Goal: Task Accomplishment & Management: Use online tool/utility

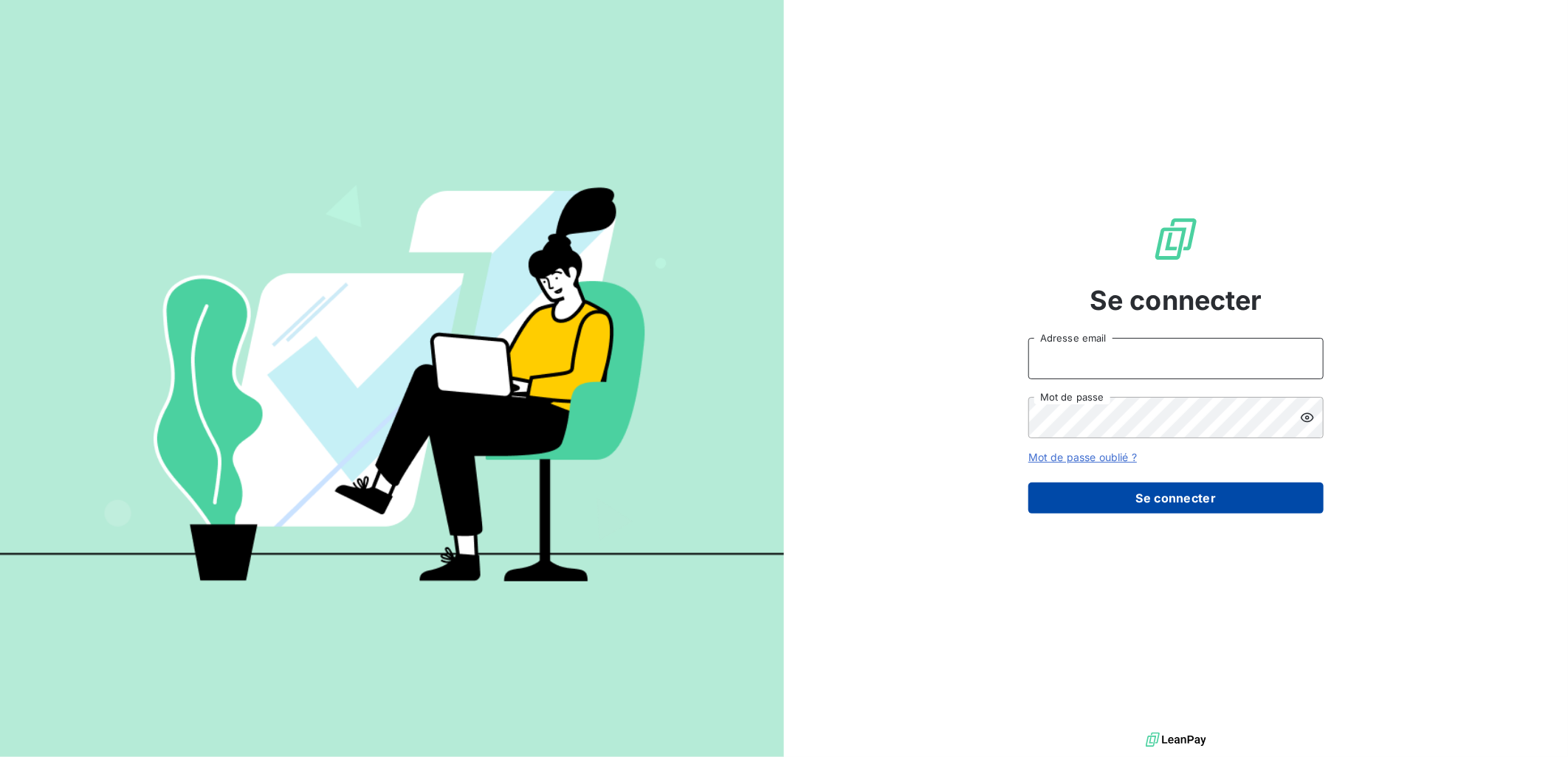
type input "[EMAIL_ADDRESS][DOMAIN_NAME]"
click at [1167, 492] on button "Se connecter" at bounding box center [1176, 498] width 295 height 31
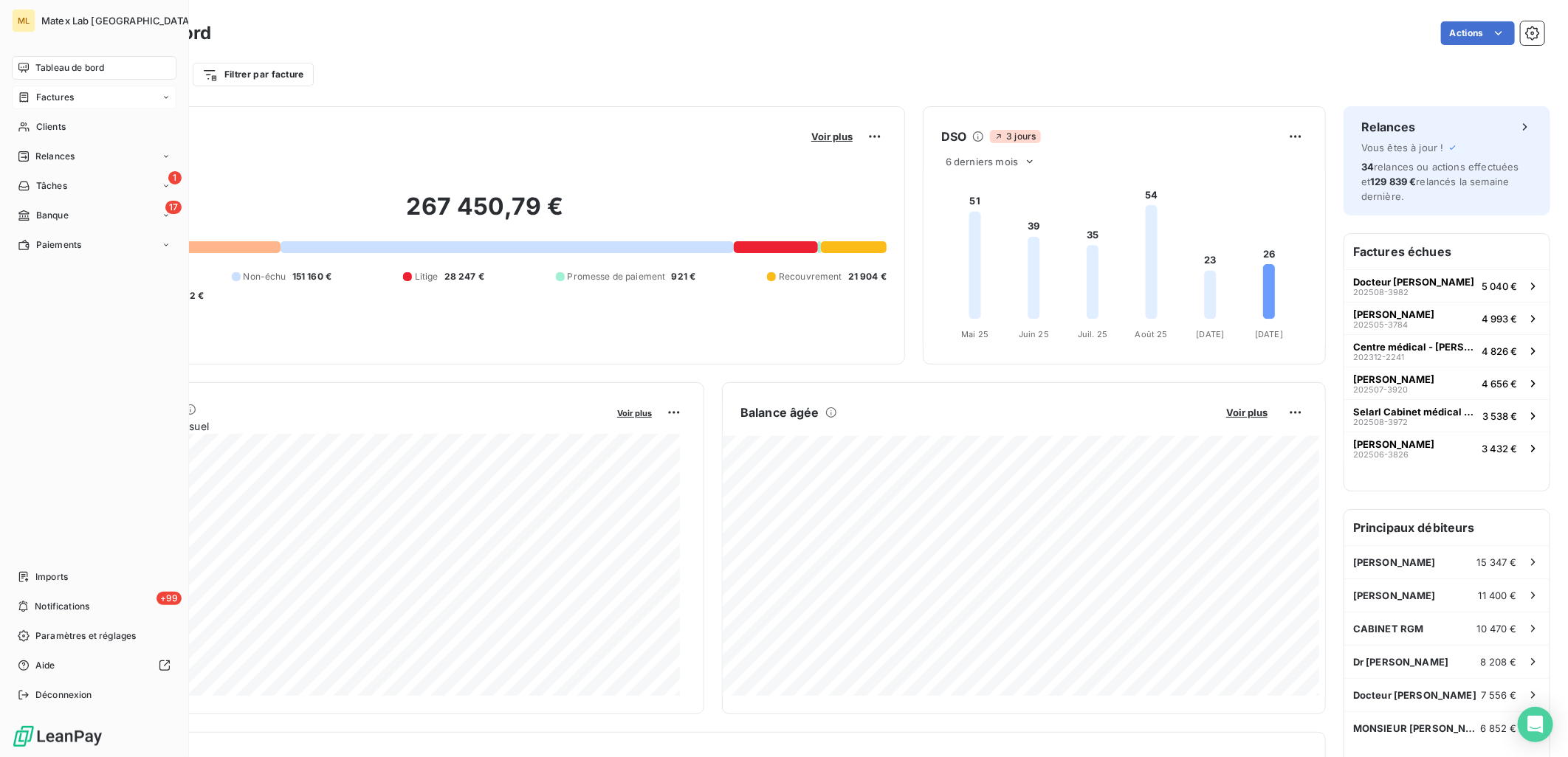
click at [76, 93] on div "Factures" at bounding box center [94, 98] width 165 height 24
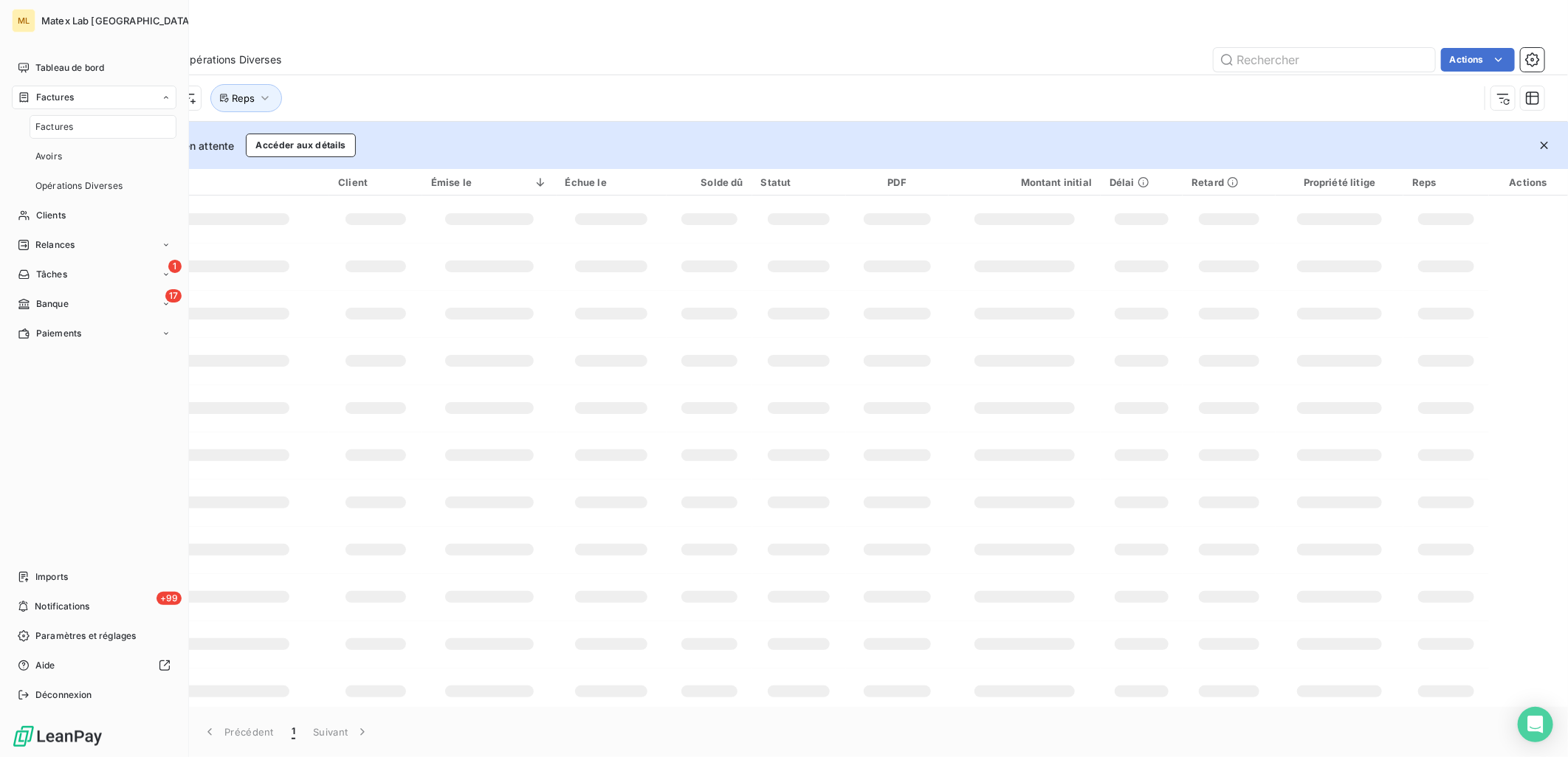
click at [68, 130] on span "Factures" at bounding box center [54, 127] width 38 height 13
click at [526, 44] on div "Factures Avoirs Opérations Diverses Actions" at bounding box center [807, 59] width 1521 height 31
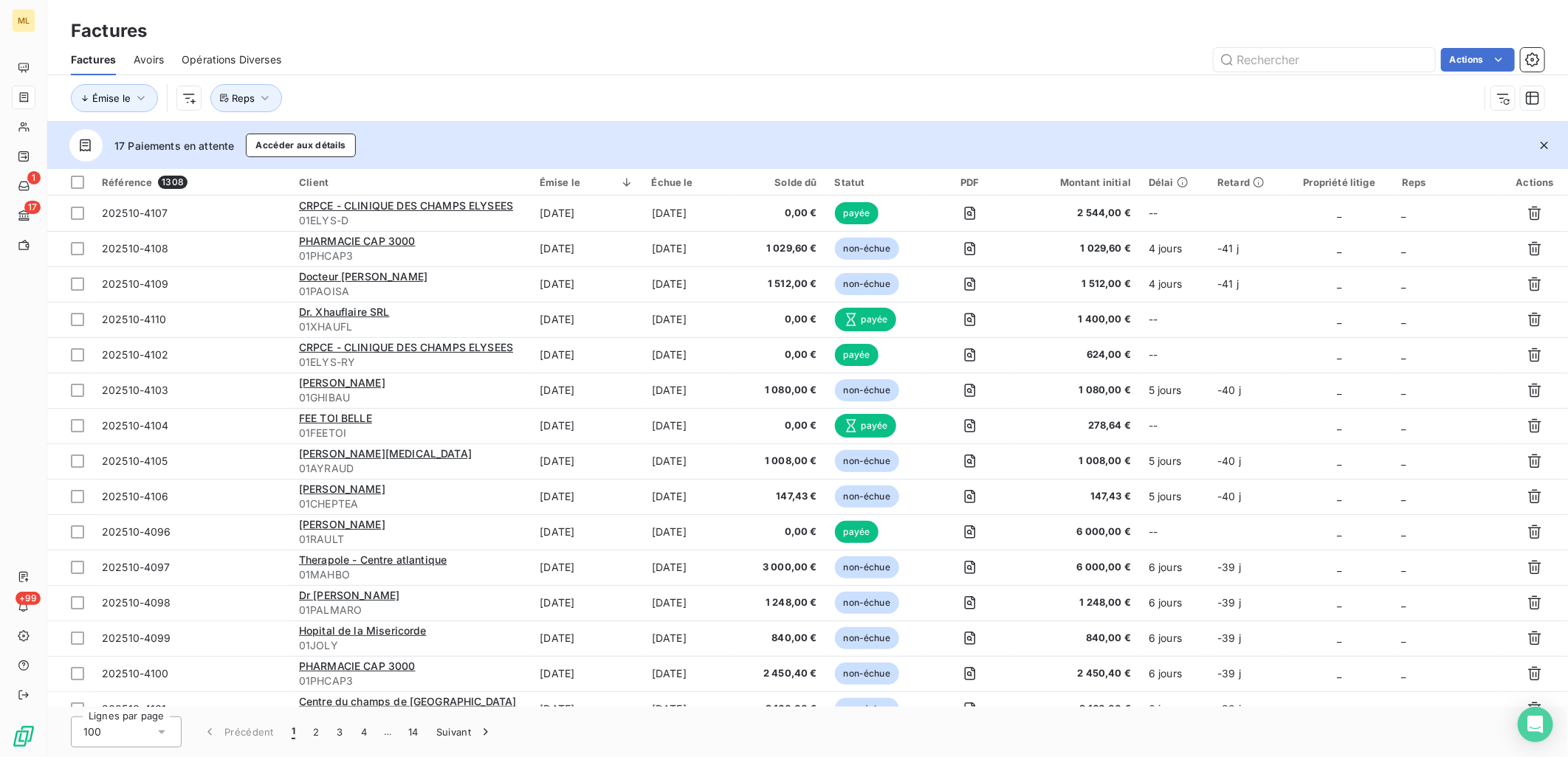
click at [646, 31] on div "Factures" at bounding box center [807, 31] width 1521 height 27
click at [903, 60] on div "Actions" at bounding box center [922, 60] width 1246 height 24
click at [1260, 63] on input "text" at bounding box center [1324, 60] width 221 height 24
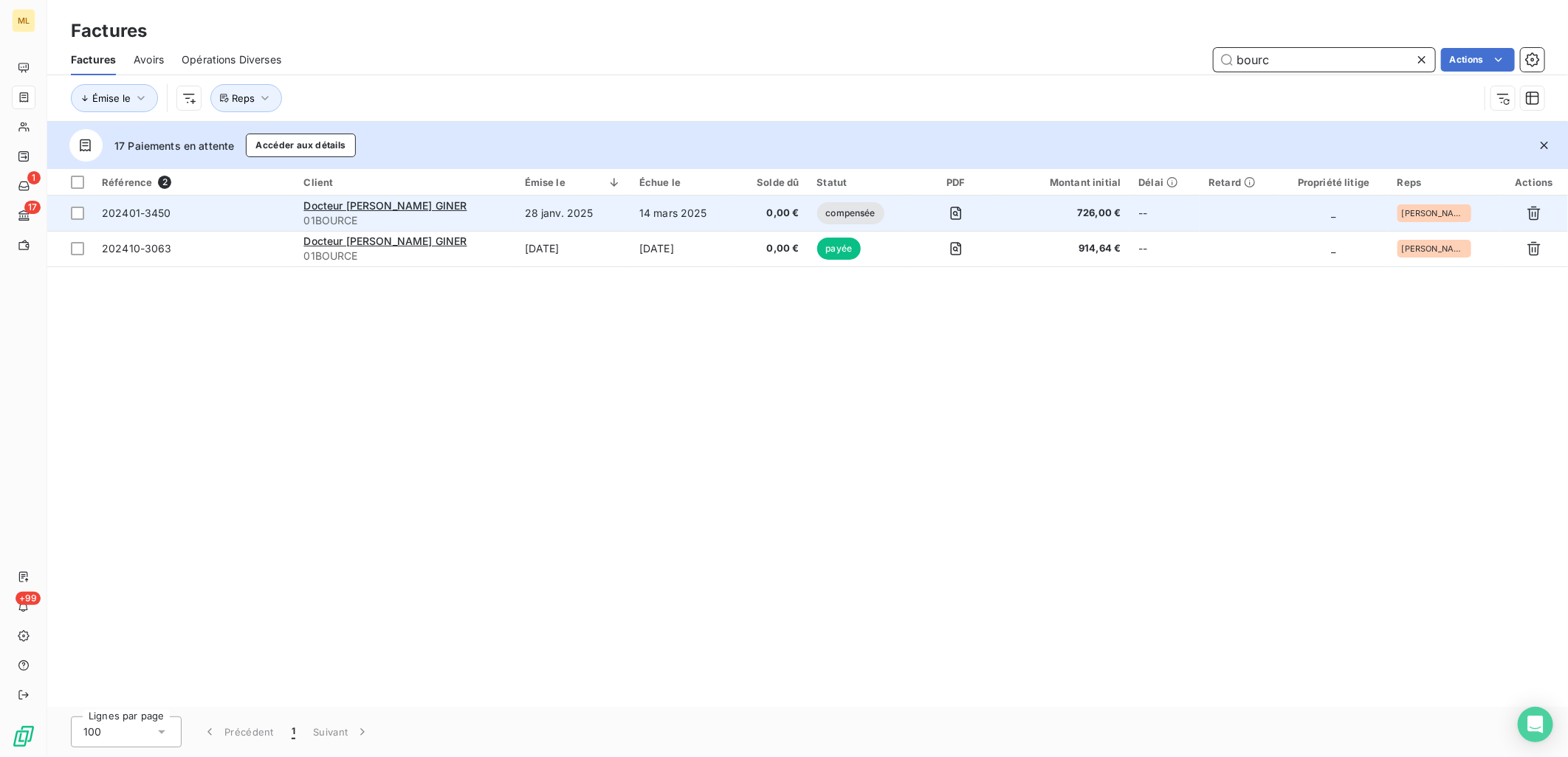
type input "bourc"
click at [250, 219] on span "202401-3450" at bounding box center [193, 214] width 184 height 15
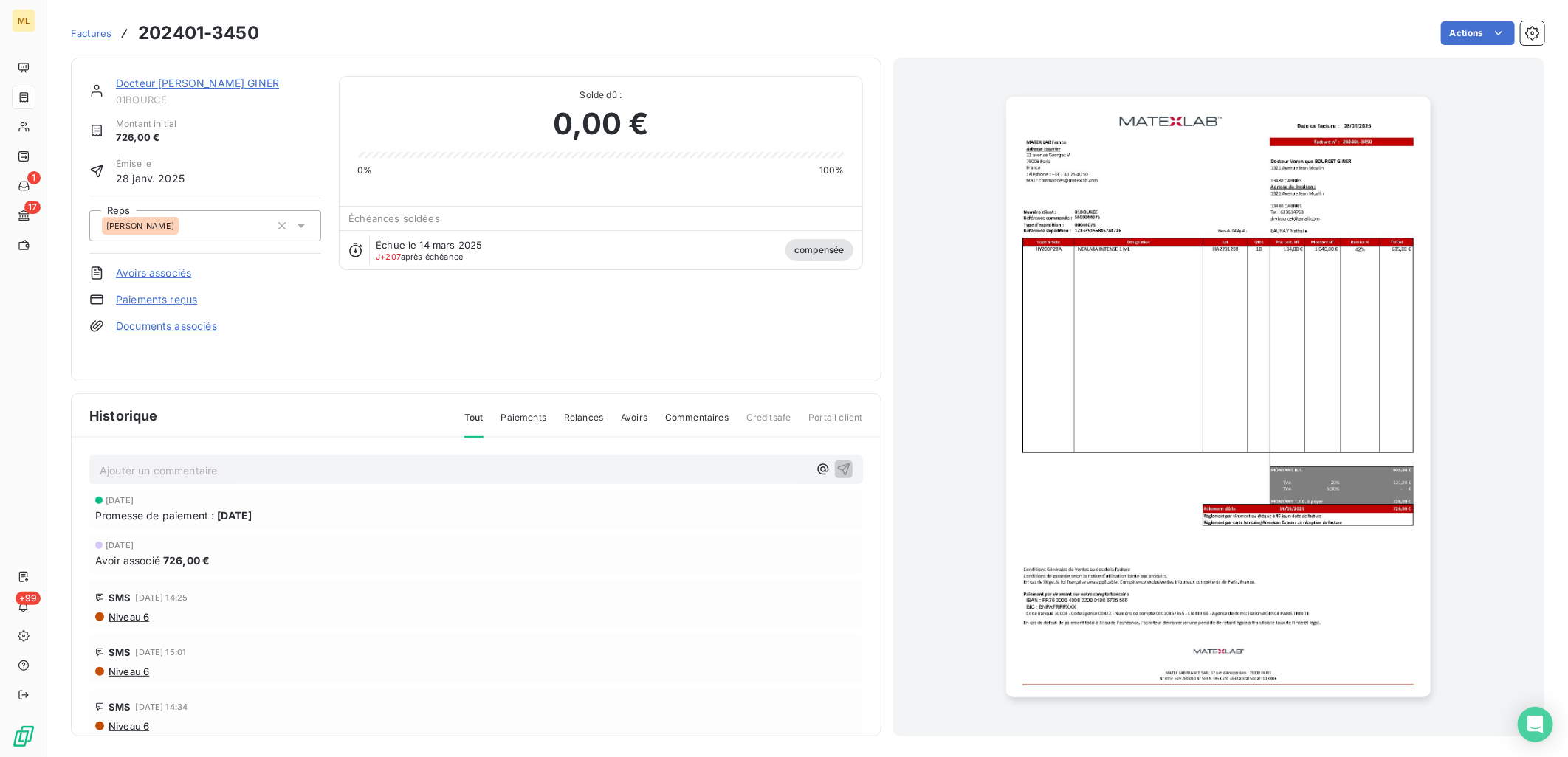
click at [484, 316] on div "Docteur Veronique BOURCET GINER 01BOURCE Montant initial 726,00 € Émise le 28 j…" at bounding box center [477, 219] width 774 height 287
click at [919, 329] on div at bounding box center [1219, 397] width 652 height 679
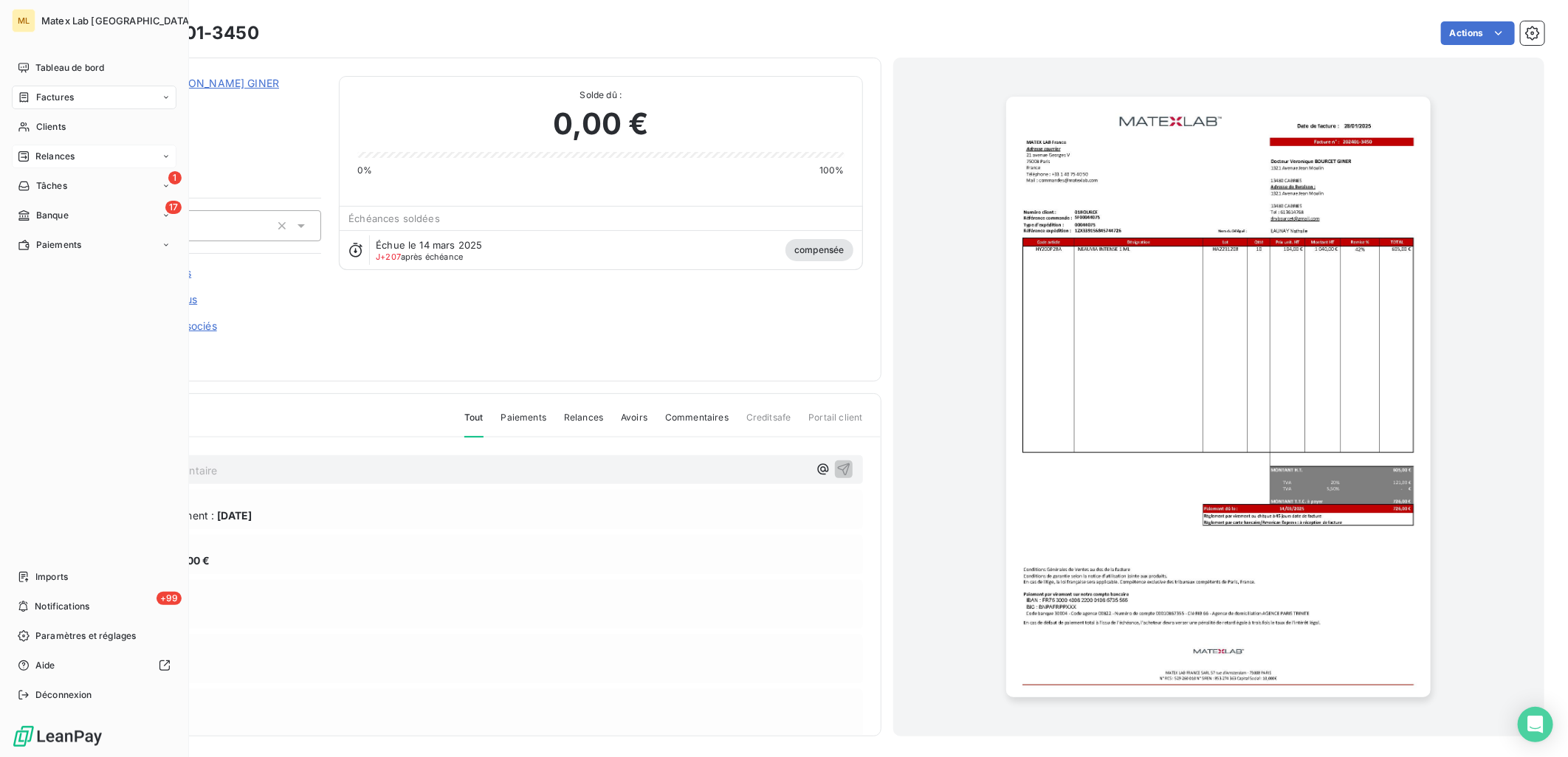
click at [59, 155] on span "Relances" at bounding box center [55, 156] width 39 height 13
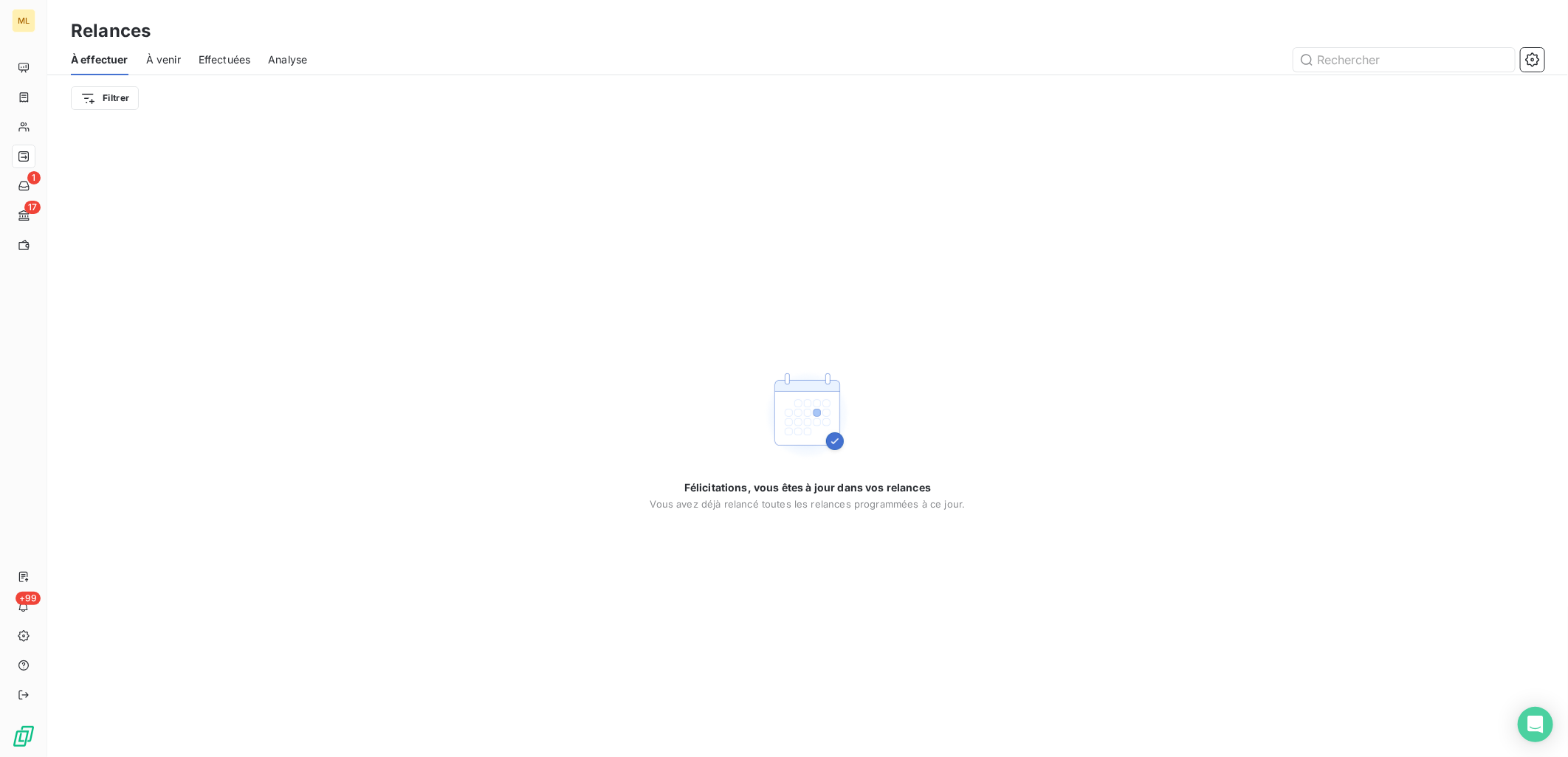
click at [477, 592] on div "Félicitations, vous êtes à jour dans vos relances Vous avez déjà relancé toutes…" at bounding box center [807, 440] width 1521 height 637
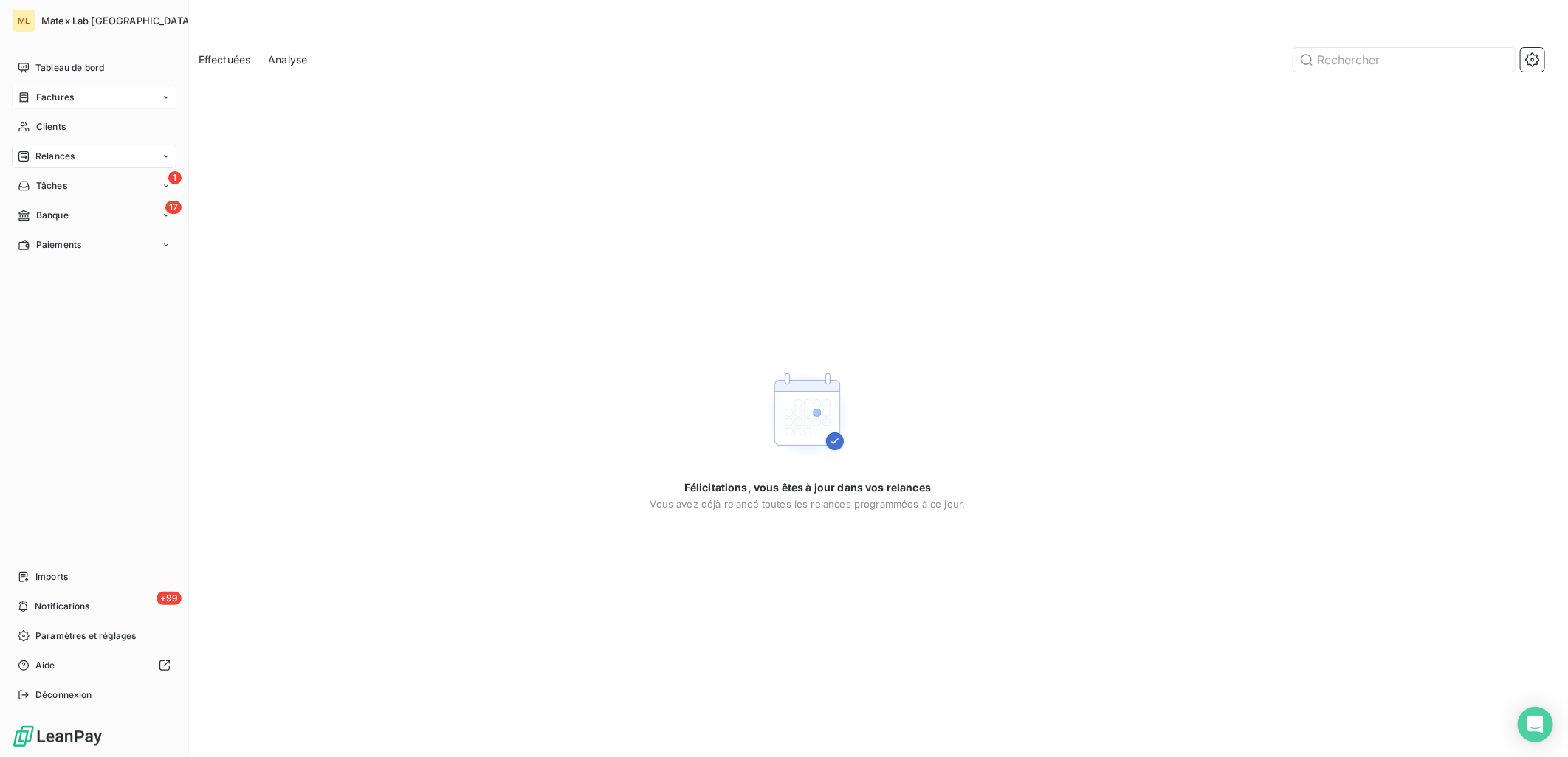
click at [57, 96] on span "Factures" at bounding box center [55, 97] width 38 height 13
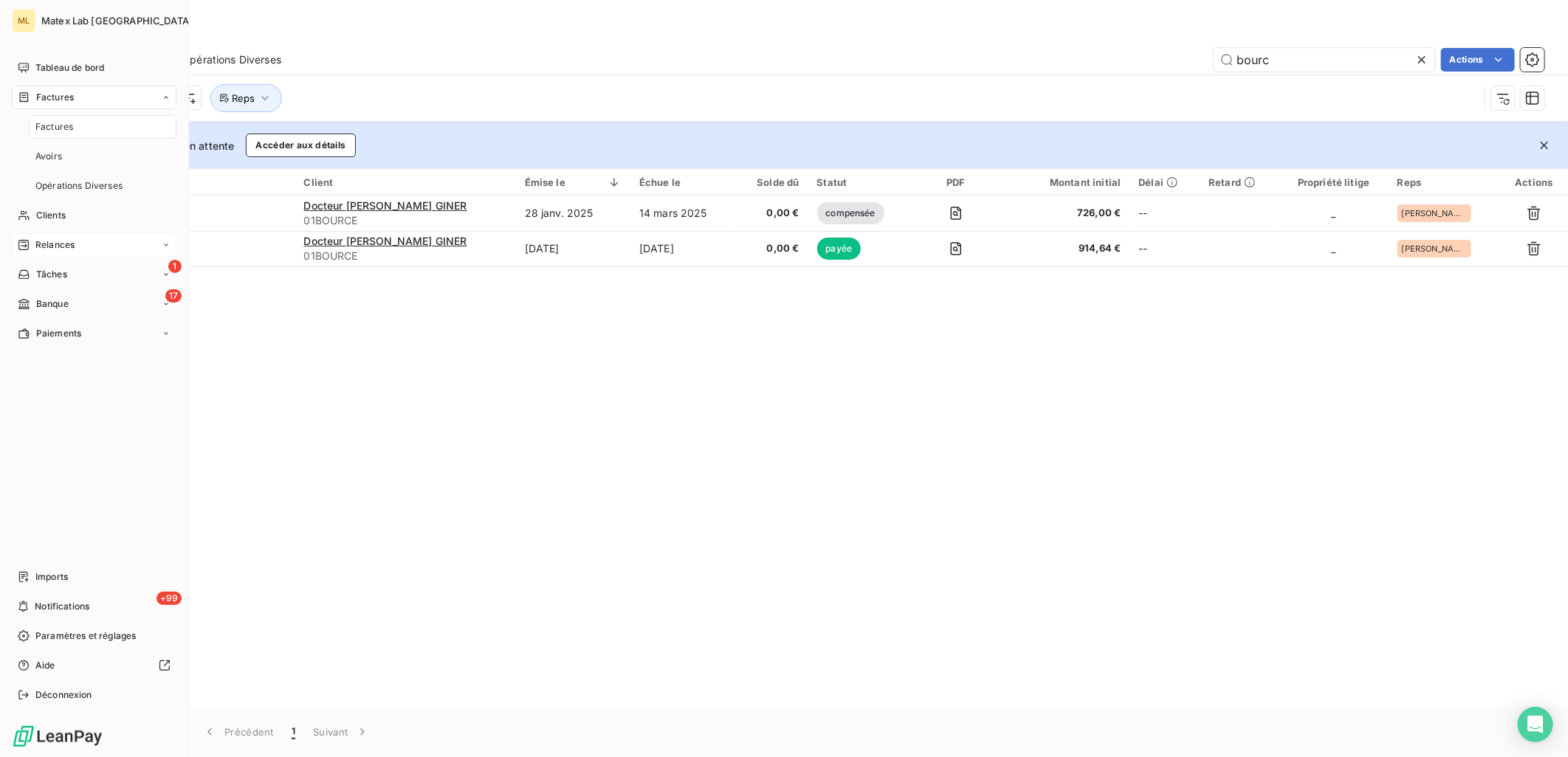
click at [57, 96] on span "Factures" at bounding box center [55, 97] width 38 height 13
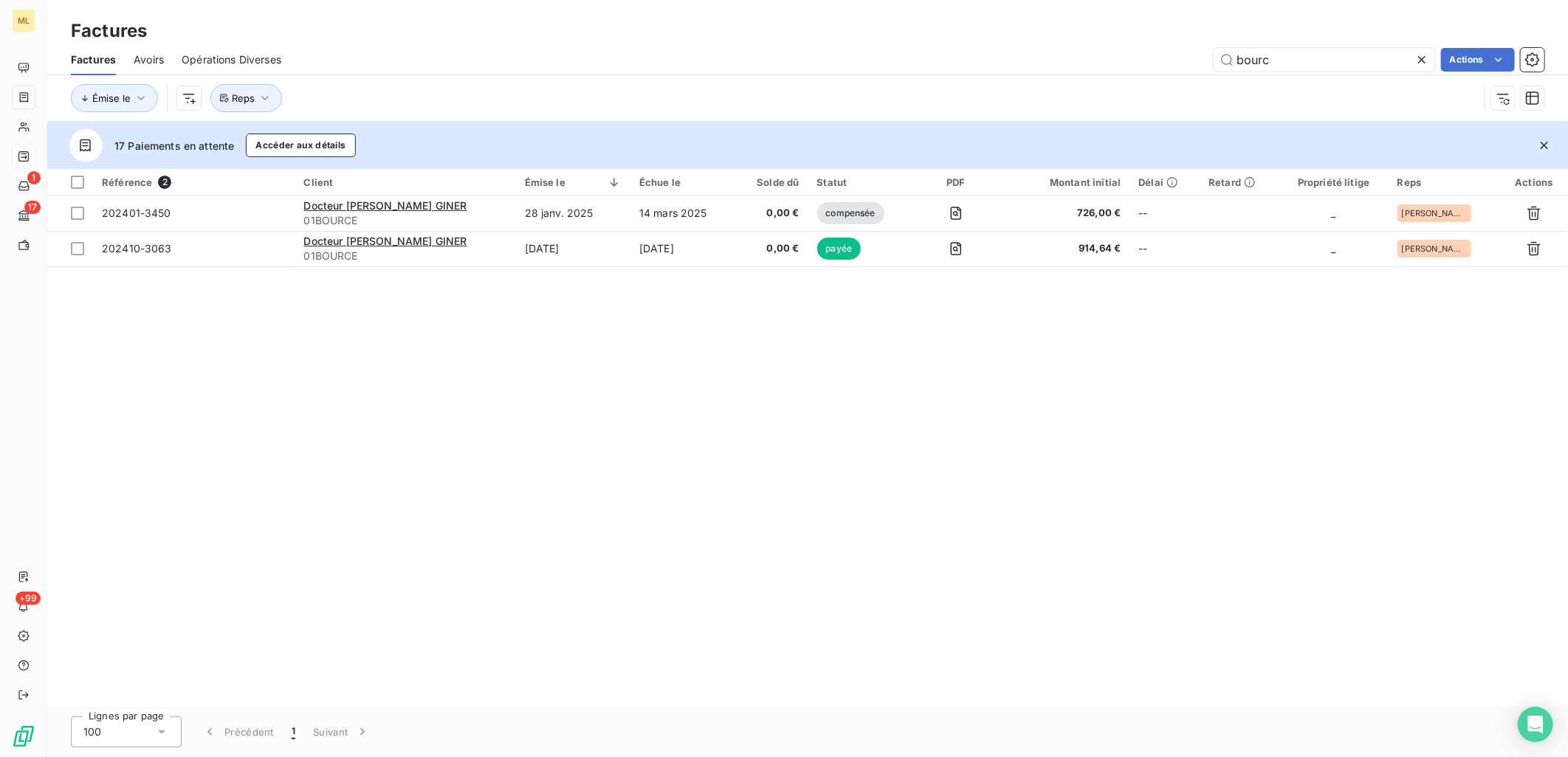
click at [788, 479] on div "Référence 2 Client Émise le Échue le Solde dû Statut PDF Montant initial Délai …" at bounding box center [807, 438] width 1521 height 538
click at [794, 484] on div "Référence 2 Client Émise le Échue le Solde dû Statut PDF Montant initial Délai …" at bounding box center [807, 438] width 1521 height 538
drag, startPoint x: 1381, startPoint y: 385, endPoint x: 1351, endPoint y: 366, distance: 35.5
click at [1381, 385] on div "Référence 2 Client Émise le Échue le Solde dû Statut PDF Montant initial Délai …" at bounding box center [807, 438] width 1521 height 538
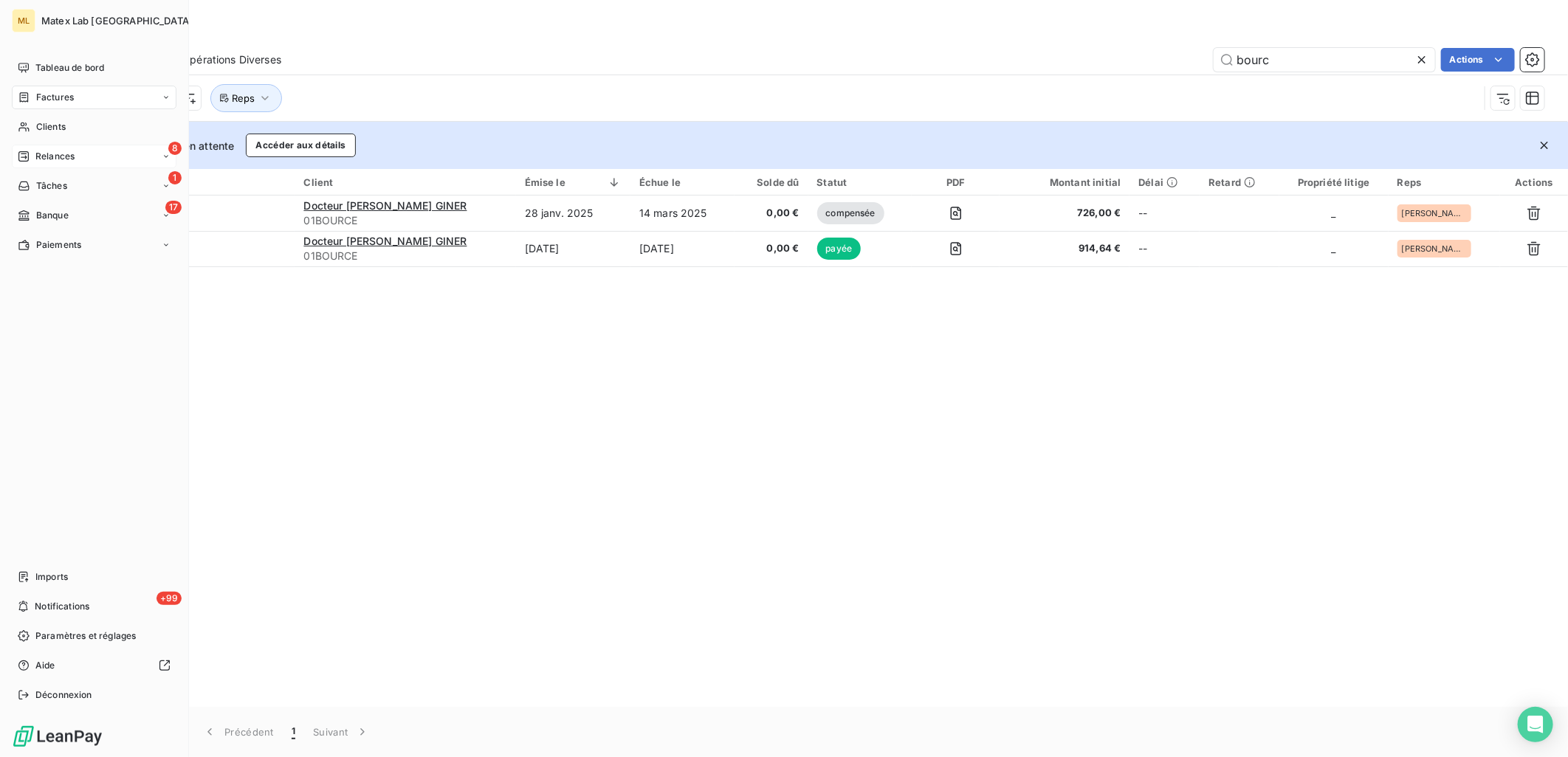
click at [32, 152] on div "Relances" at bounding box center [45, 156] width 56 height 13
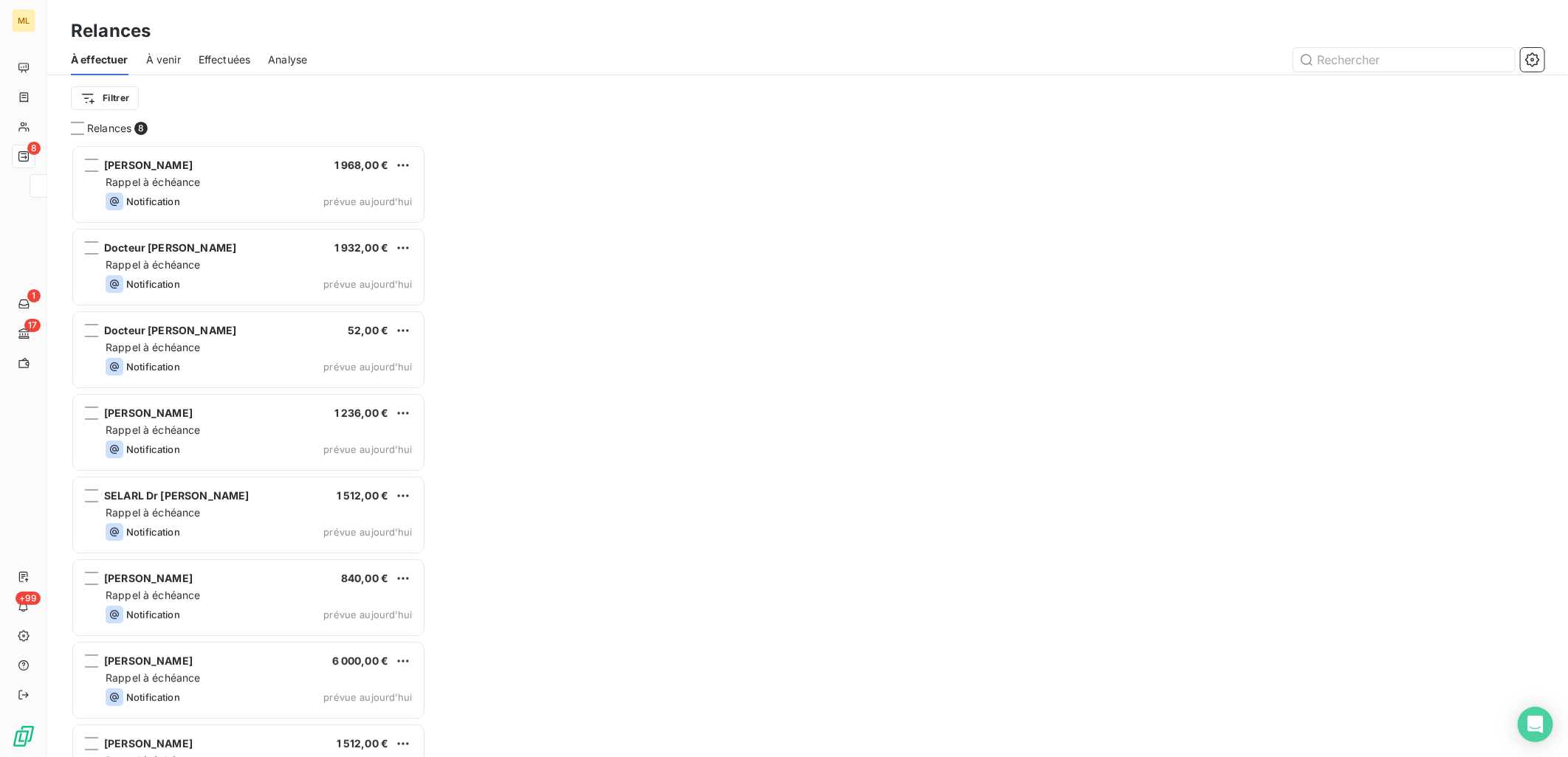
scroll to position [600, 342]
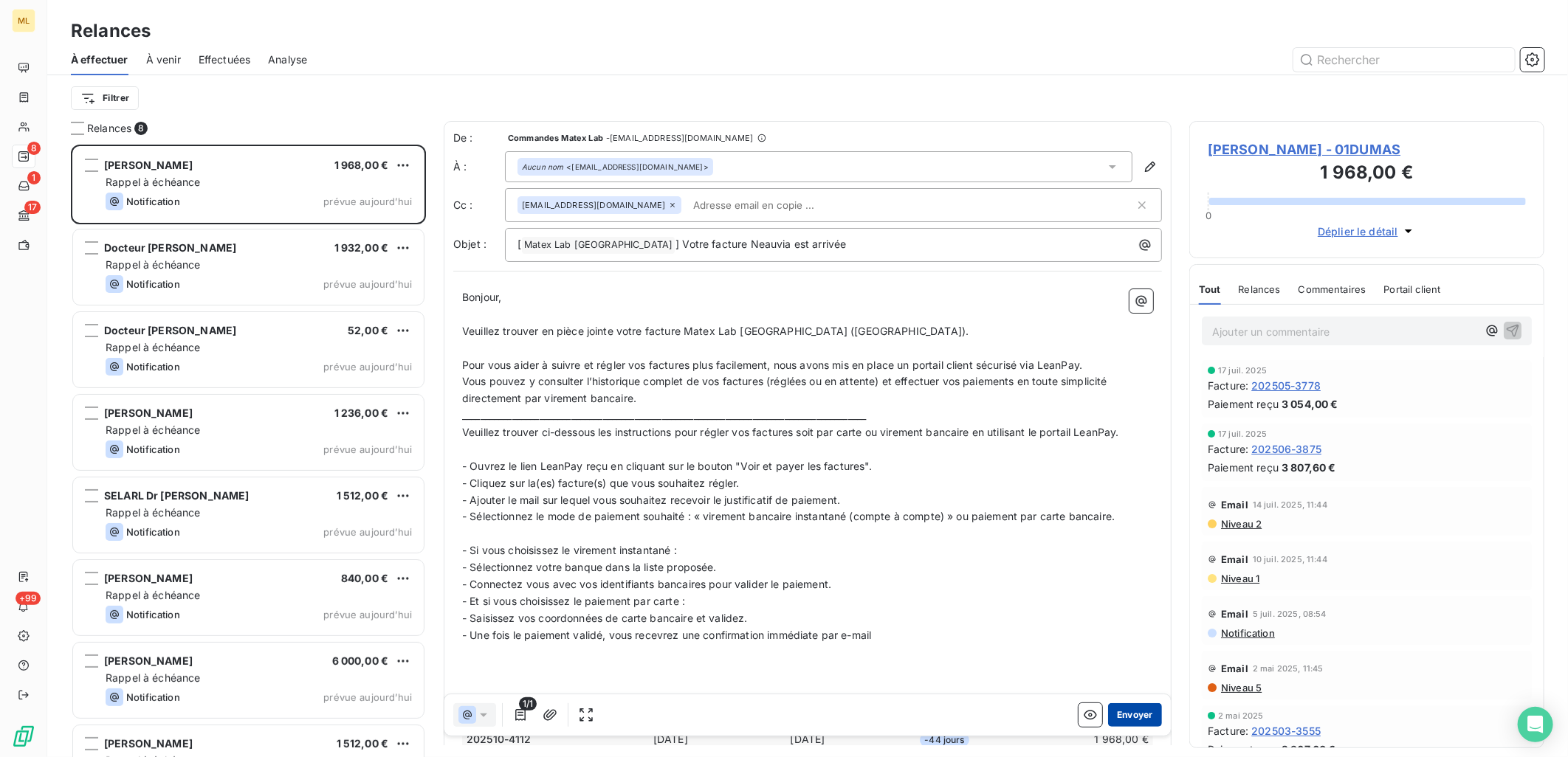
click at [1122, 704] on button "Envoyer" at bounding box center [1135, 715] width 54 height 24
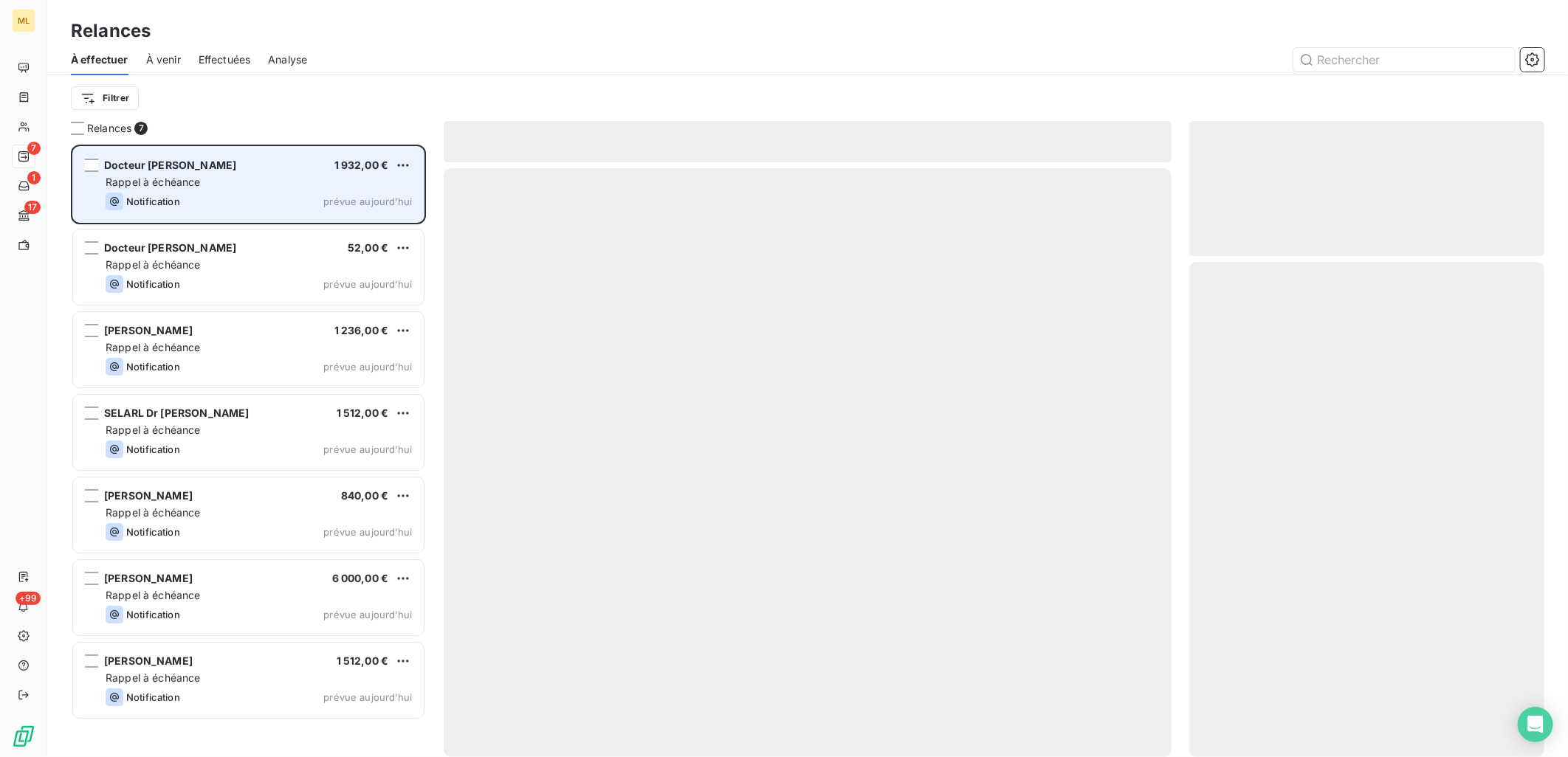
click at [189, 200] on div "Notification prévue aujourd’hui" at bounding box center [258, 201] width 306 height 18
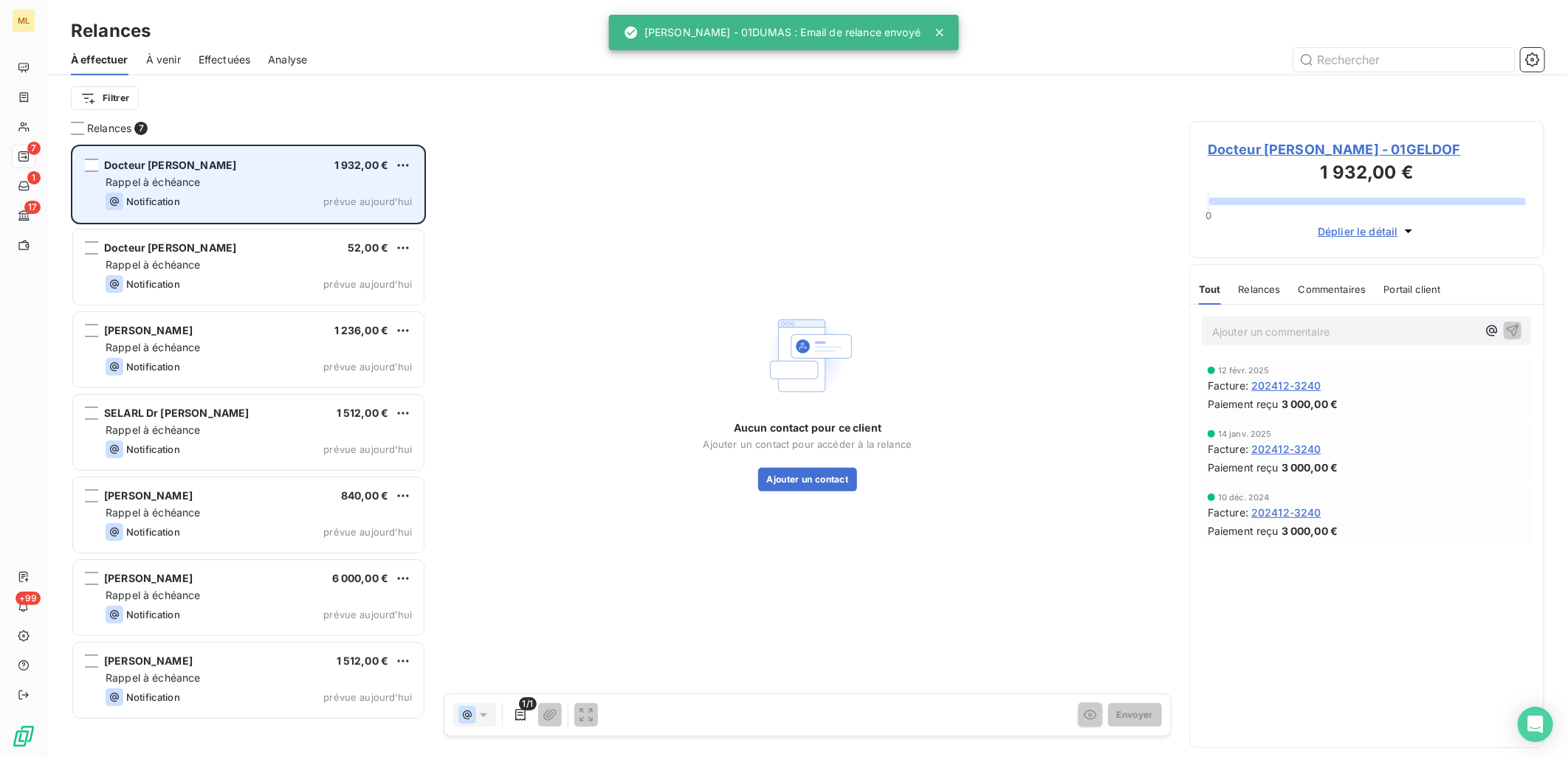
click at [310, 183] on div "Rappel à échéance" at bounding box center [258, 182] width 306 height 15
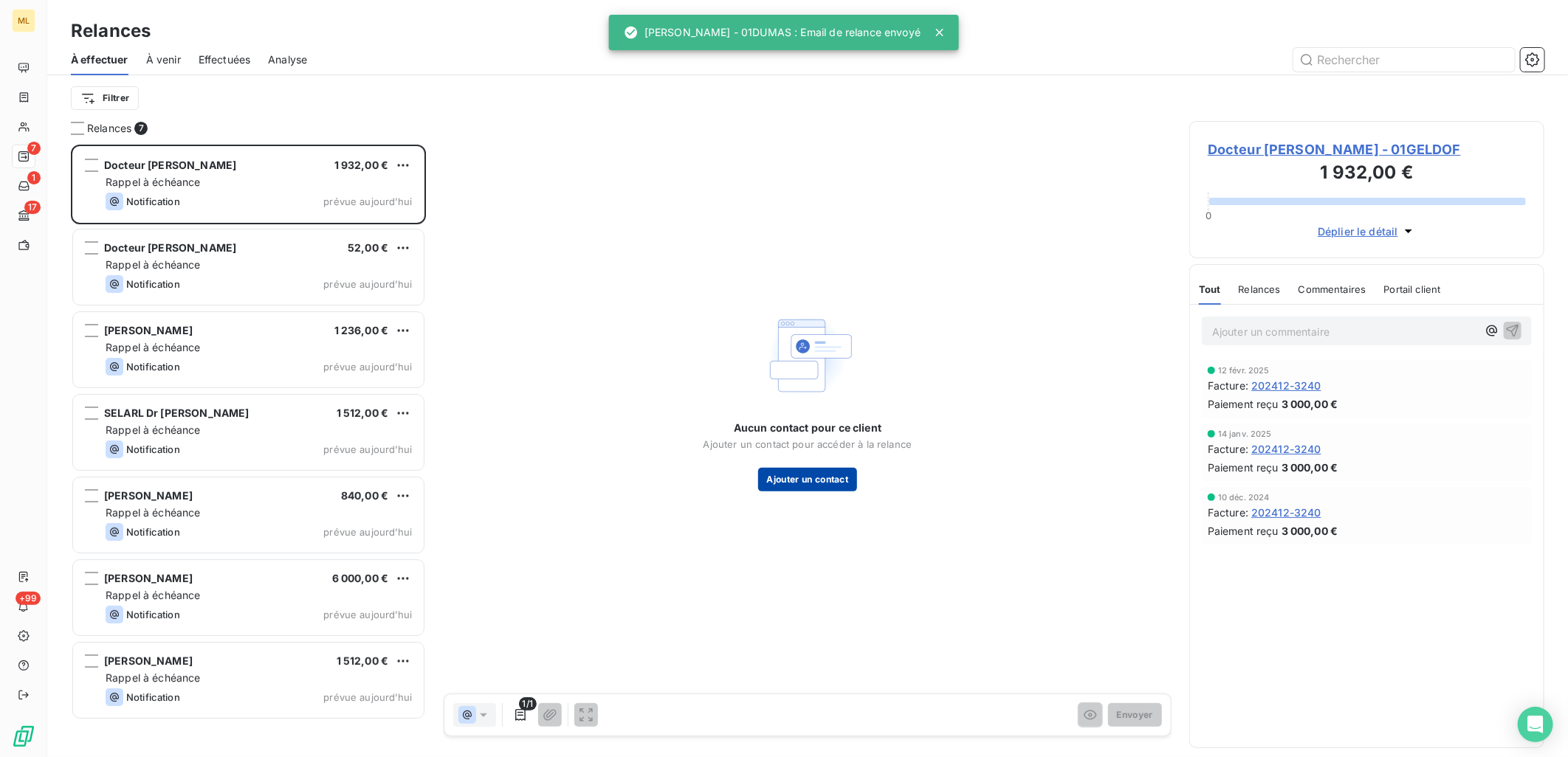
click at [809, 481] on button "Ajouter un contact" at bounding box center [808, 480] width 100 height 24
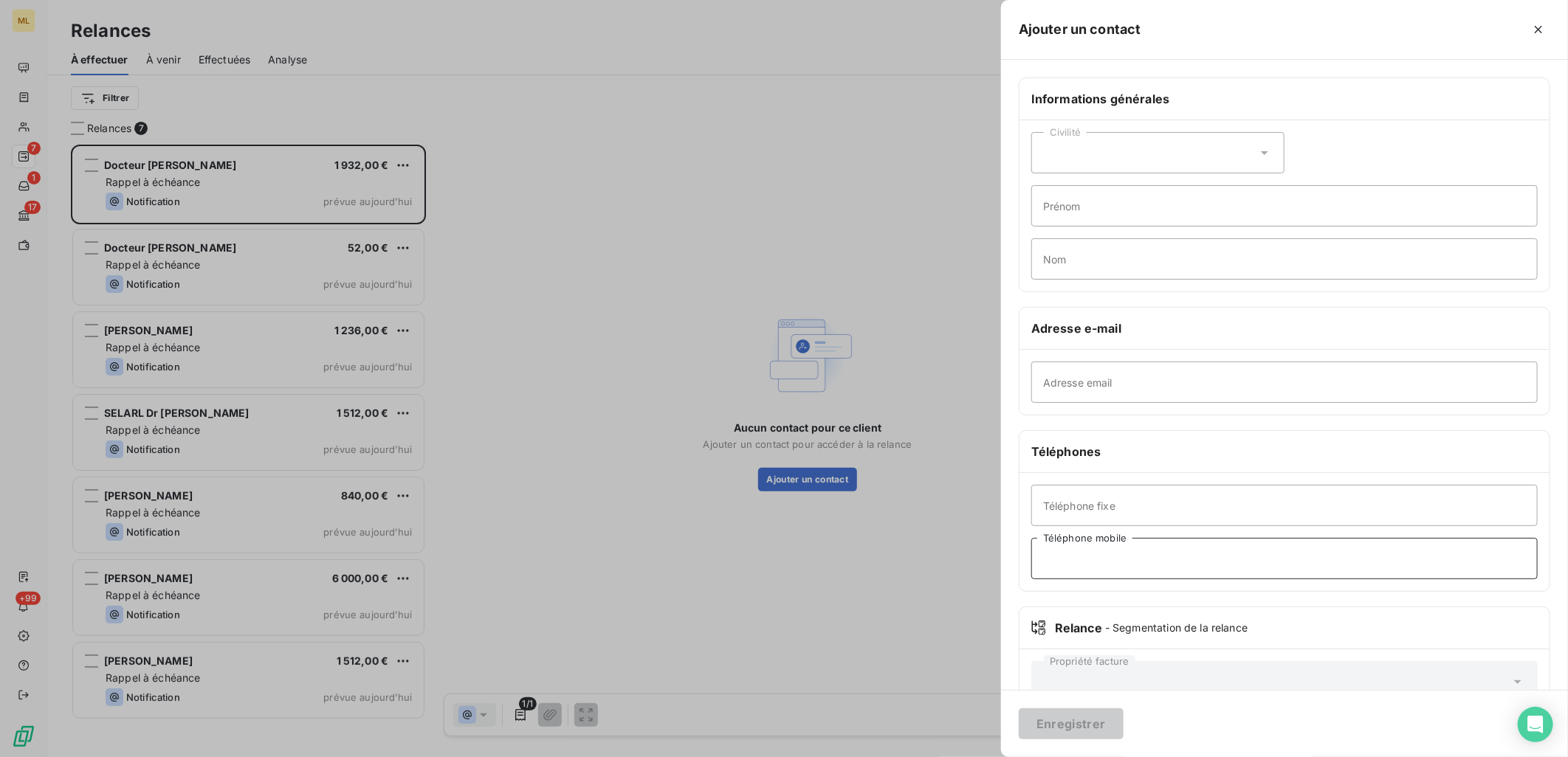
click at [1097, 556] on input "Téléphone mobile" at bounding box center [1284, 558] width 506 height 42
paste input "Tel : [PHONE_NUMBER]"
click at [1067, 555] on input "Tel : [PHONE_NUMBER]" at bounding box center [1284, 558] width 506 height 42
type input "07 85 71 20 85"
click at [1115, 397] on input "Adresse email" at bounding box center [1284, 382] width 506 height 42
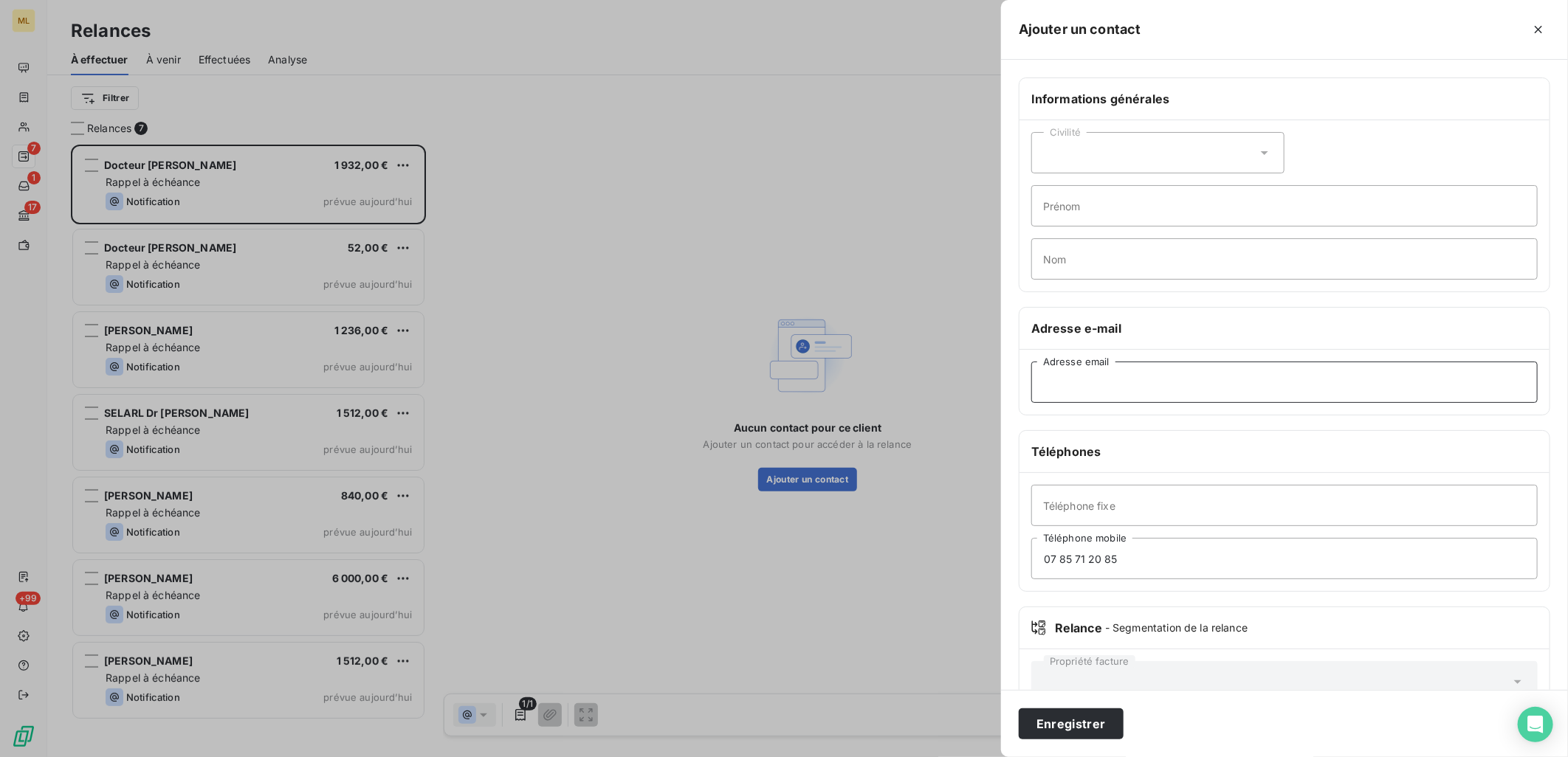
click at [1233, 387] on input "Adresse email" at bounding box center [1284, 382] width 506 height 42
paste input "[EMAIL_ADDRESS][DOMAIN_NAME]"
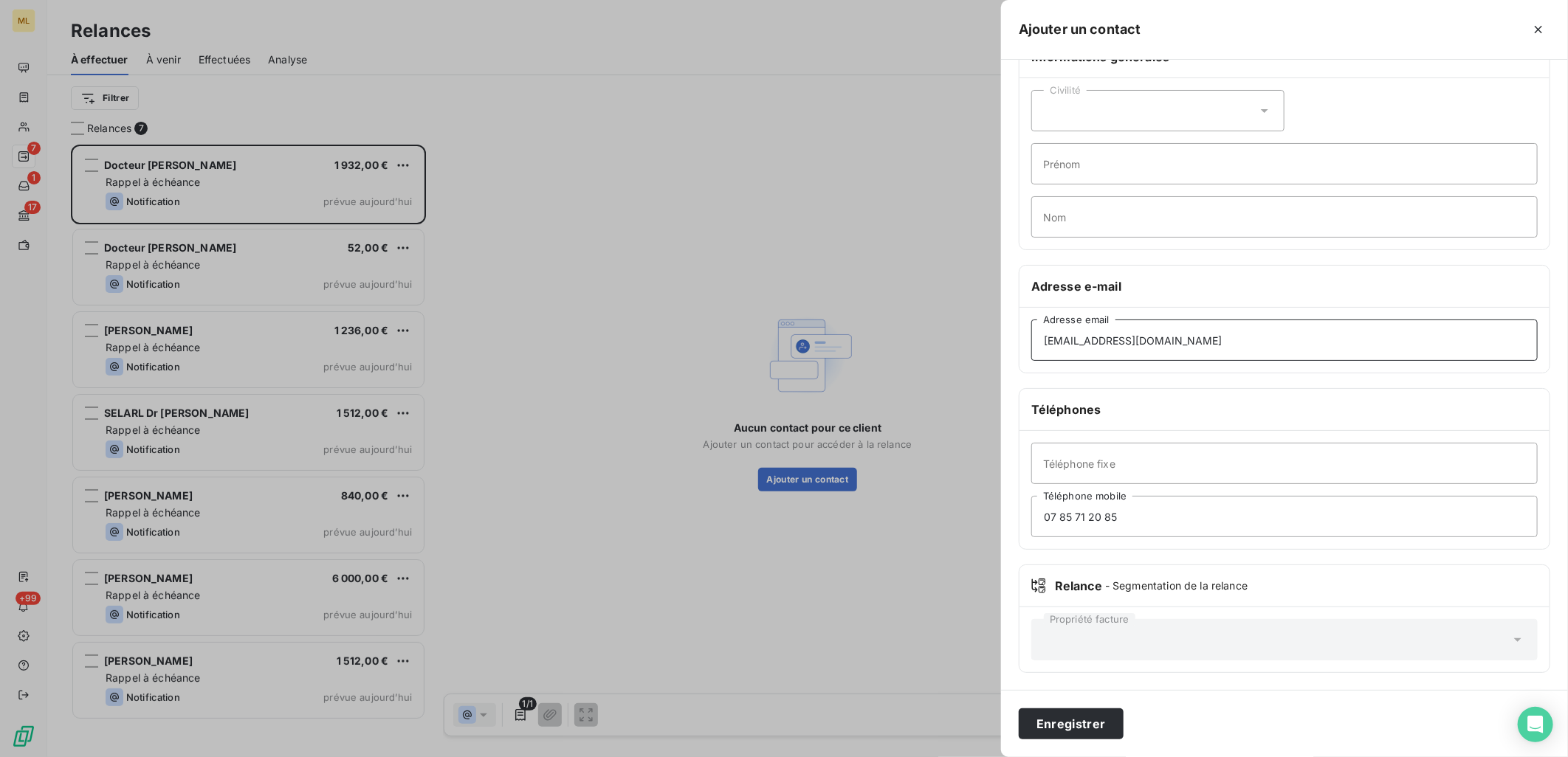
scroll to position [43, 0]
type input "[EMAIL_ADDRESS][DOMAIN_NAME]"
click at [1077, 726] on button "Enregistrer" at bounding box center [1071, 724] width 105 height 31
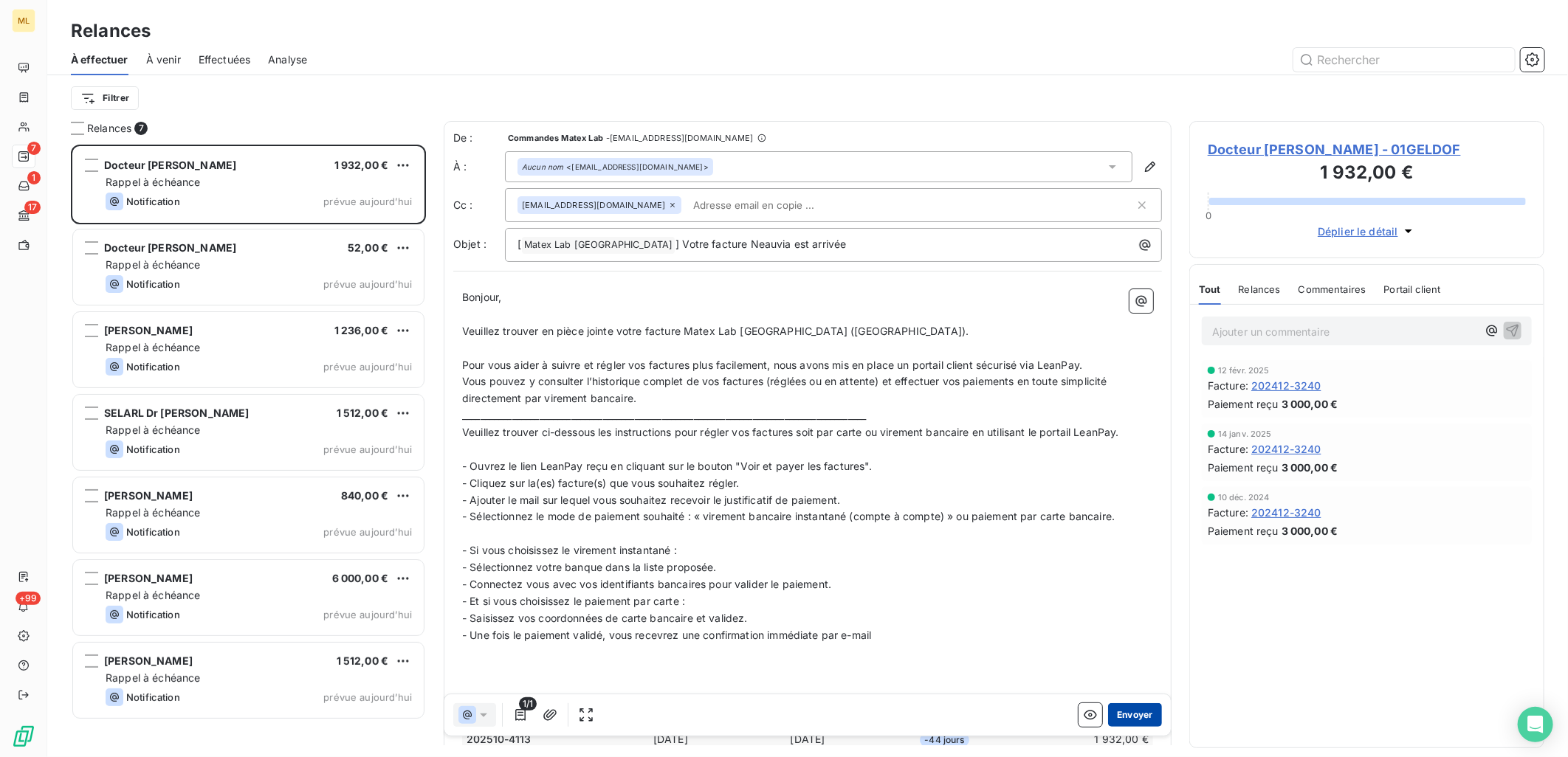
click at [1120, 714] on button "Envoyer" at bounding box center [1135, 715] width 54 height 24
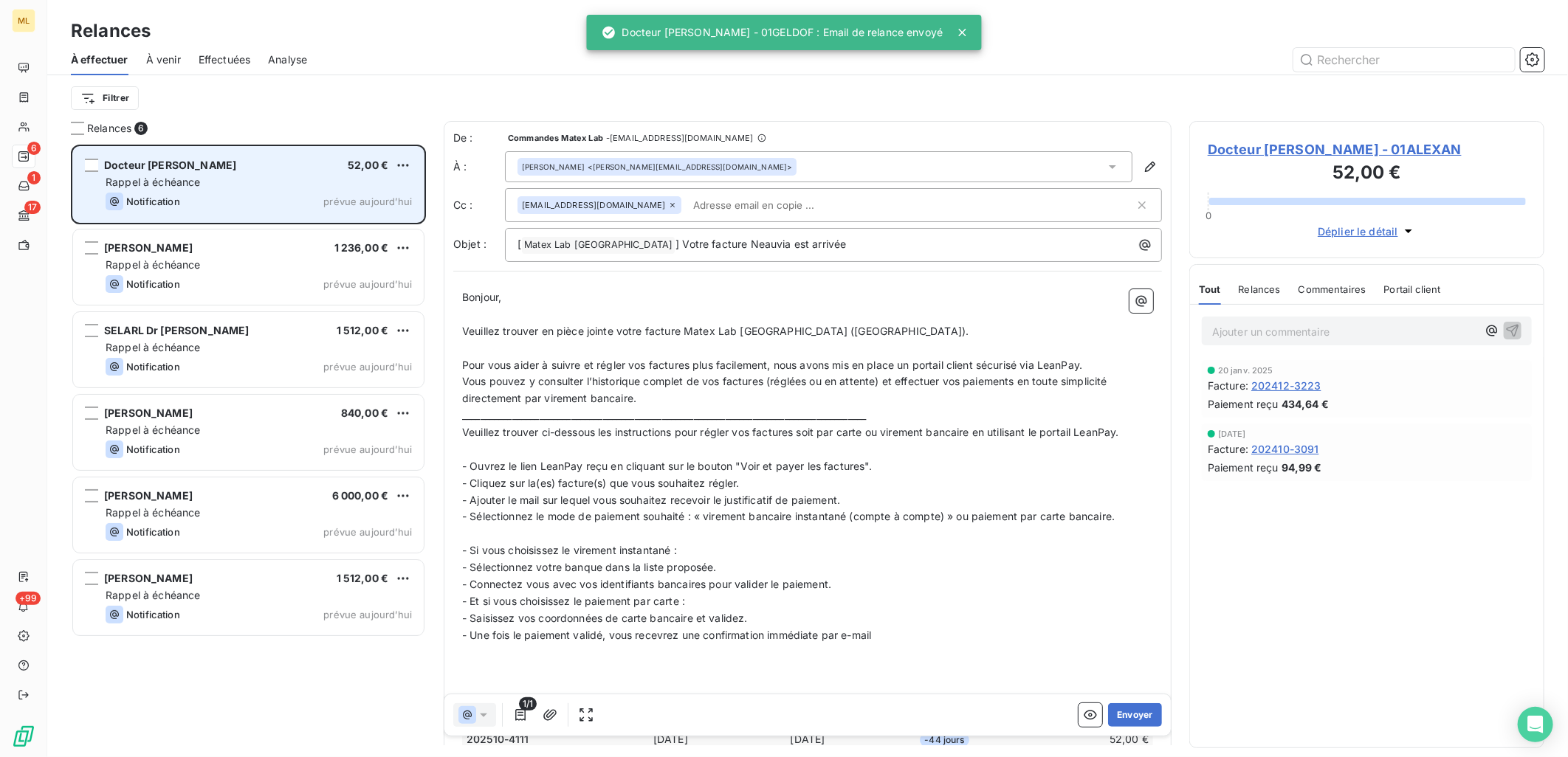
click at [253, 188] on div "Rappel à échéance" at bounding box center [258, 182] width 306 height 15
click at [274, 180] on div "Rappel à échéance" at bounding box center [258, 182] width 306 height 15
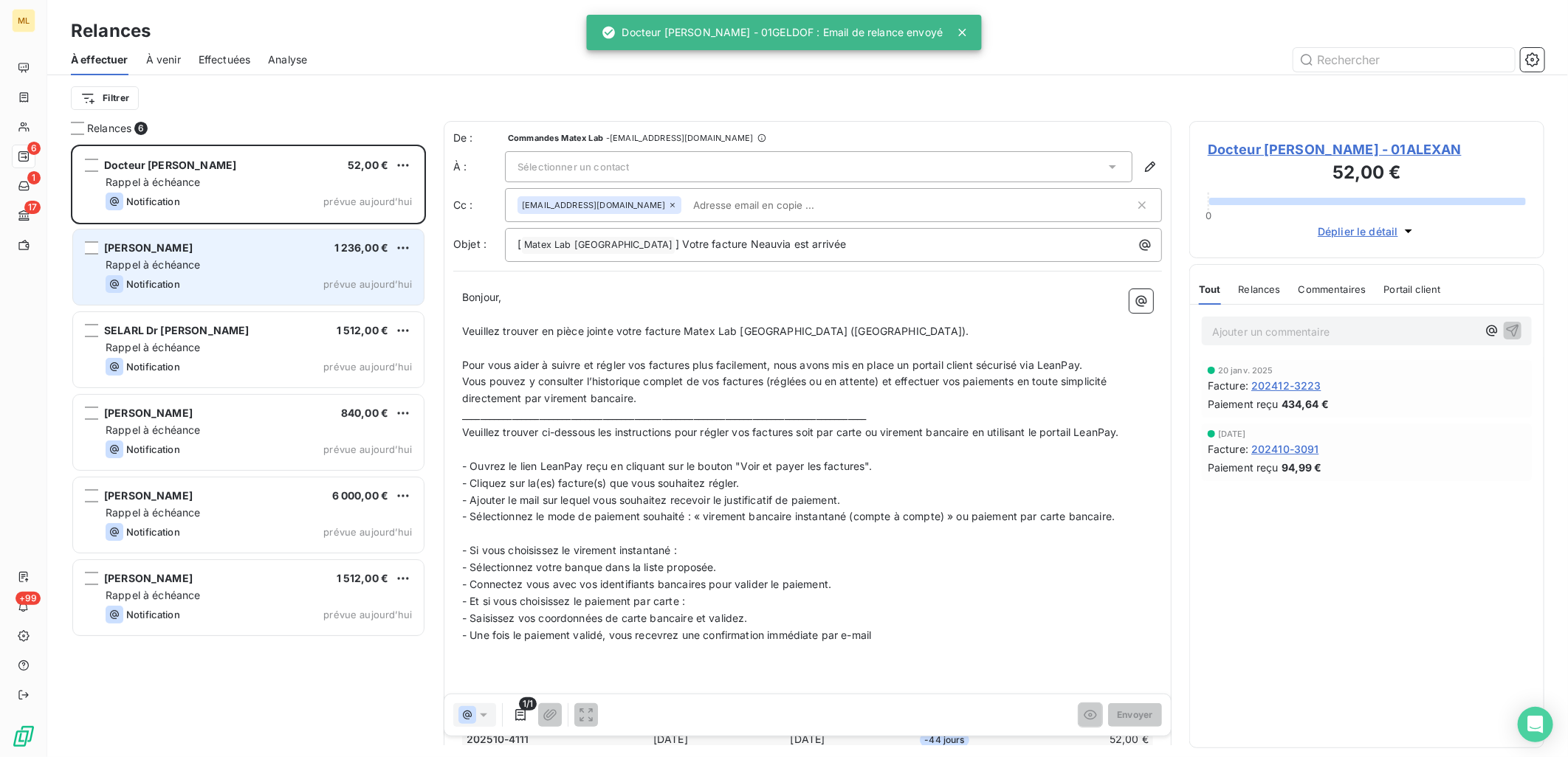
click at [260, 273] on div "[PERSON_NAME] 1 236,00 € Rappel à échéance Notification prévue [DATE]" at bounding box center [248, 267] width 351 height 75
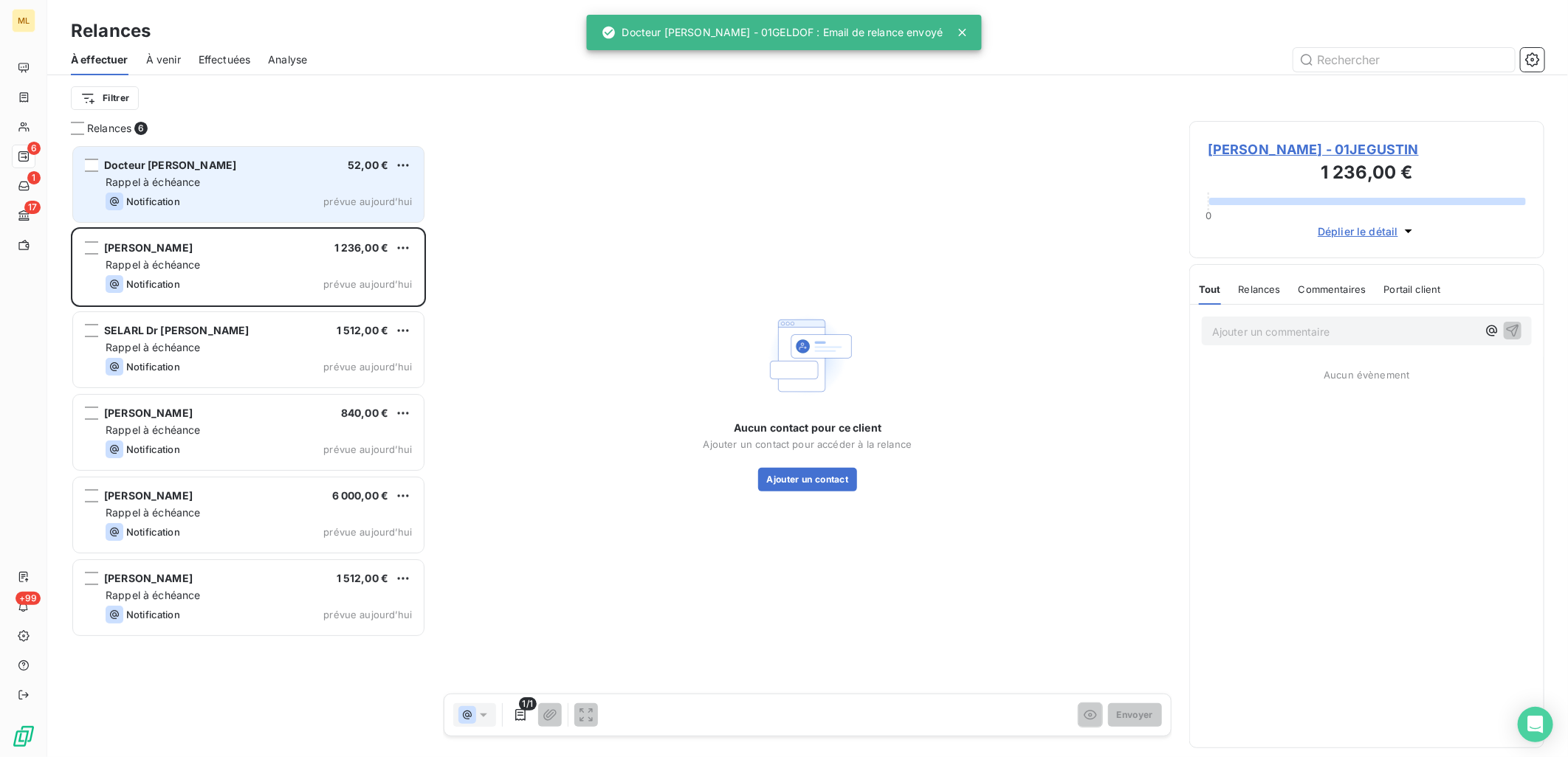
click at [271, 188] on div "Rappel à échéance" at bounding box center [258, 182] width 306 height 15
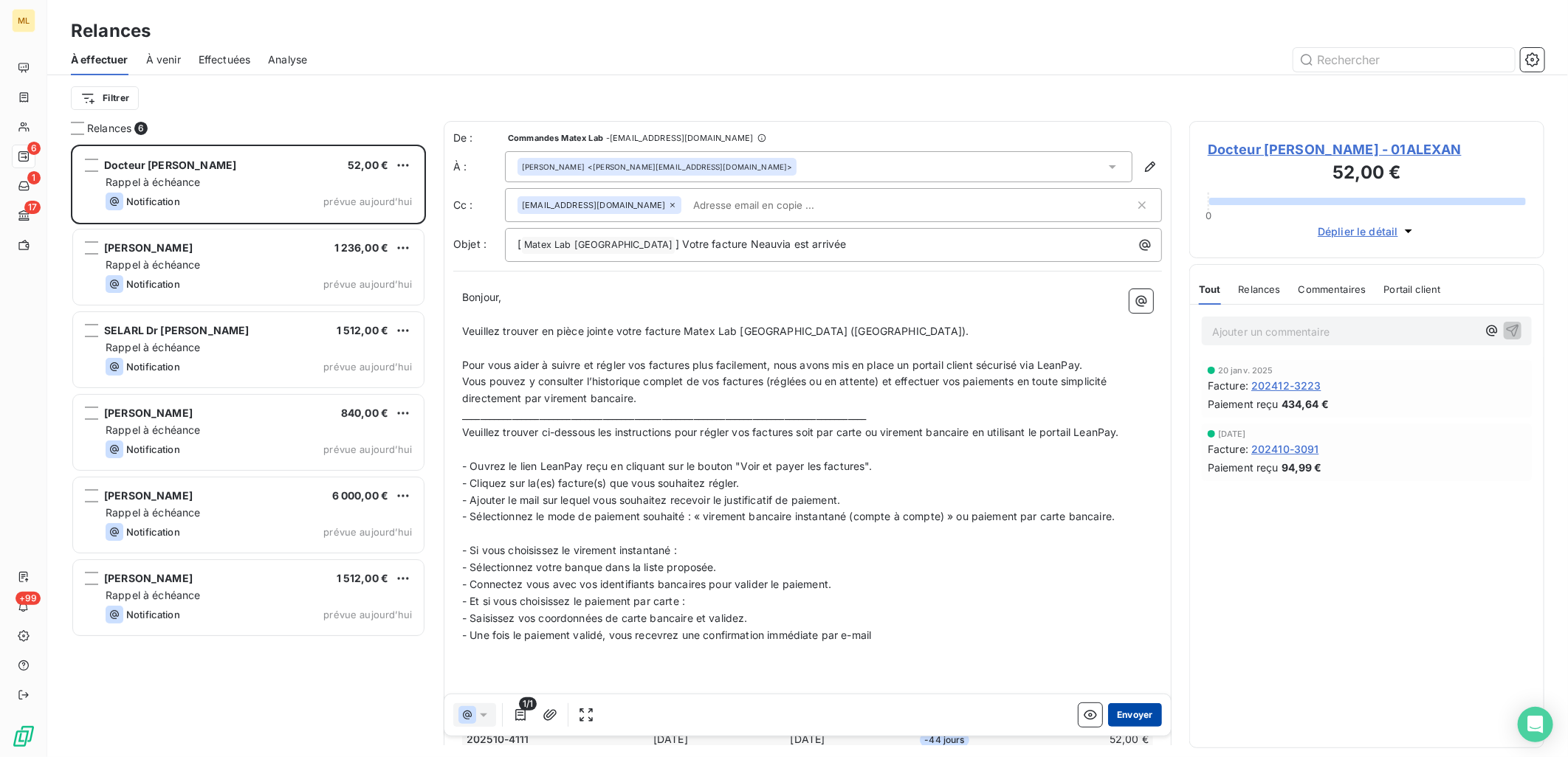
click at [1123, 720] on button "Envoyer" at bounding box center [1135, 715] width 54 height 24
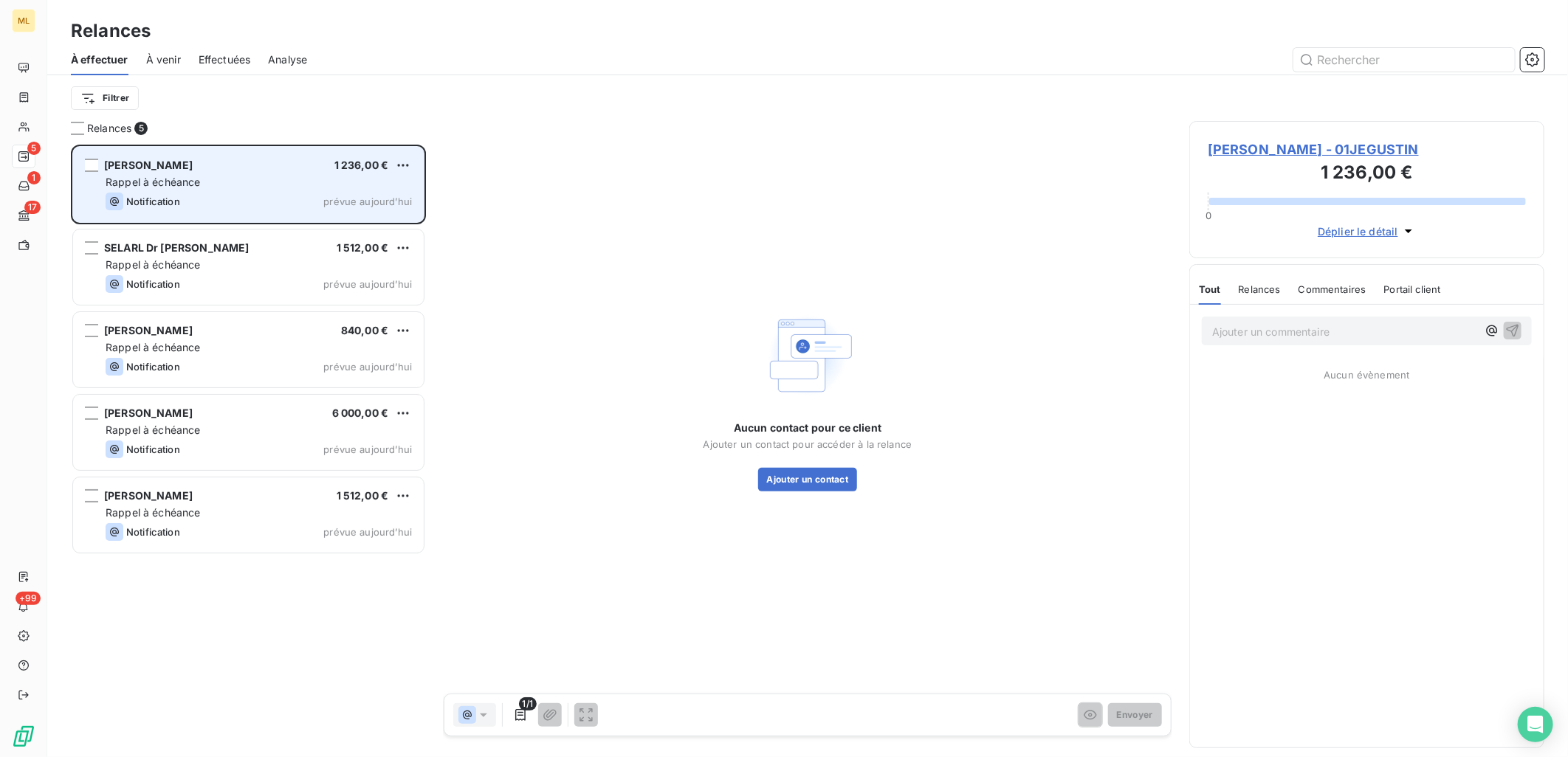
click at [235, 185] on div "Rappel à échéance" at bounding box center [258, 182] width 306 height 15
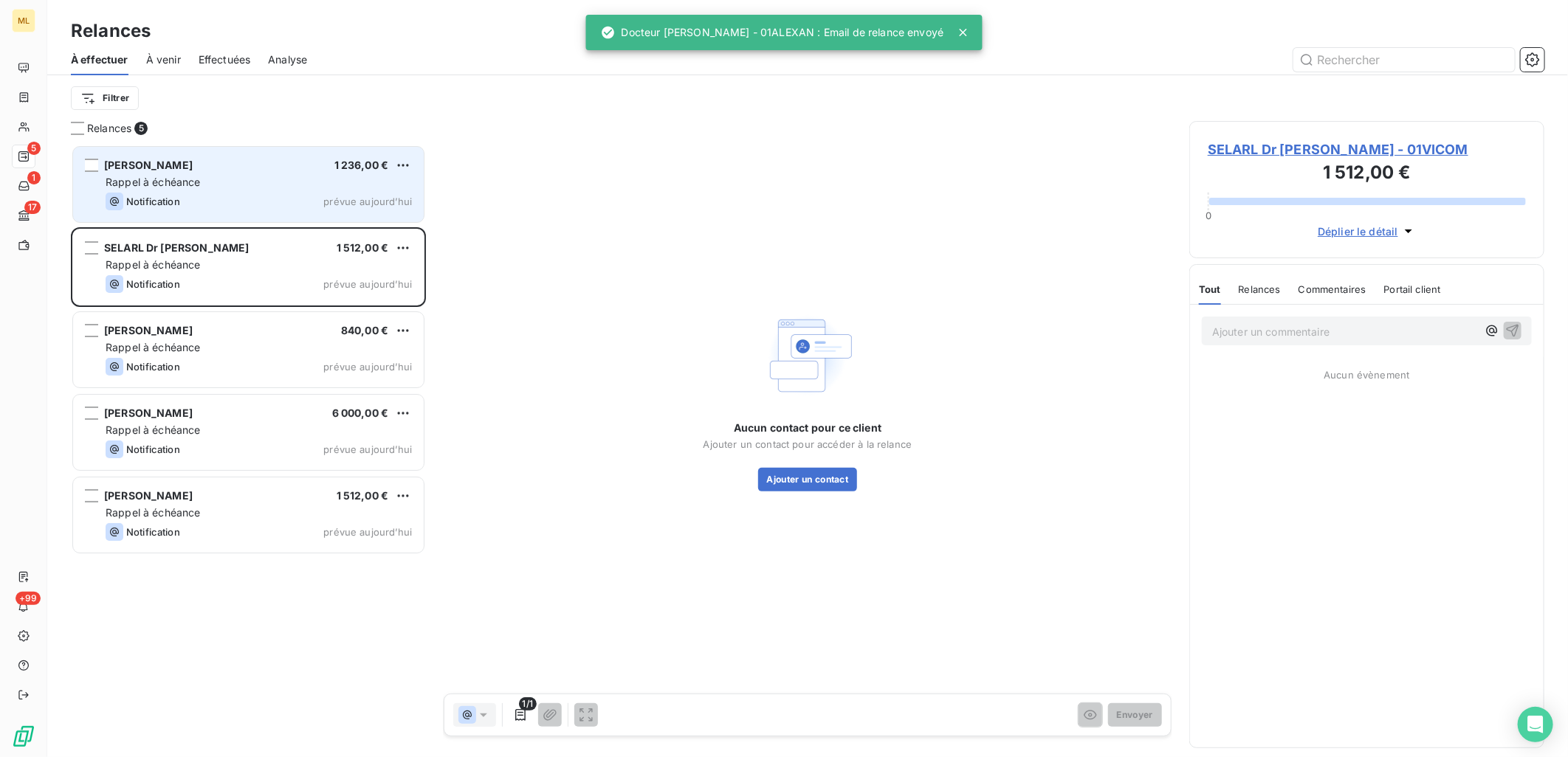
click at [235, 185] on div "Rappel à échéance" at bounding box center [258, 182] width 306 height 15
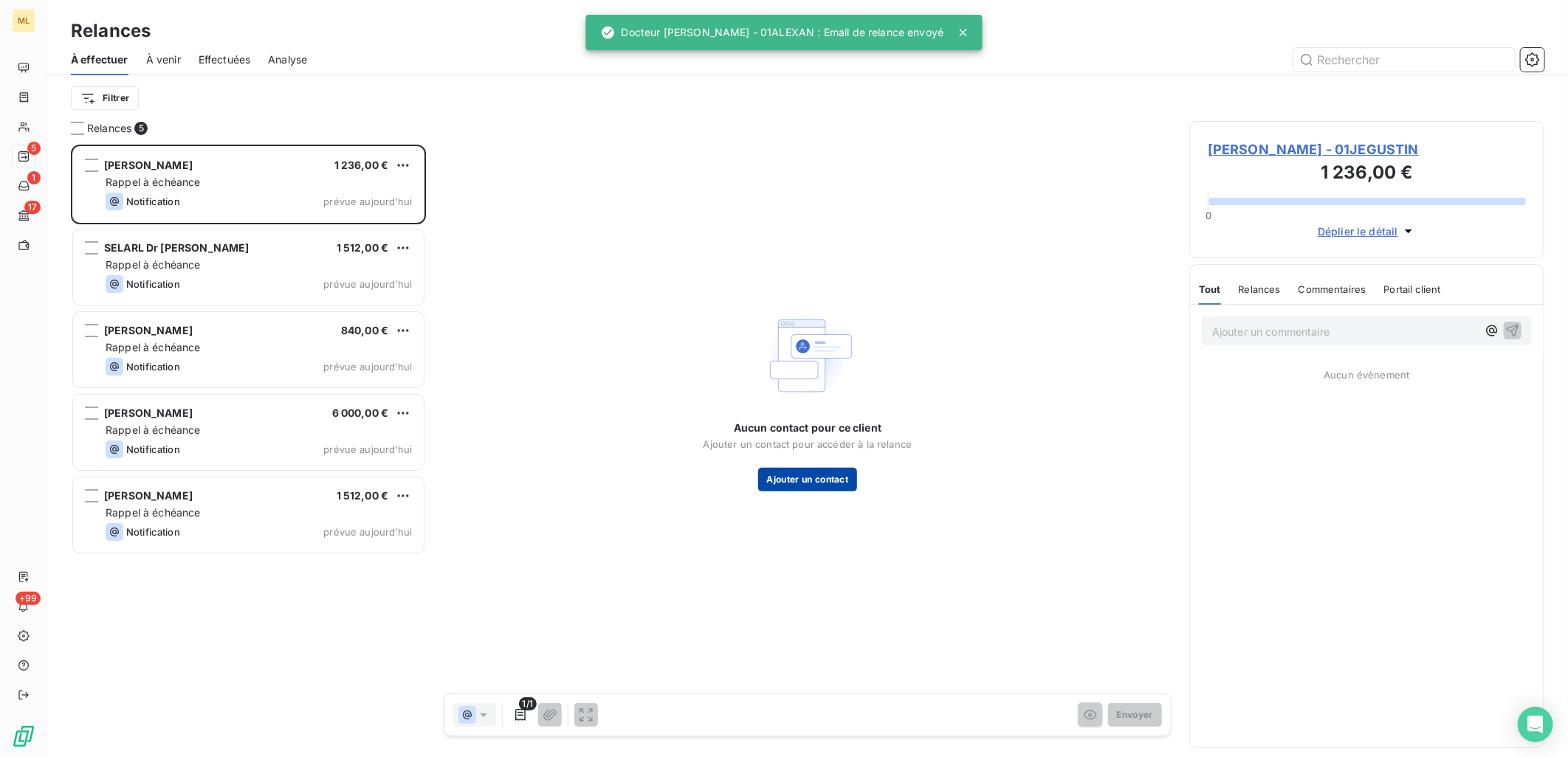
click at [822, 477] on button "Ajouter un contact" at bounding box center [808, 480] width 100 height 24
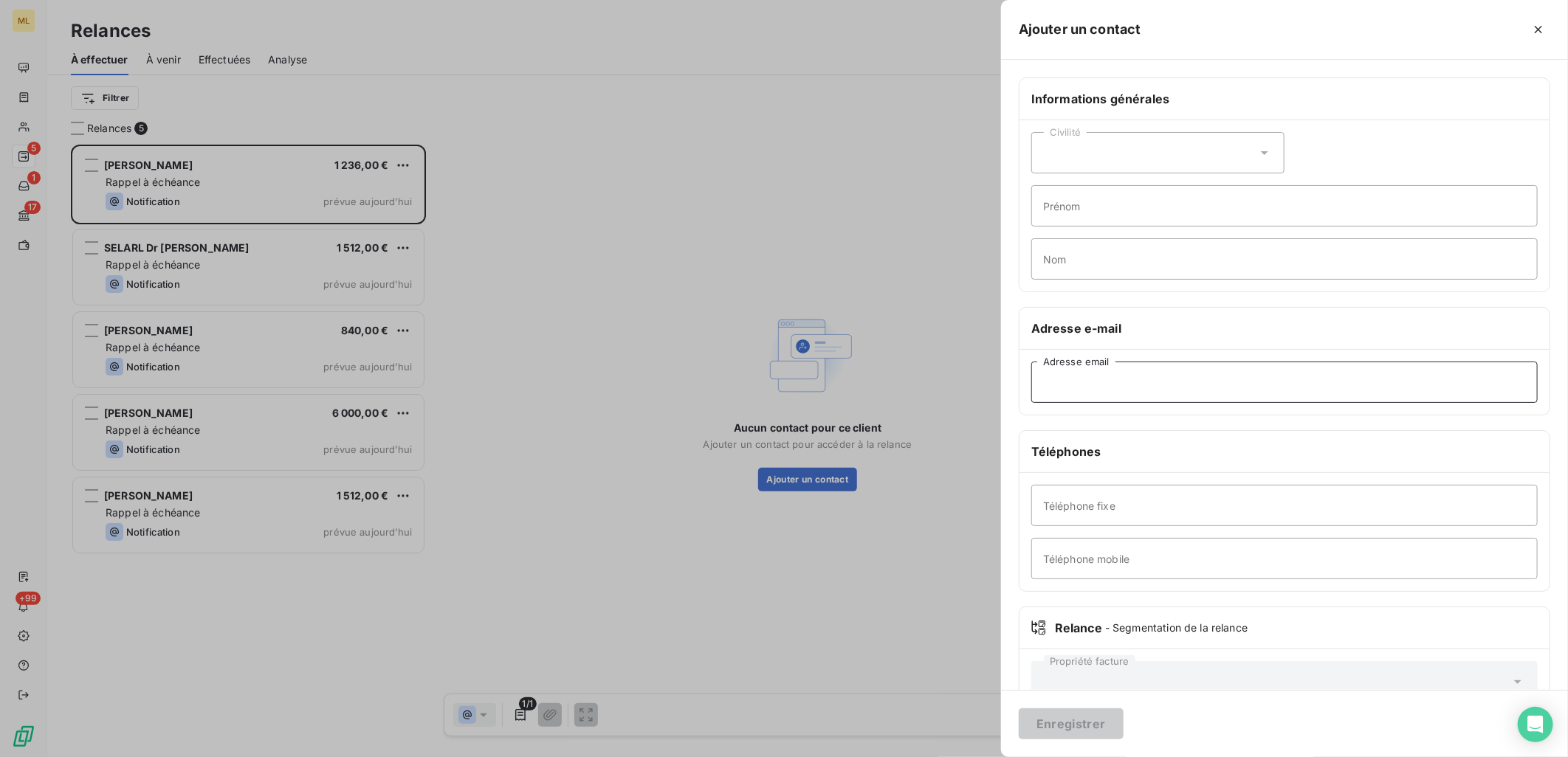
click at [1126, 377] on input "Adresse email" at bounding box center [1284, 382] width 506 height 42
click at [1108, 393] on input "Adresse email" at bounding box center [1284, 382] width 506 height 42
paste input "[EMAIL_ADDRESS][DOMAIN_NAME]"
type input "[EMAIL_ADDRESS][DOMAIN_NAME]"
click at [1109, 549] on input "Téléphone mobile" at bounding box center [1284, 558] width 506 height 42
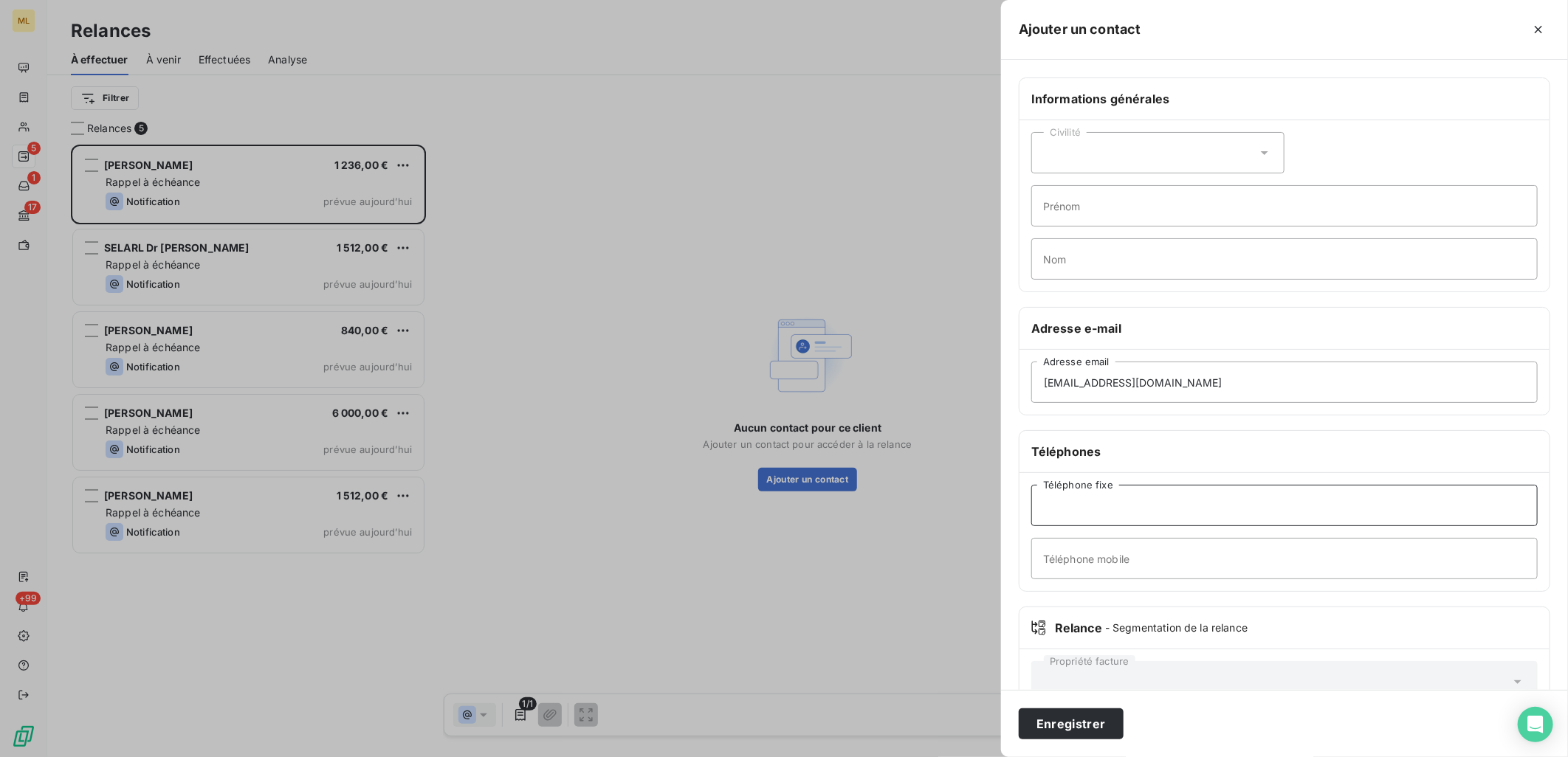
click at [1077, 521] on input "Téléphone fixe" at bounding box center [1284, 505] width 506 height 42
paste input "Tel : [PHONE_NUMBER]"
click at [1071, 504] on input "Tel : [PHONE_NUMBER]" at bounding box center [1284, 505] width 506 height 42
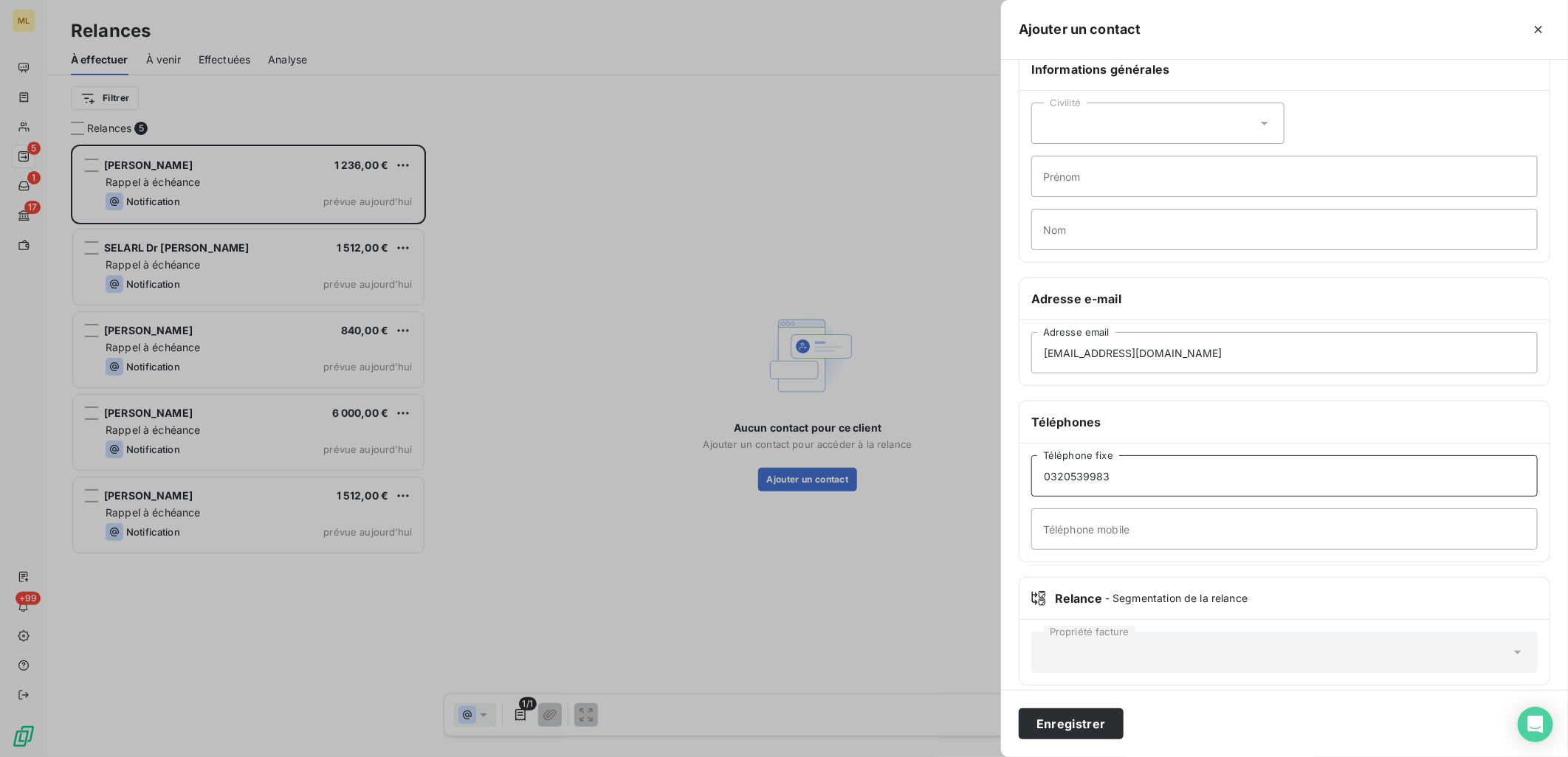
scroll to position [43, 0]
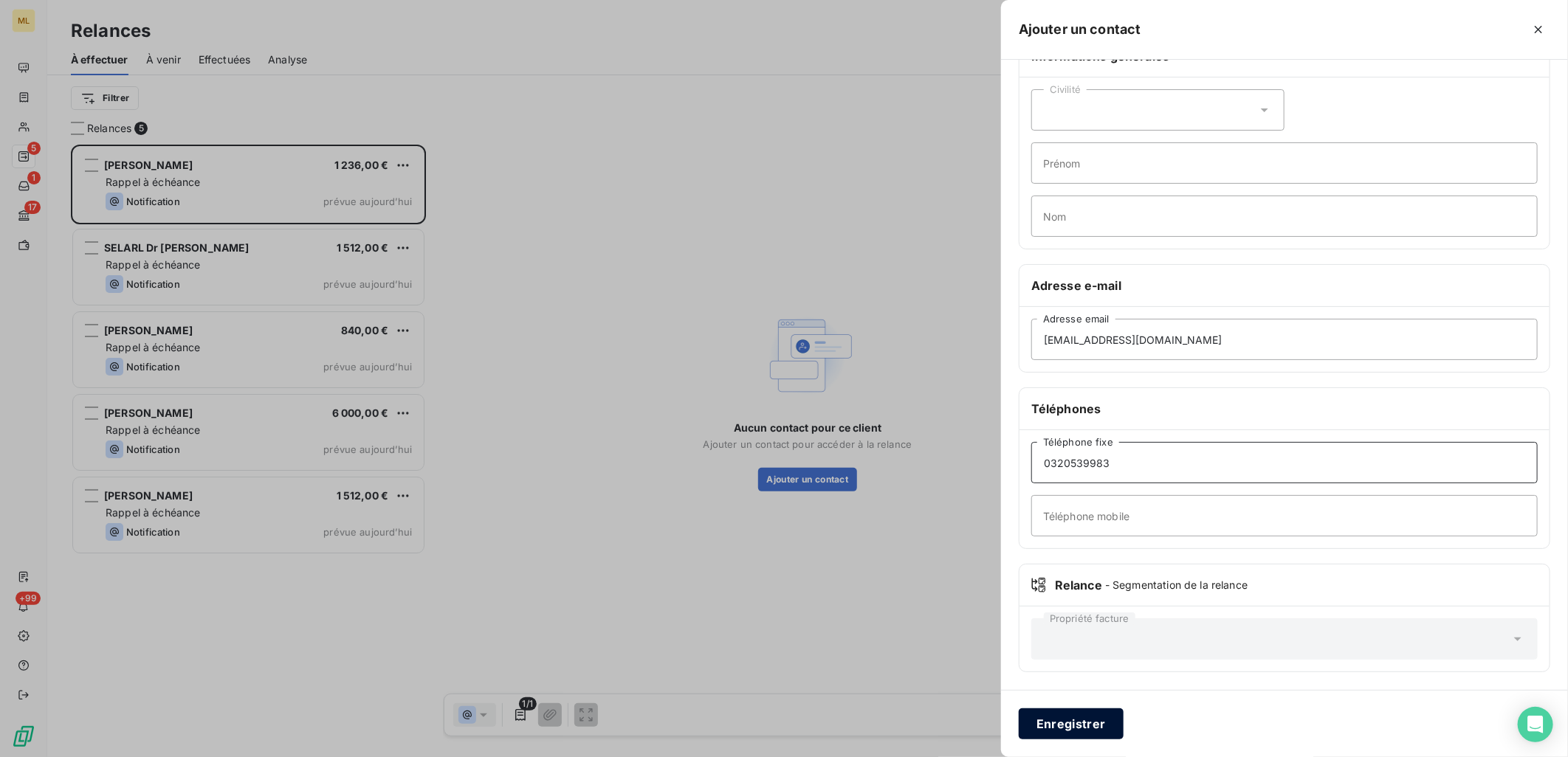
type input "0320539983"
click at [1080, 727] on button "Enregistrer" at bounding box center [1071, 724] width 105 height 31
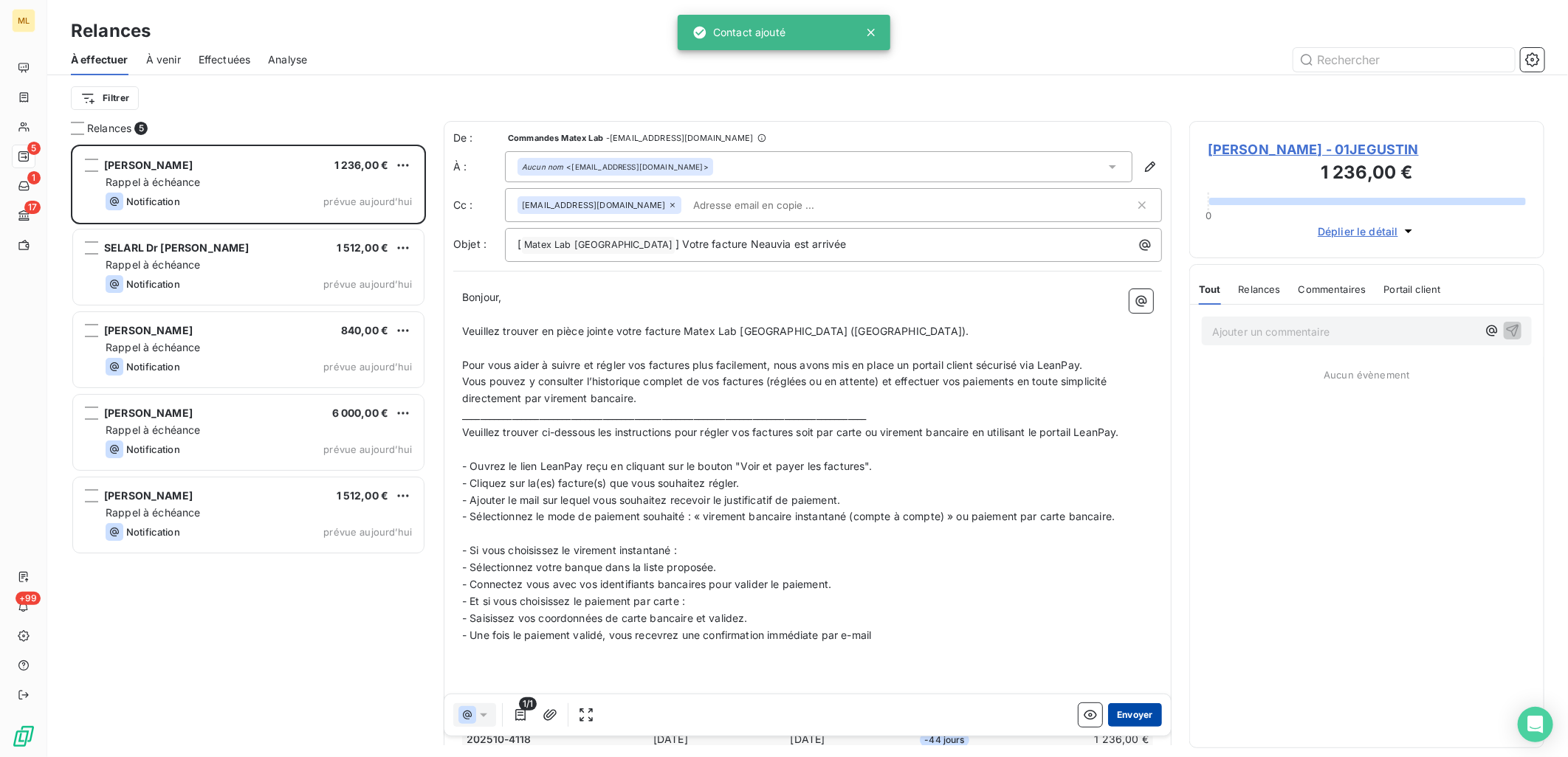
click at [1133, 716] on button "Envoyer" at bounding box center [1135, 715] width 54 height 24
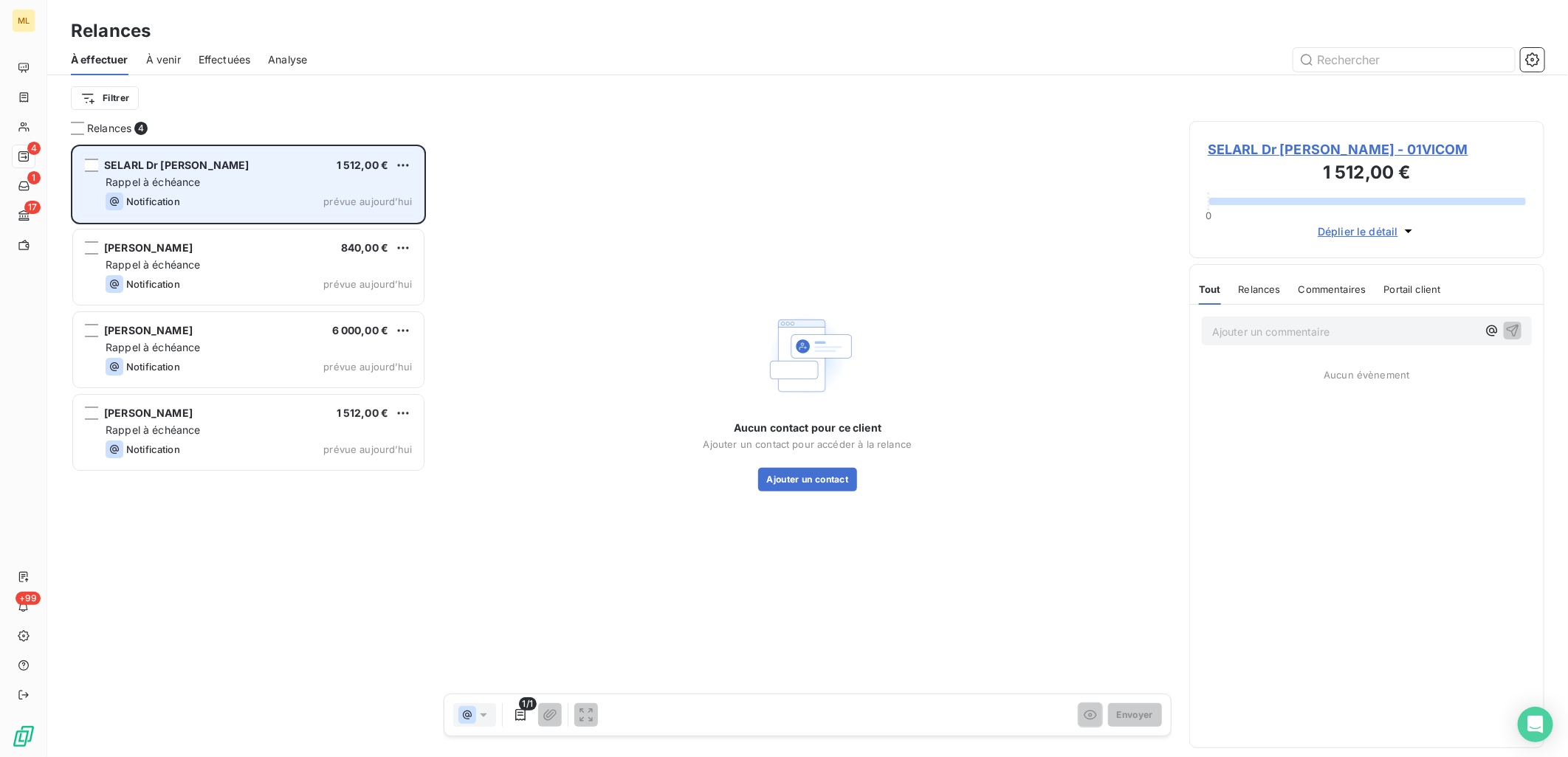
click at [239, 192] on div "Notification prévue aujourd’hui" at bounding box center [258, 201] width 306 height 18
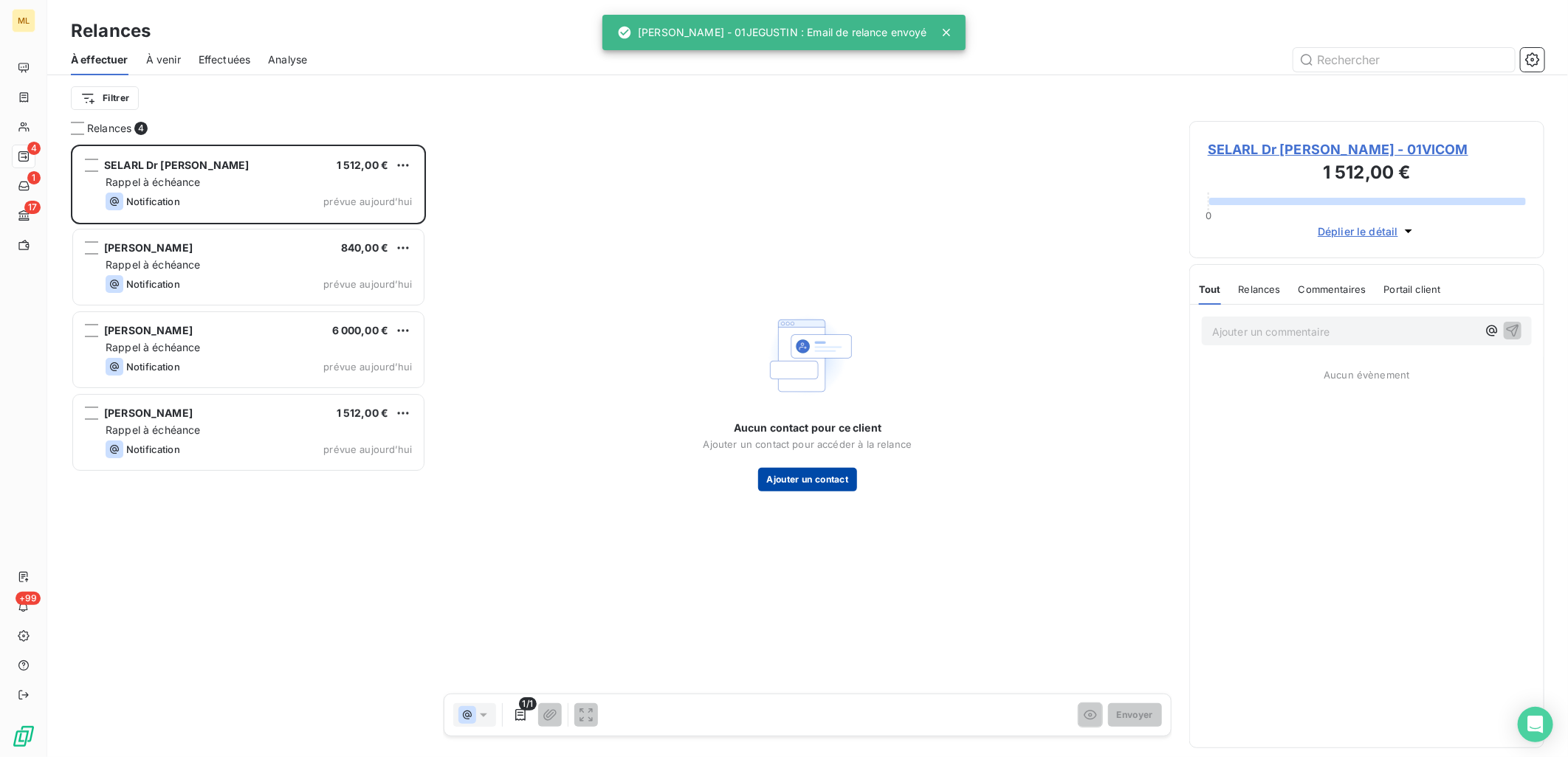
click at [832, 486] on button "Ajouter un contact" at bounding box center [808, 480] width 100 height 24
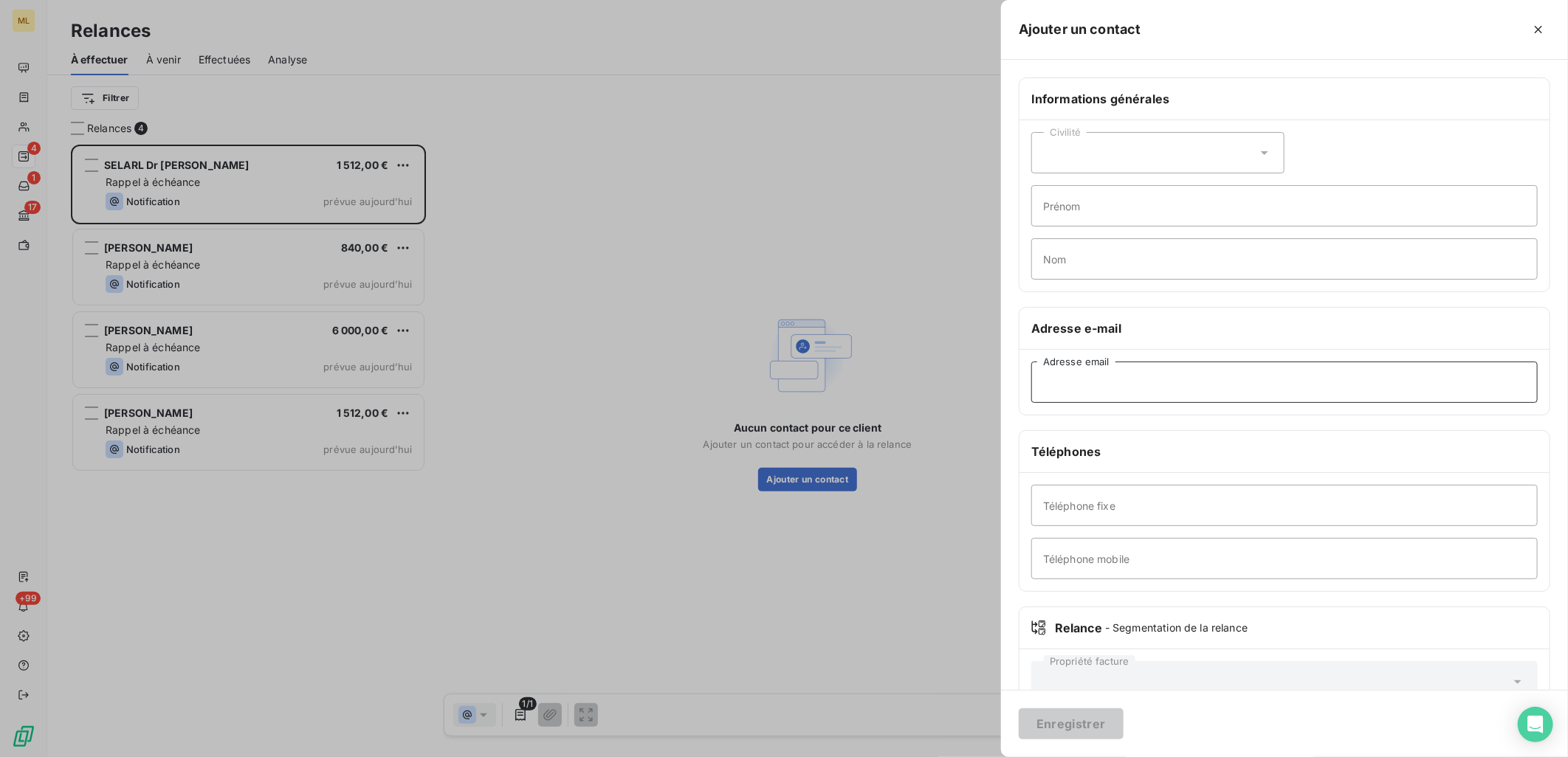
click at [1133, 378] on input "Adresse email" at bounding box center [1284, 382] width 506 height 42
paste input "[EMAIL_ADDRESS][DOMAIN_NAME]"
type input "[EMAIL_ADDRESS][DOMAIN_NAME]"
click at [1171, 552] on input "Téléphone mobile" at bounding box center [1284, 558] width 506 height 42
click at [1099, 559] on input "Téléphone mobile" at bounding box center [1284, 558] width 506 height 42
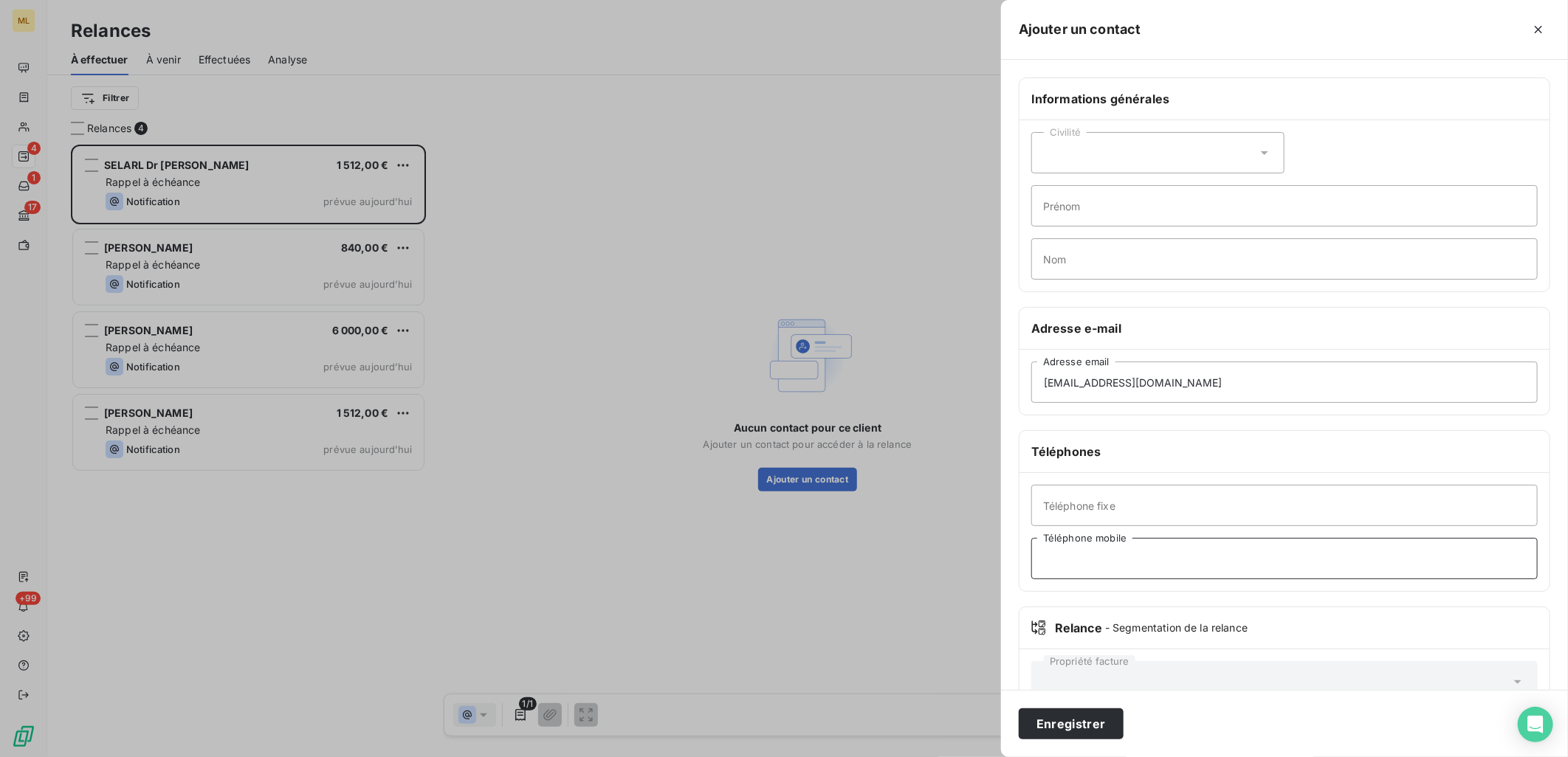
paste input "Tel : [PHONE_NUMBER]"
click at [1069, 557] on input "Tel : [PHONE_NUMBER]" at bounding box center [1284, 558] width 506 height 42
type input "06 03 11 54 60"
click at [1087, 727] on button "Enregistrer" at bounding box center [1071, 724] width 105 height 31
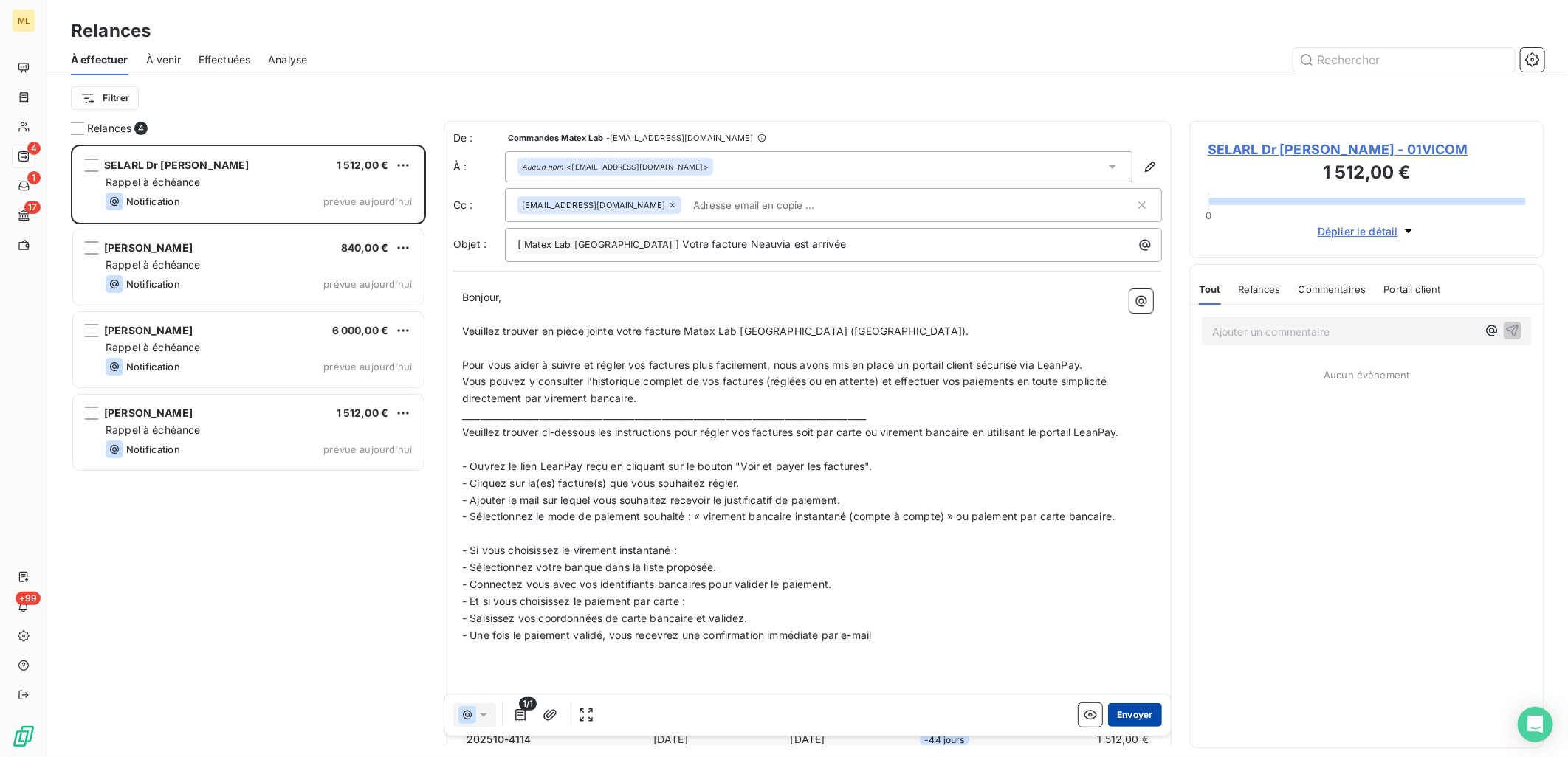
click at [1121, 718] on button "Envoyer" at bounding box center [1135, 715] width 54 height 24
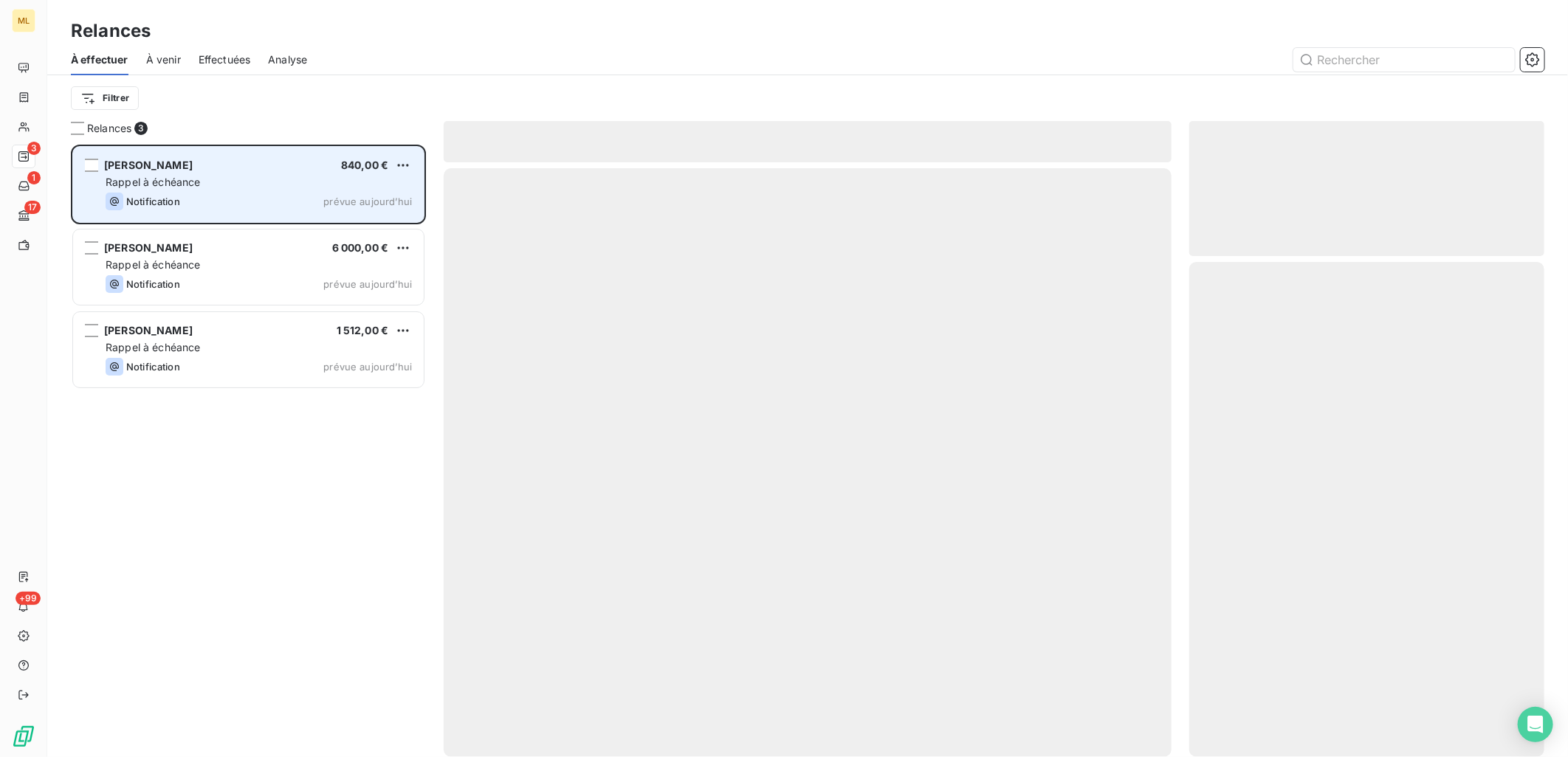
click at [246, 189] on div "[PERSON_NAME] 840,00 € Rappel à échéance Notification prévue [DATE]" at bounding box center [248, 184] width 351 height 75
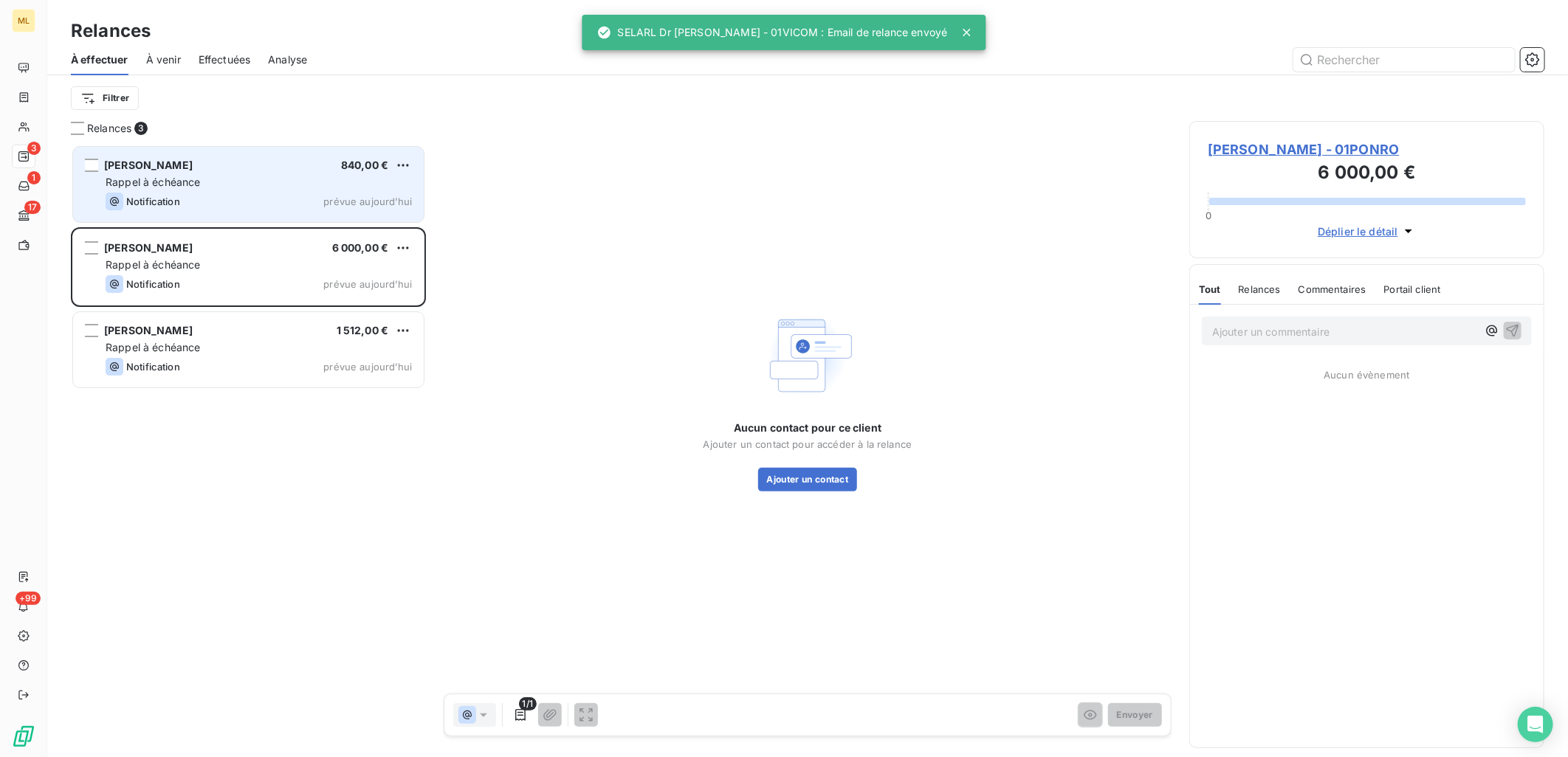
click at [246, 189] on div "[PERSON_NAME] 840,00 € Rappel à échéance Notification prévue [DATE]" at bounding box center [248, 184] width 351 height 75
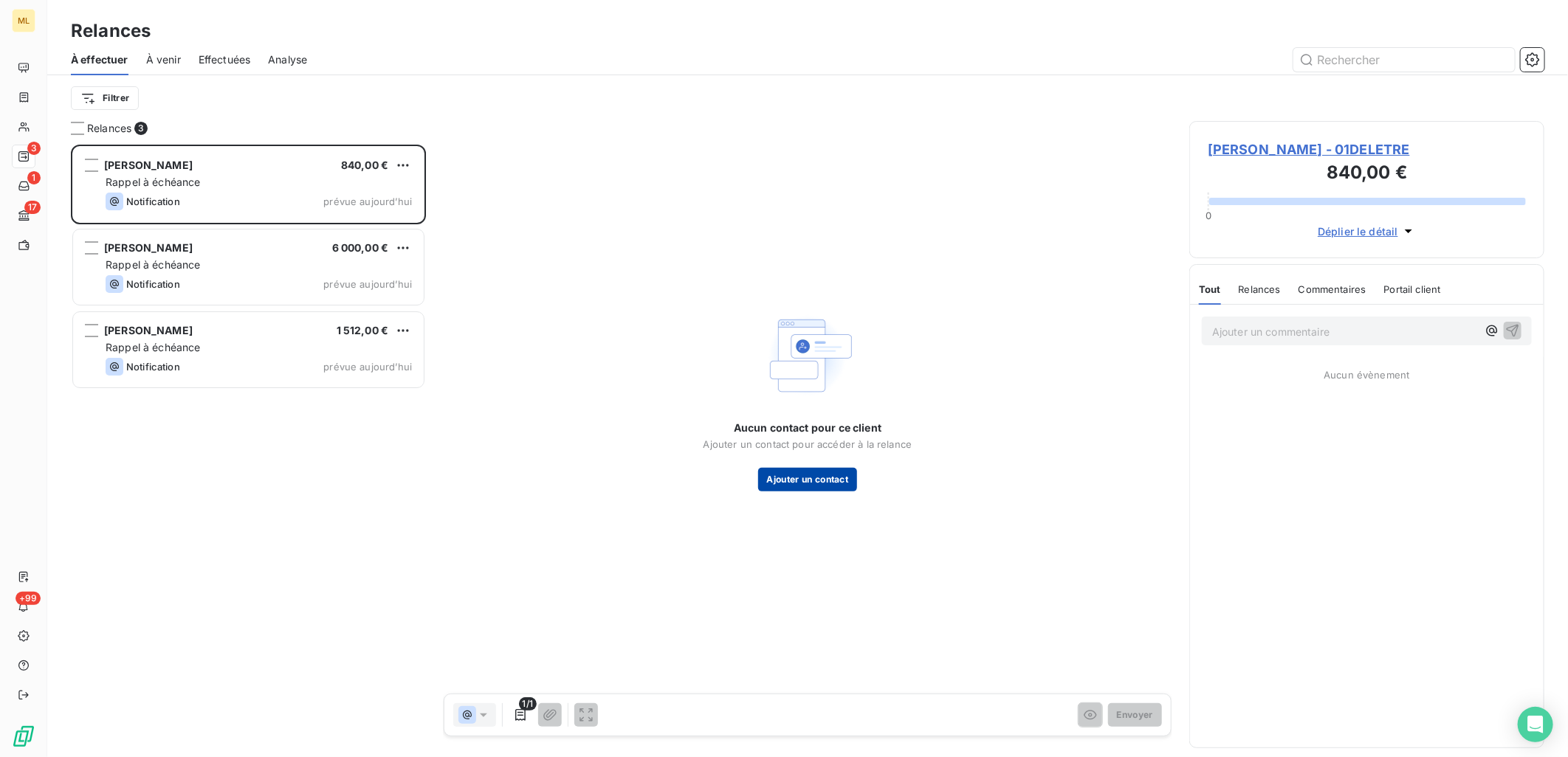
click at [807, 489] on button "Ajouter un contact" at bounding box center [808, 480] width 100 height 24
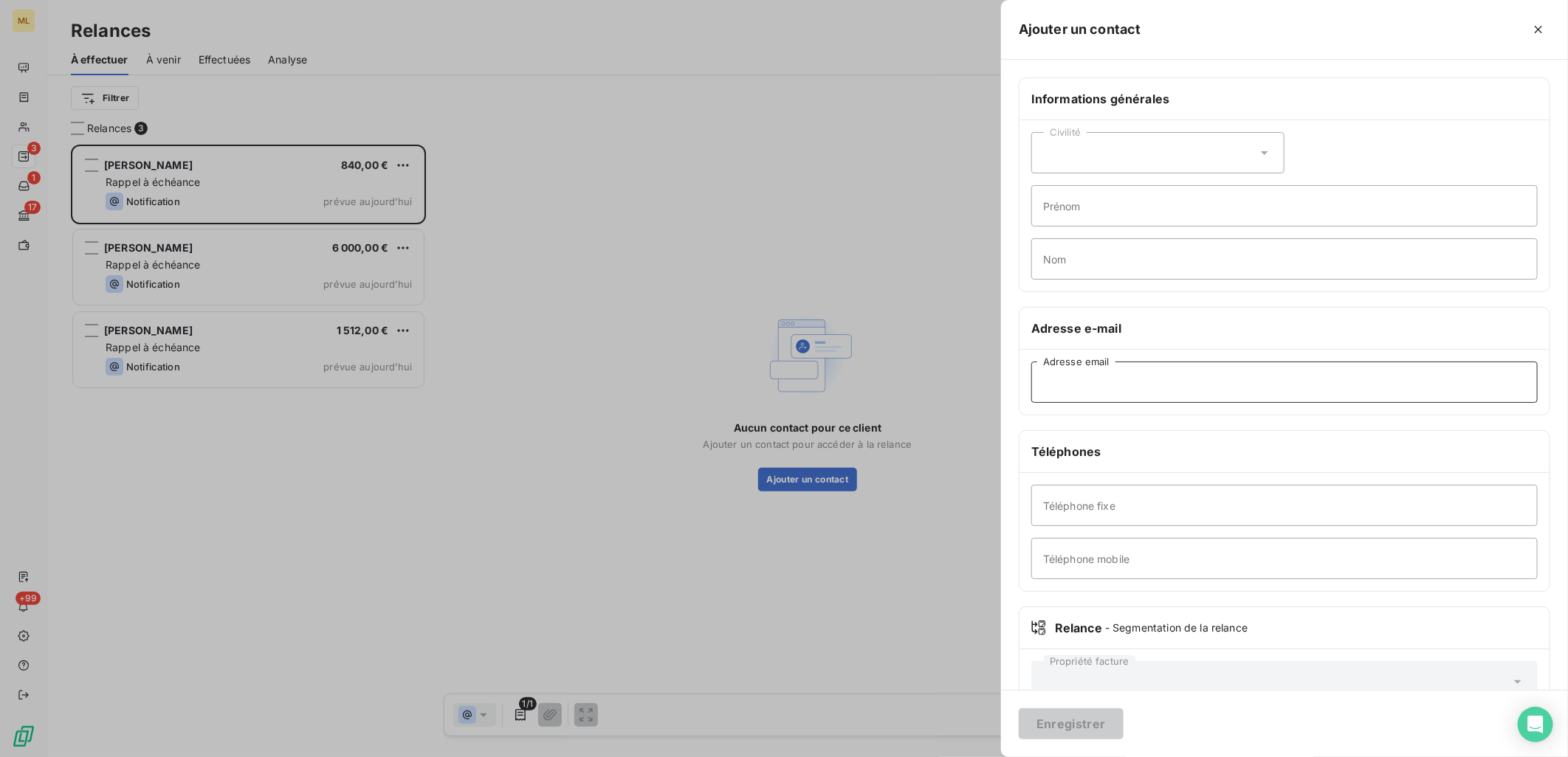
click at [1111, 375] on input "Adresse email" at bounding box center [1284, 382] width 506 height 42
paste input "[EMAIL_ADDRESS][DOMAIN_NAME]"
type input "[EMAIL_ADDRESS][DOMAIN_NAME]"
click at [1132, 554] on input "Téléphone mobile" at bounding box center [1284, 558] width 506 height 42
paste input "Tel : [PHONE_NUMBER]"
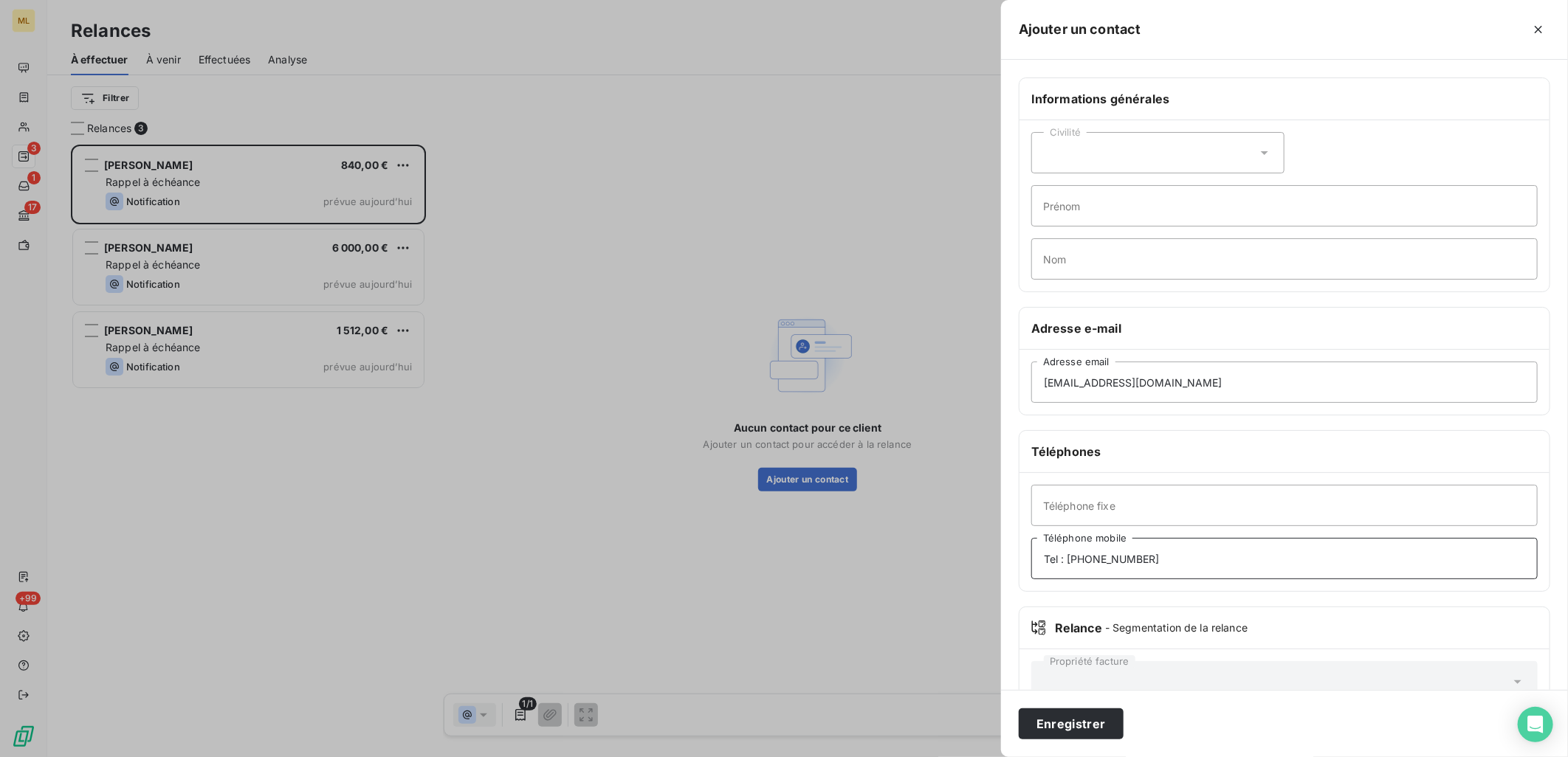
click at [1067, 560] on input "Tel : [PHONE_NUMBER]" at bounding box center [1284, 558] width 506 height 42
type input "06 33 09 59 45"
click at [1078, 721] on button "Enregistrer" at bounding box center [1071, 724] width 105 height 31
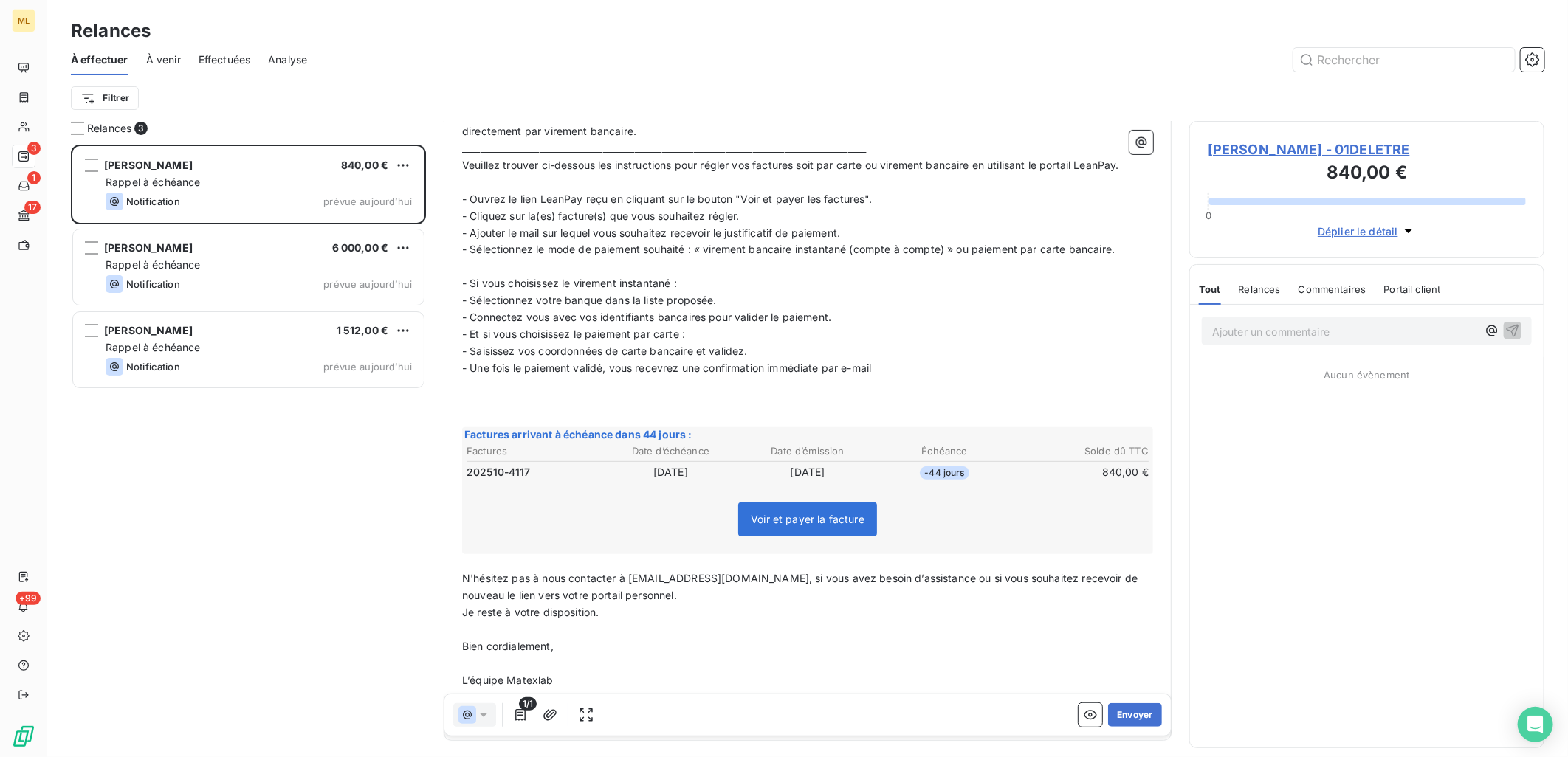
scroll to position [321, 0]
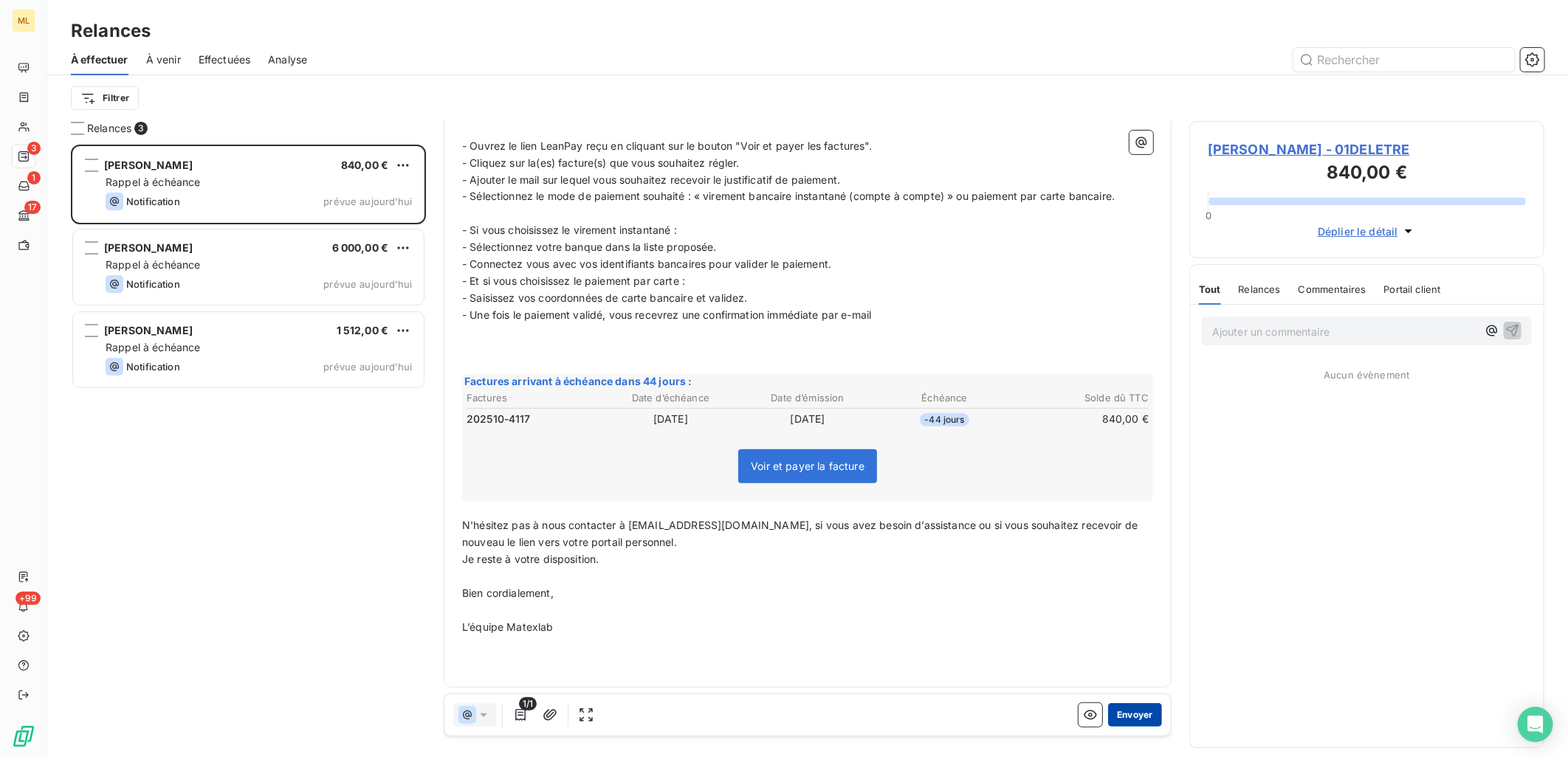
click at [1121, 716] on button "Envoyer" at bounding box center [1135, 715] width 54 height 24
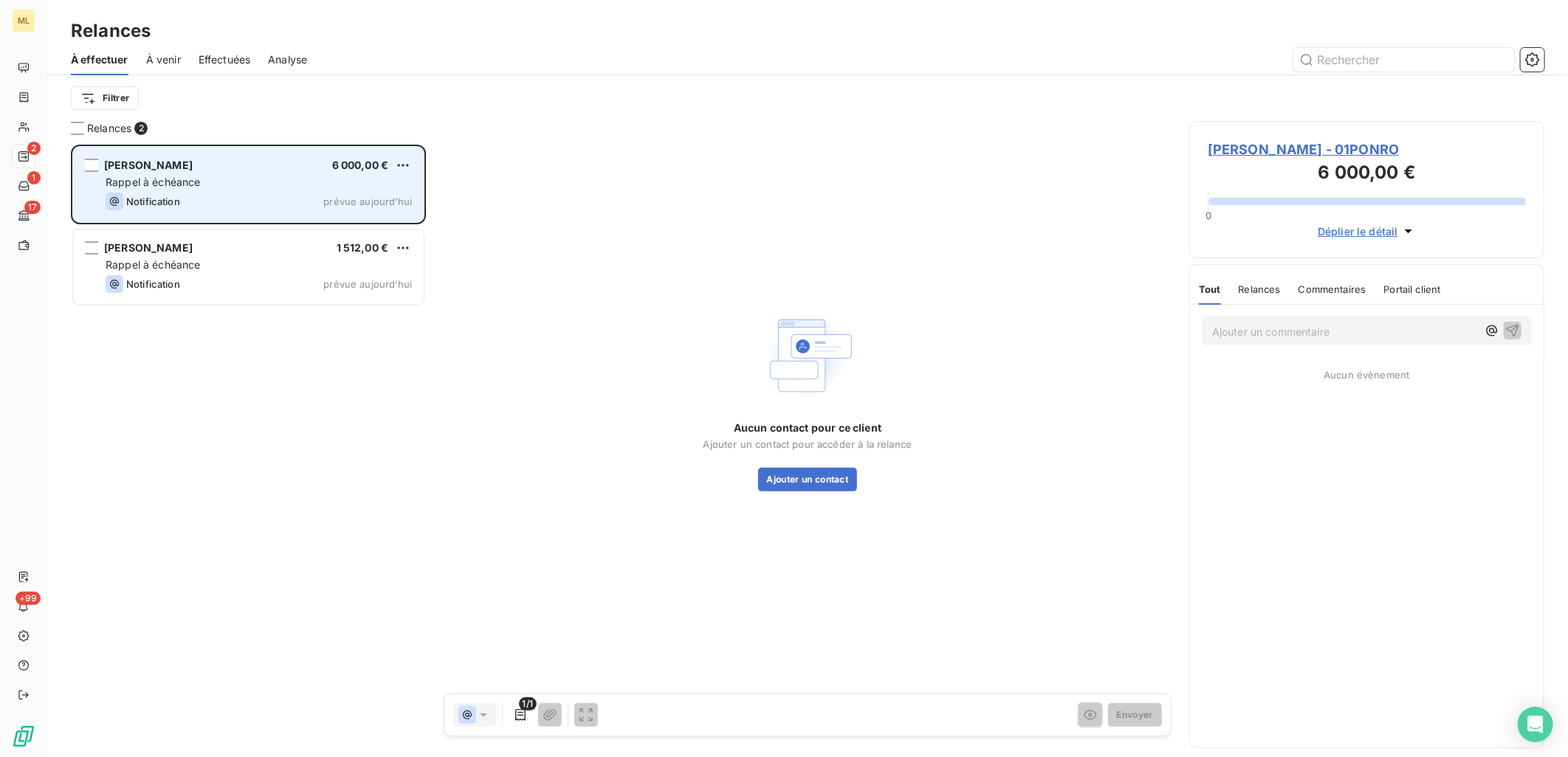
click at [231, 187] on div "Rappel à échéance" at bounding box center [258, 182] width 306 height 15
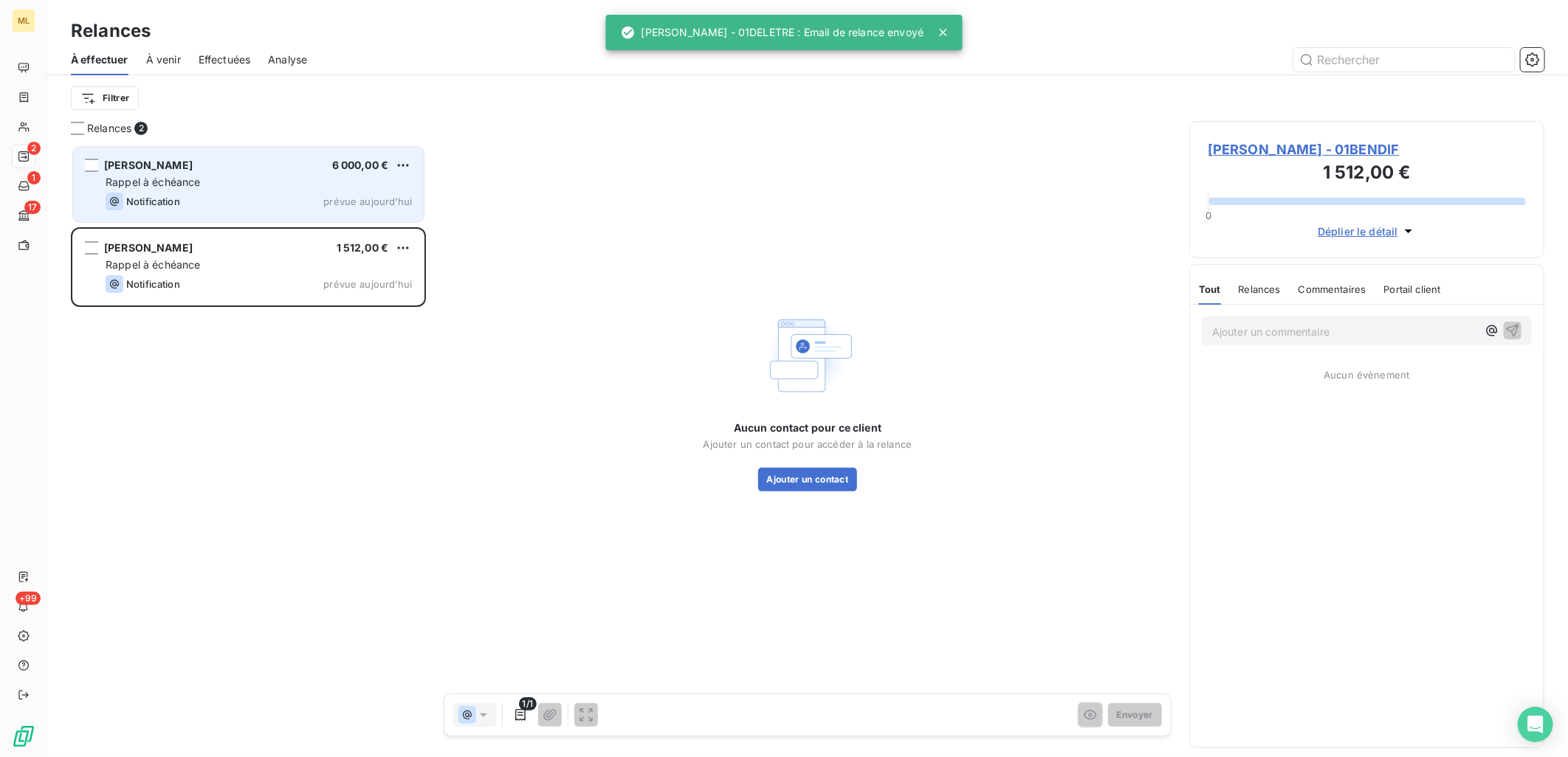
click at [231, 187] on div "Rappel à échéance" at bounding box center [258, 182] width 306 height 15
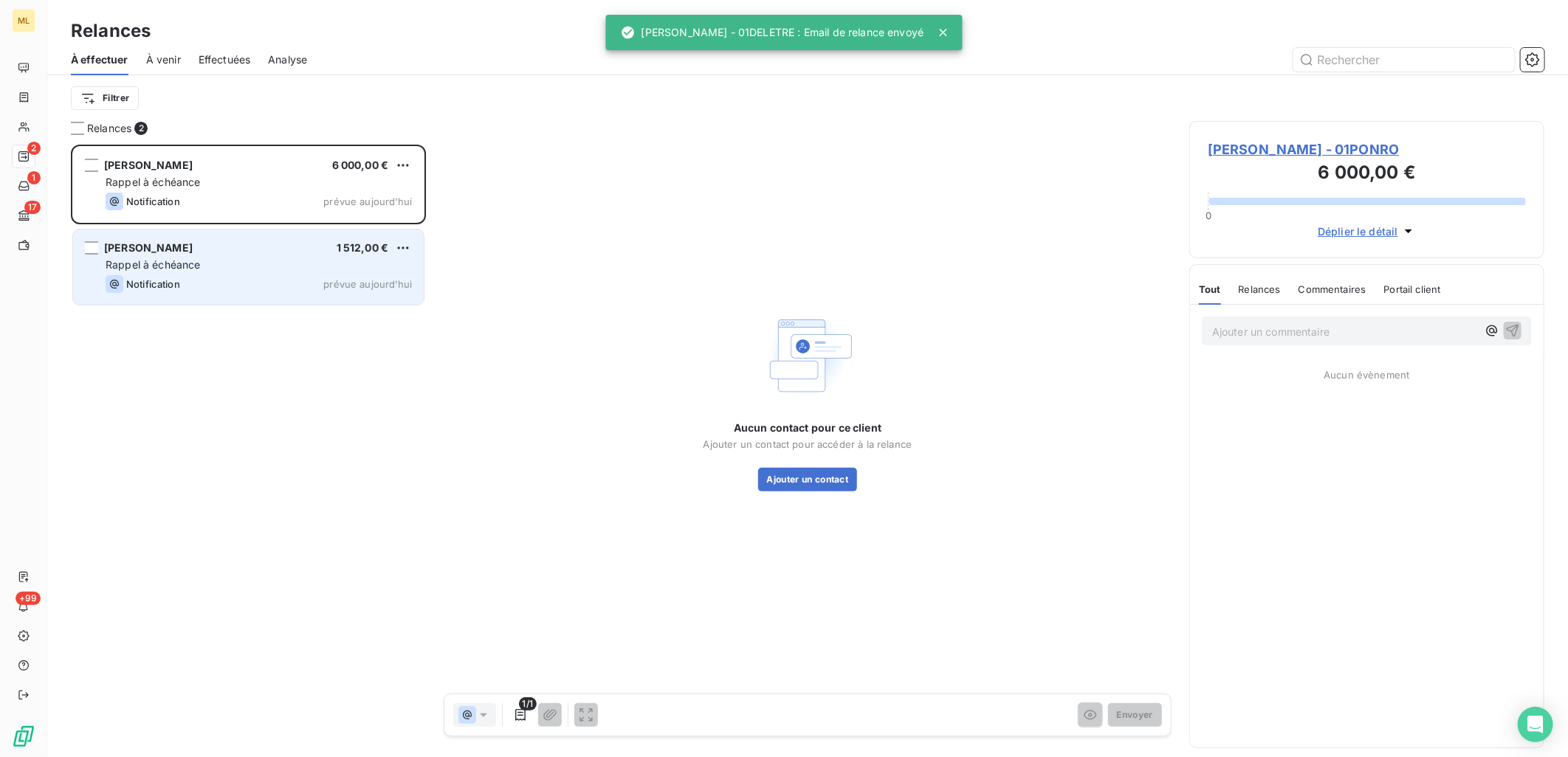
click at [217, 273] on div "[PERSON_NAME] 1 512,00 € Rappel à échéance Notification prévue [DATE]" at bounding box center [248, 267] width 351 height 75
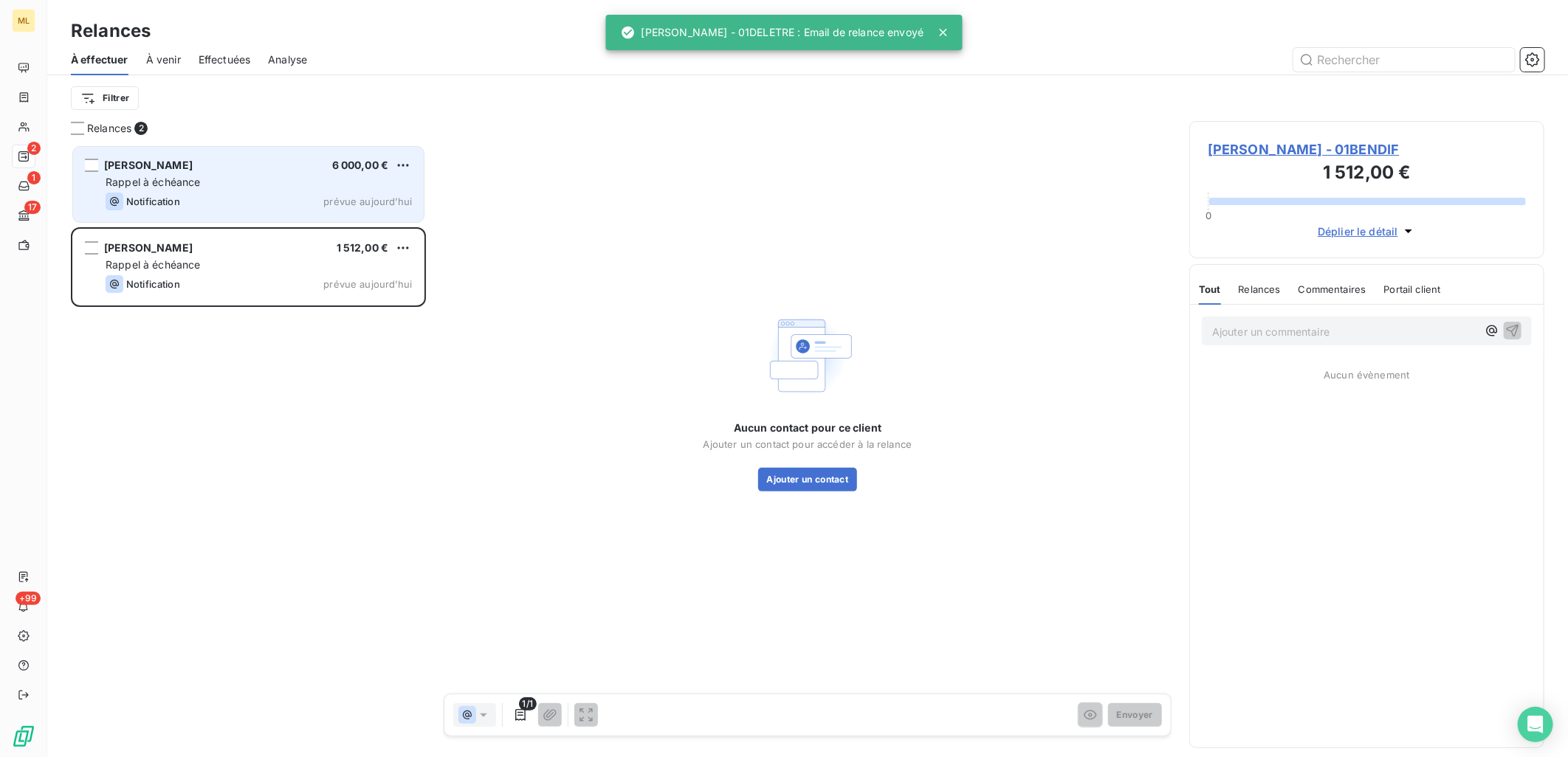
click at [255, 192] on div "Notification prévue aujourd’hui" at bounding box center [258, 201] width 306 height 18
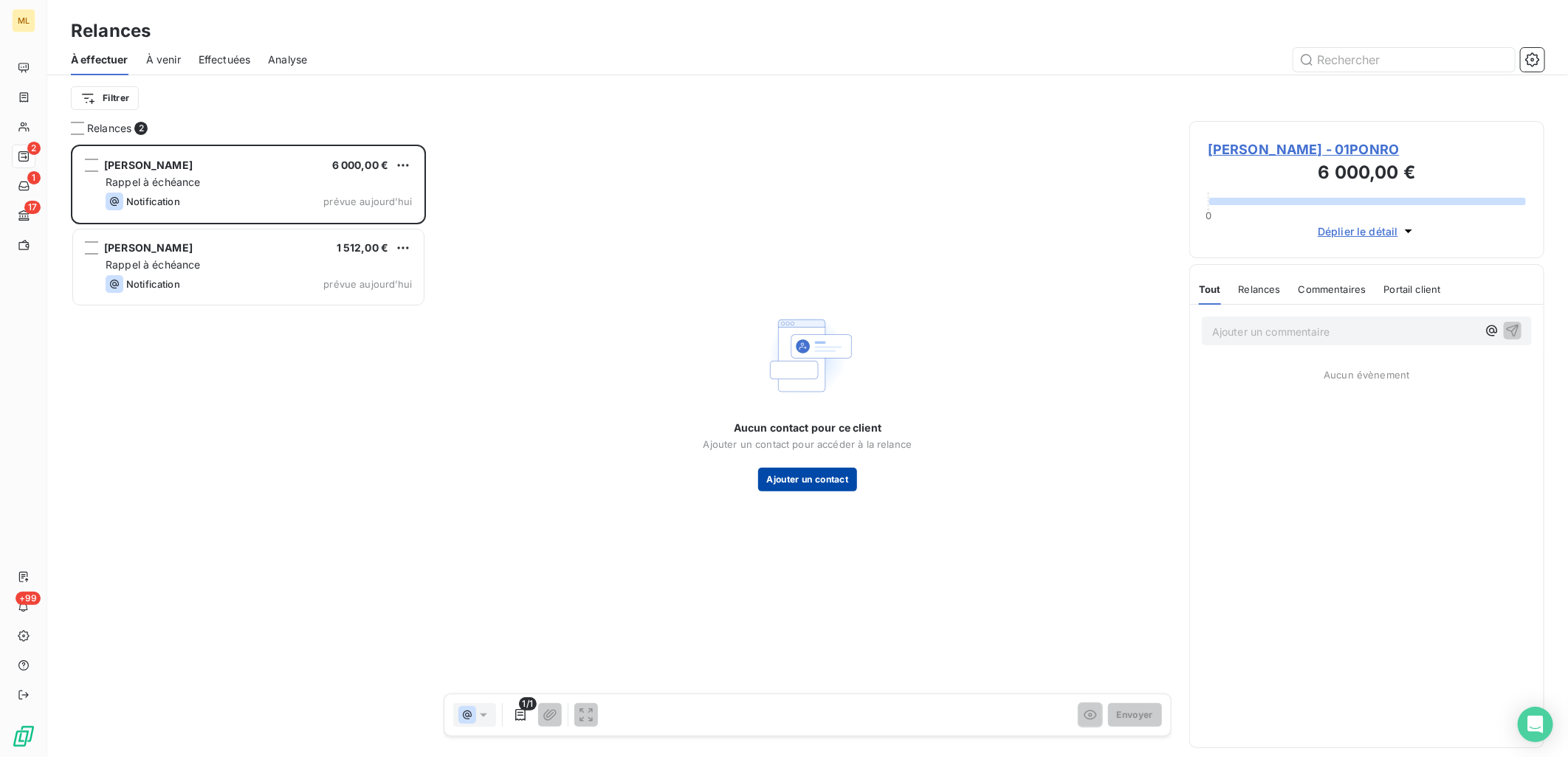
click at [799, 476] on button "Ajouter un contact" at bounding box center [808, 480] width 100 height 24
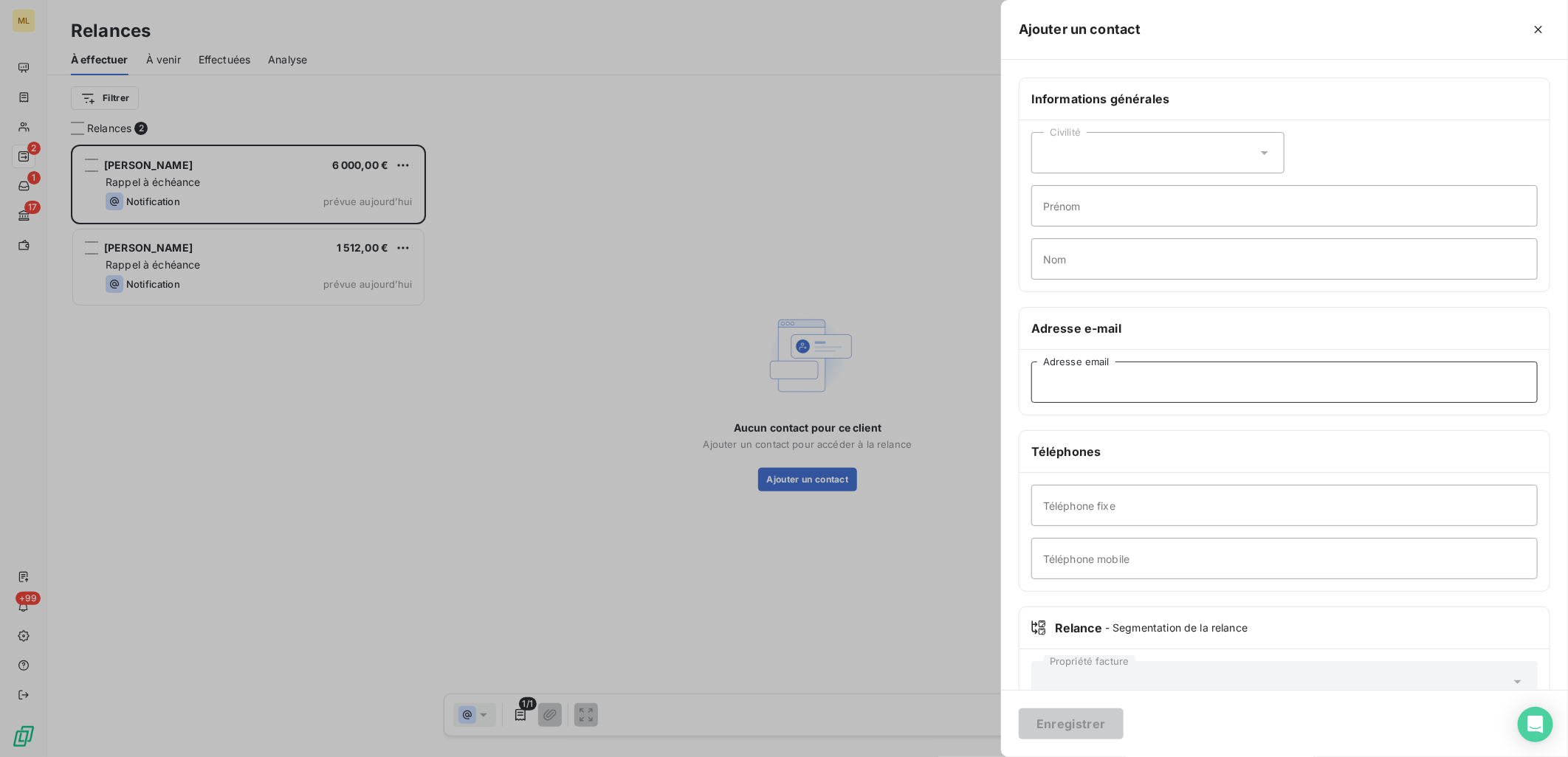
click at [1133, 388] on input "Adresse email" at bounding box center [1284, 382] width 506 height 42
paste input "[EMAIL_ADDRESS][DOMAIN_NAME]"
type input "[EMAIL_ADDRESS][DOMAIN_NAME]"
click at [1112, 564] on input "Téléphone mobile" at bounding box center [1284, 558] width 506 height 42
paste input "Tel : [PHONE_NUMBER]"
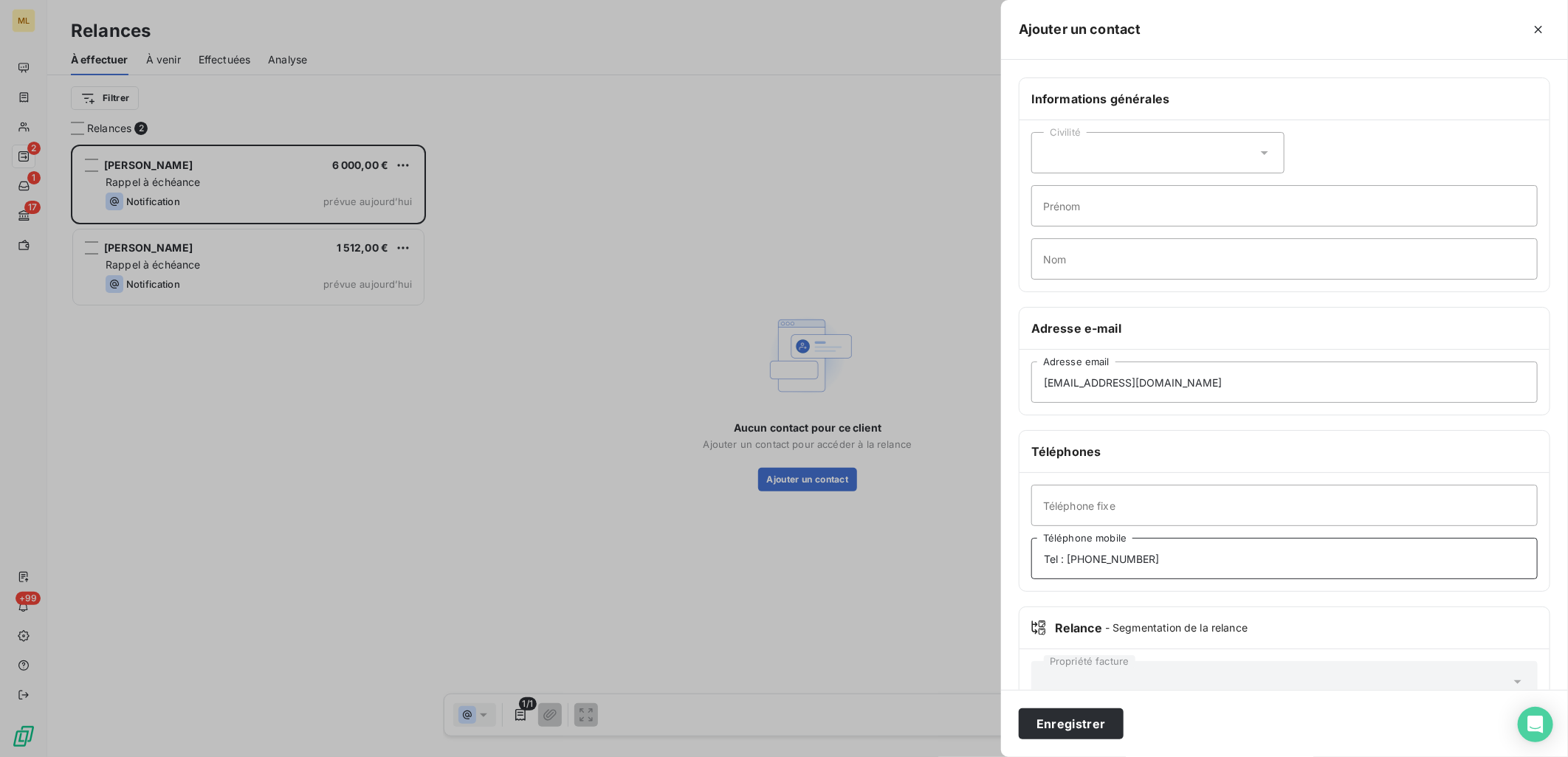
click at [1068, 554] on input "Tel : [PHONE_NUMBER]" at bounding box center [1284, 558] width 506 height 42
type input "06 77 09 71 29"
click at [1073, 718] on button "Enregistrer" at bounding box center [1071, 724] width 105 height 31
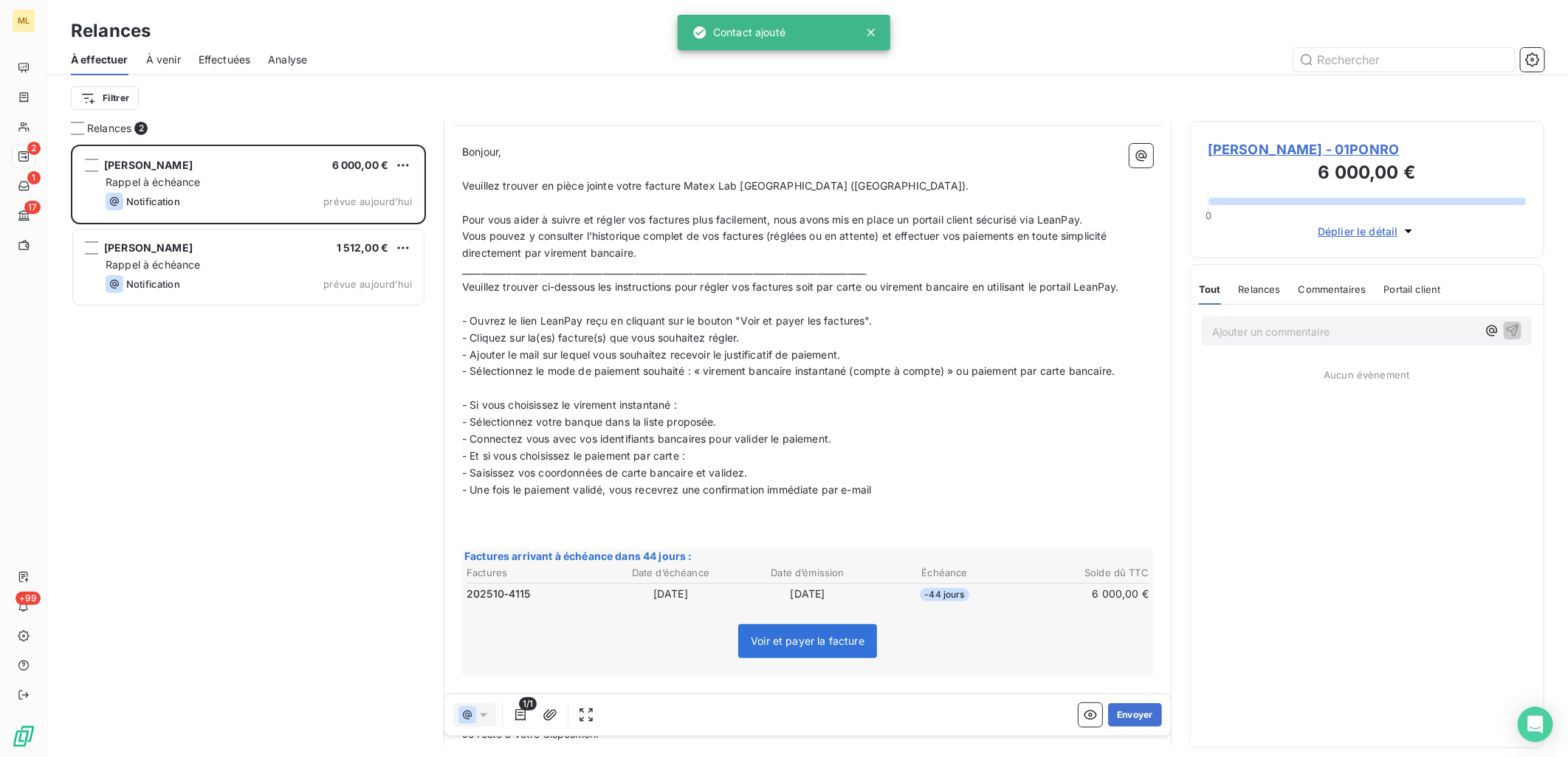
scroll to position [321, 0]
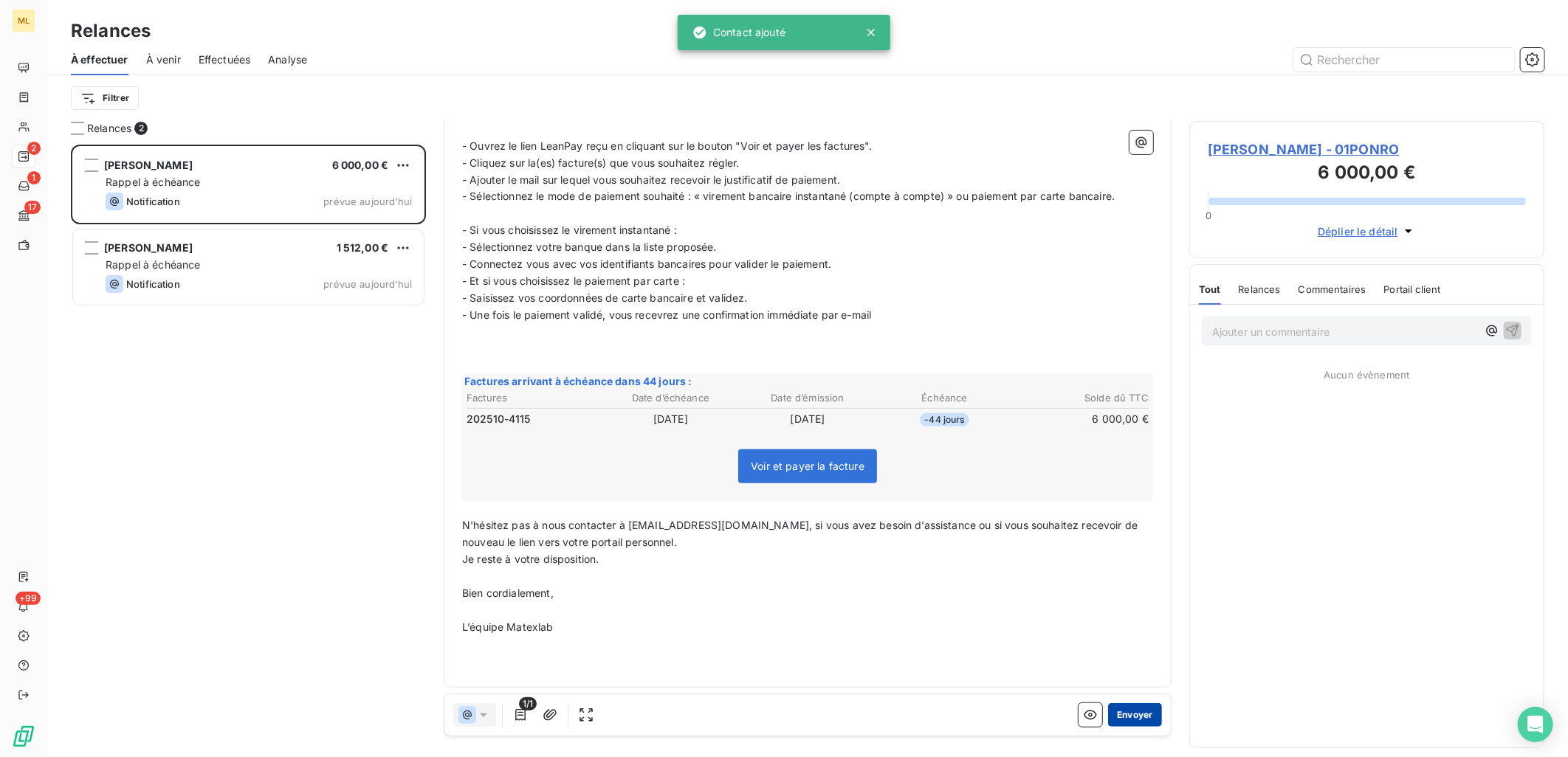
click at [1119, 713] on button "Envoyer" at bounding box center [1135, 715] width 54 height 24
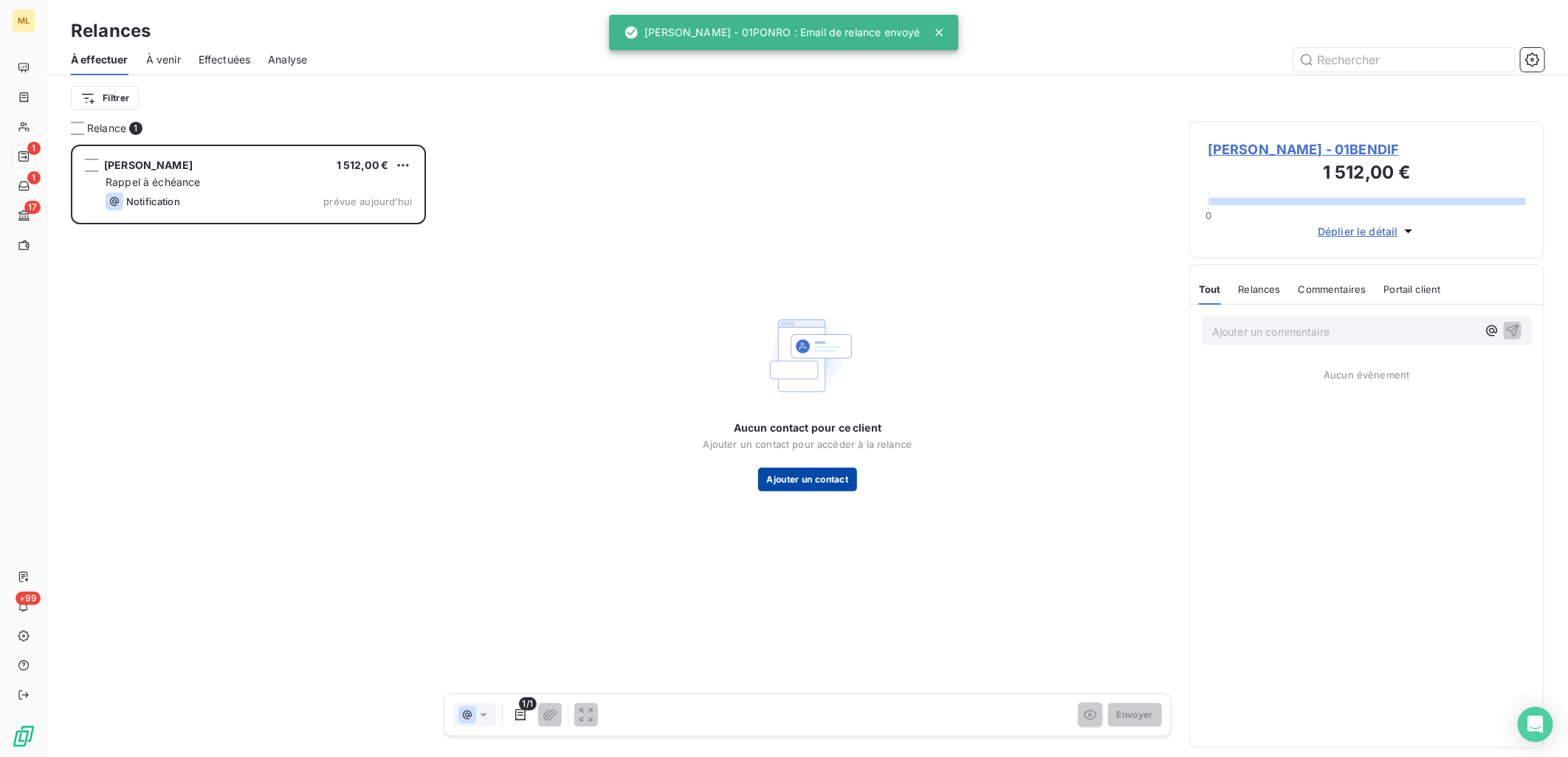
click at [811, 482] on button "Ajouter un contact" at bounding box center [808, 480] width 100 height 24
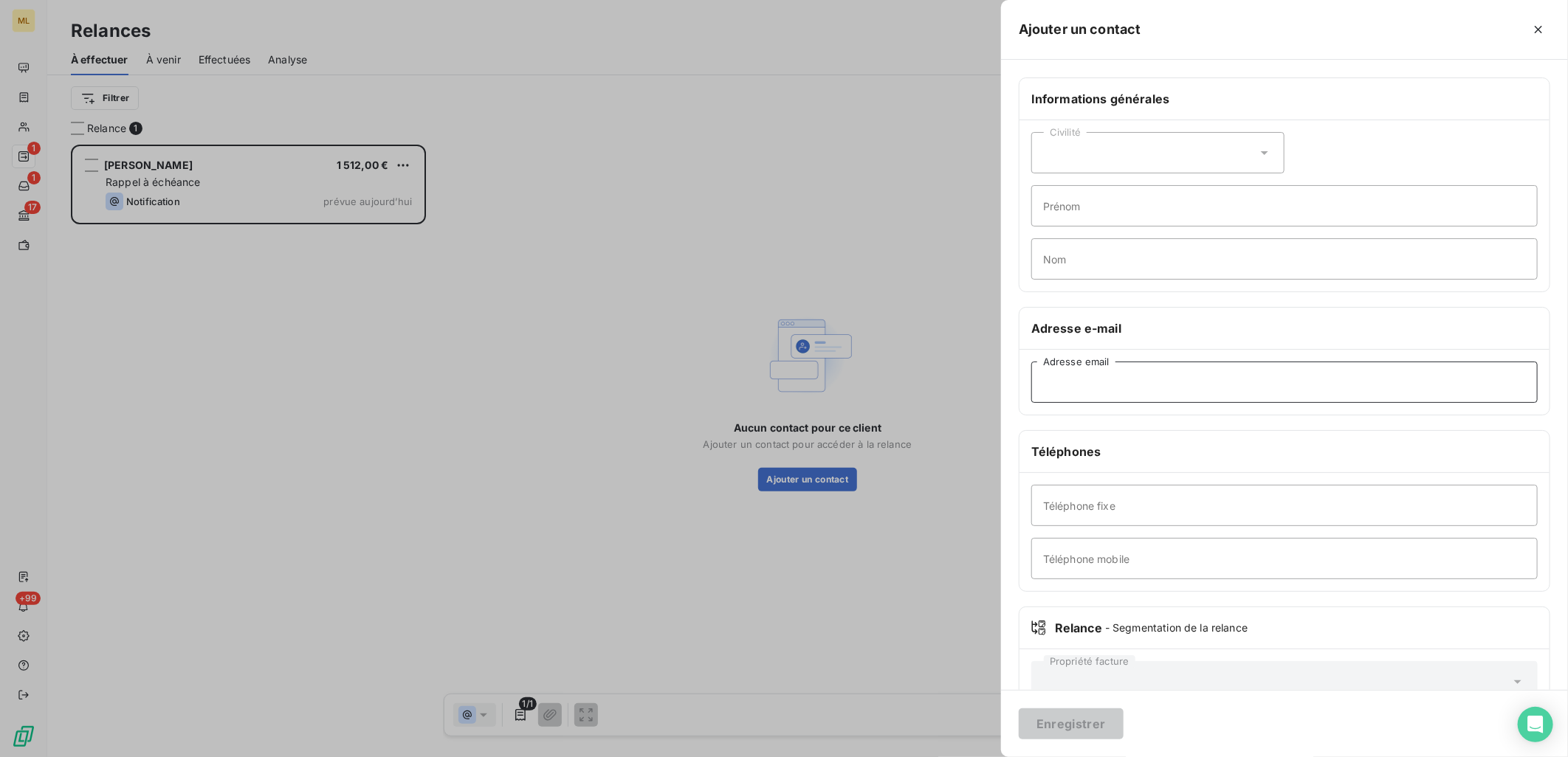
click at [1085, 380] on input "Adresse email" at bounding box center [1284, 382] width 506 height 42
paste input "[EMAIL_ADDRESS][DOMAIN_NAME]"
type input "[EMAIL_ADDRESS][DOMAIN_NAME]"
click at [1118, 563] on input "Téléphone mobile" at bounding box center [1284, 558] width 506 height 42
paste input "Tel : [PHONE_NUMBER]"
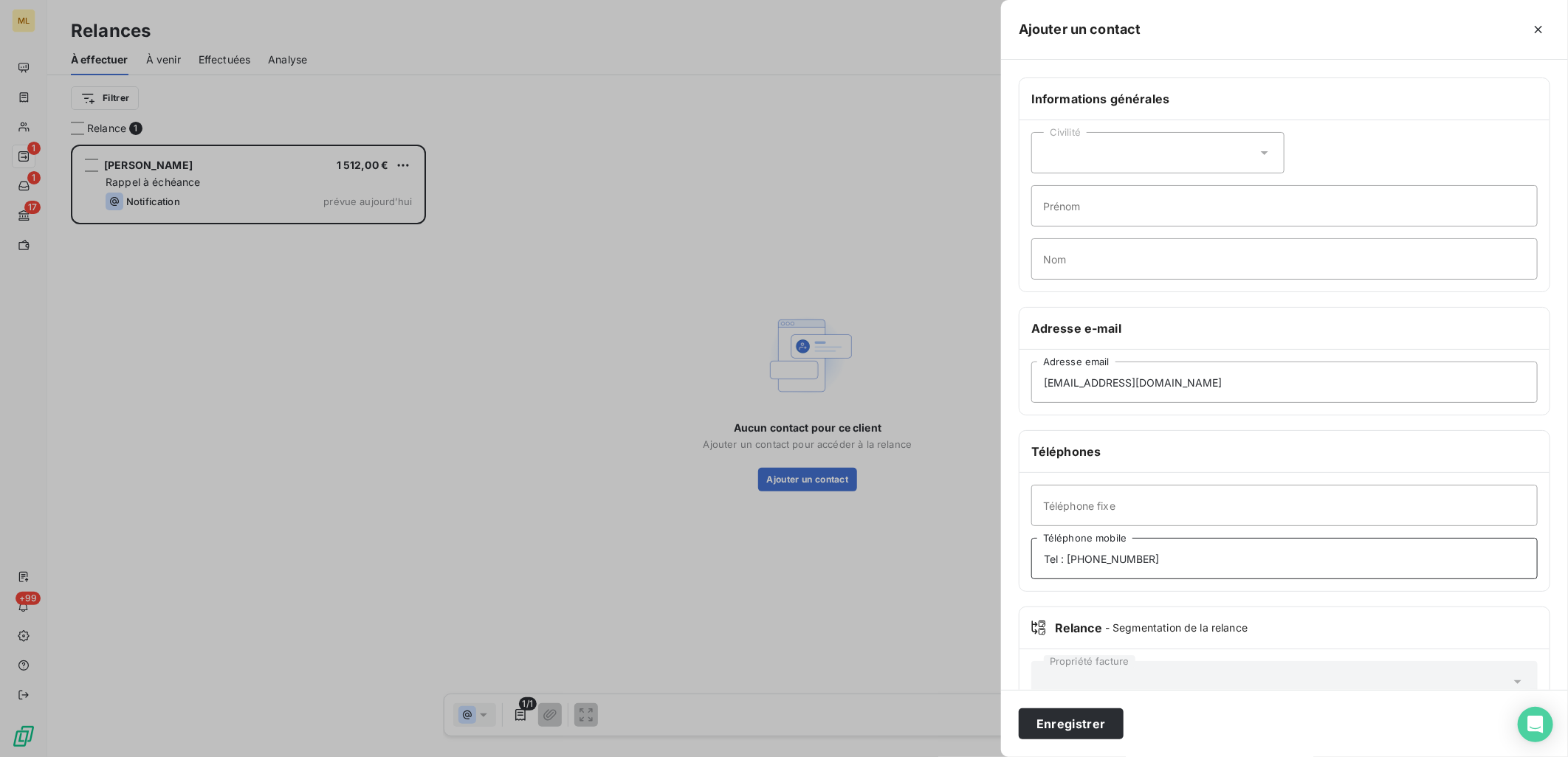
click at [1072, 561] on input "Tel : [PHONE_NUMBER]" at bounding box center [1284, 558] width 506 height 42
type input "06 50 99 67 40"
click at [1067, 728] on button "Enregistrer" at bounding box center [1071, 724] width 105 height 31
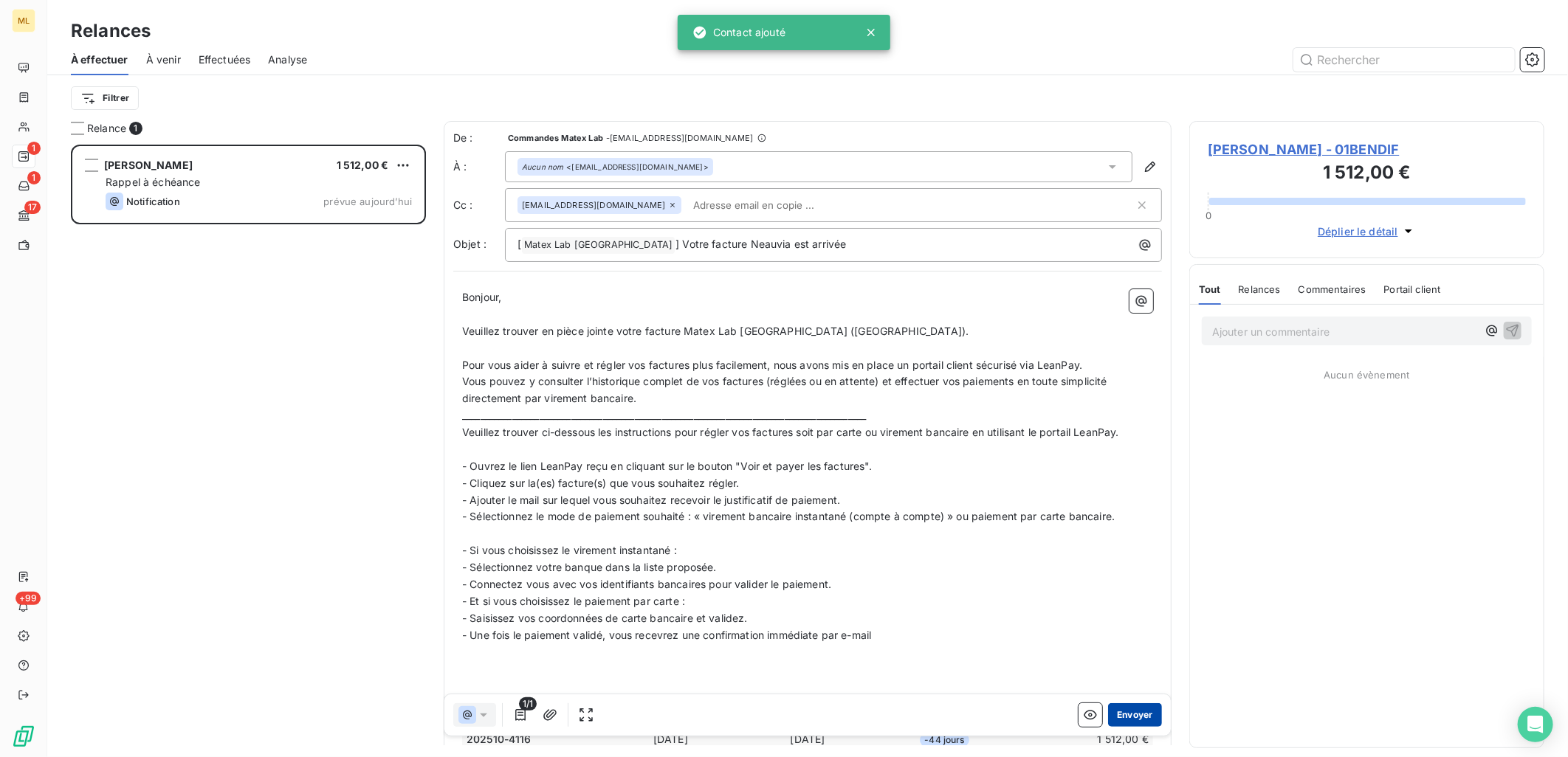
click at [1120, 716] on button "Envoyer" at bounding box center [1135, 715] width 54 height 24
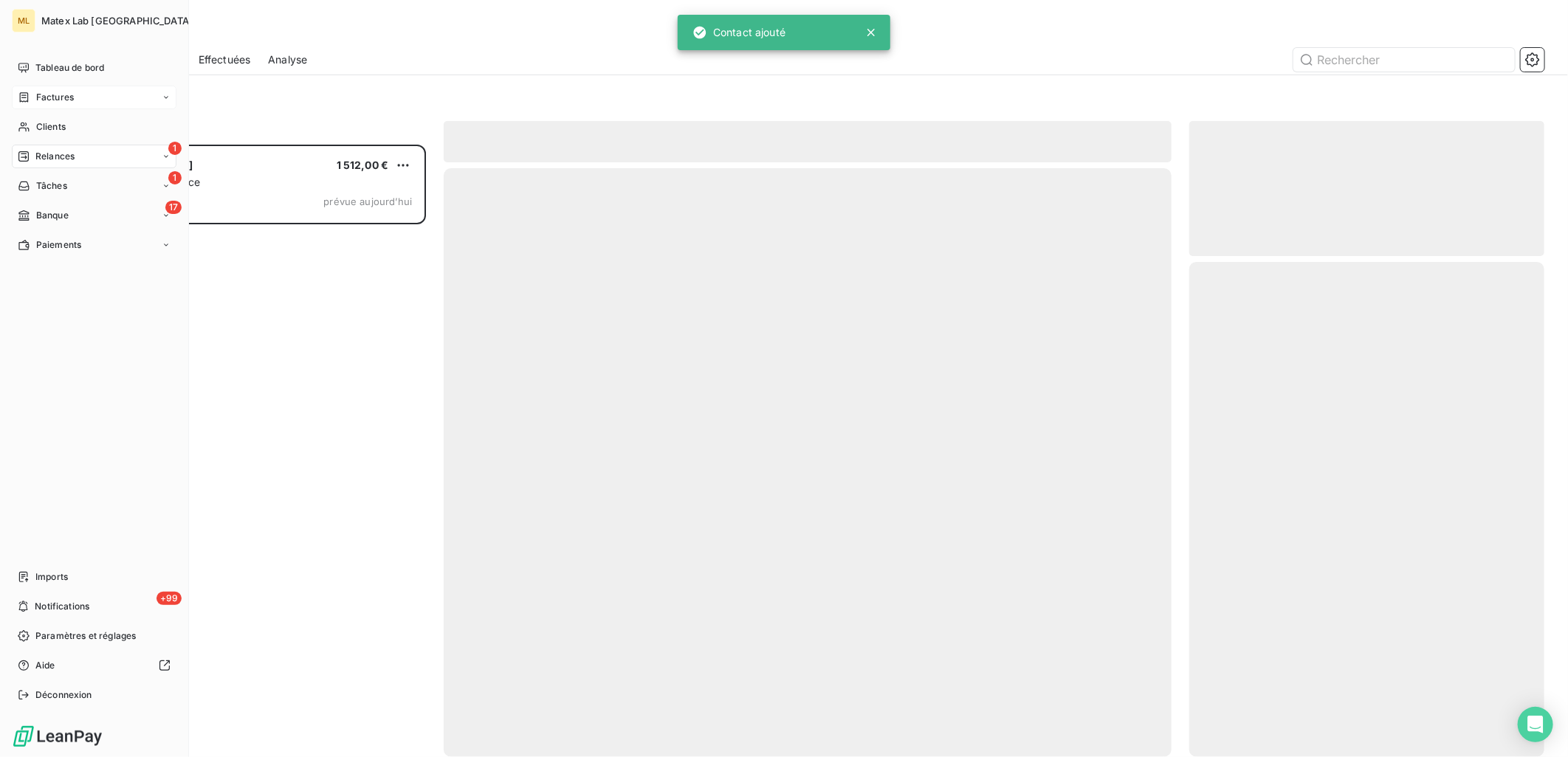
click at [61, 93] on span "Factures" at bounding box center [55, 97] width 38 height 13
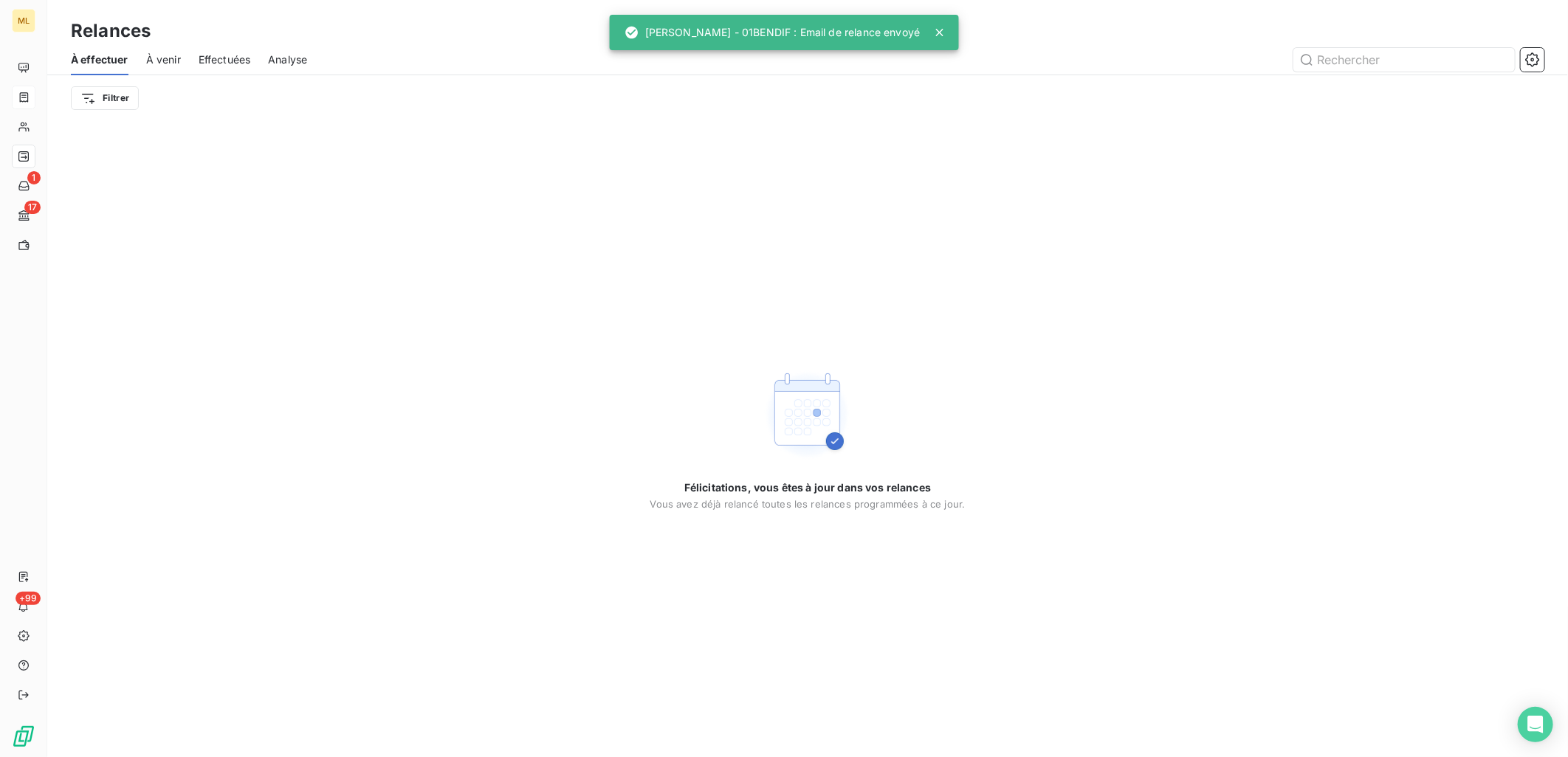
click at [758, 185] on div "Félicitations, vous êtes à jour dans vos relances Vous avez déjà relancé toutes…" at bounding box center [807, 440] width 1521 height 637
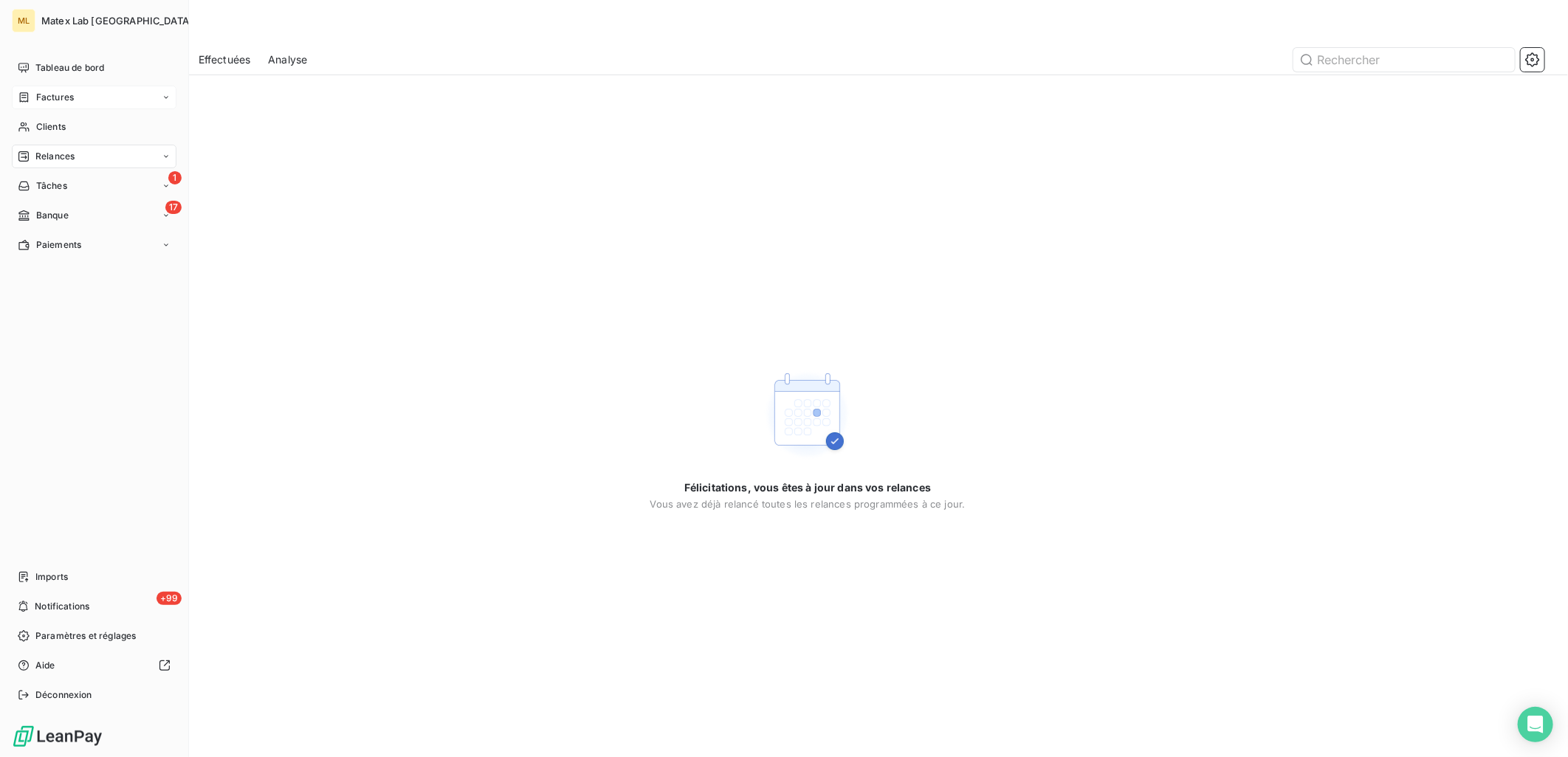
click at [65, 96] on span "Factures" at bounding box center [55, 97] width 38 height 13
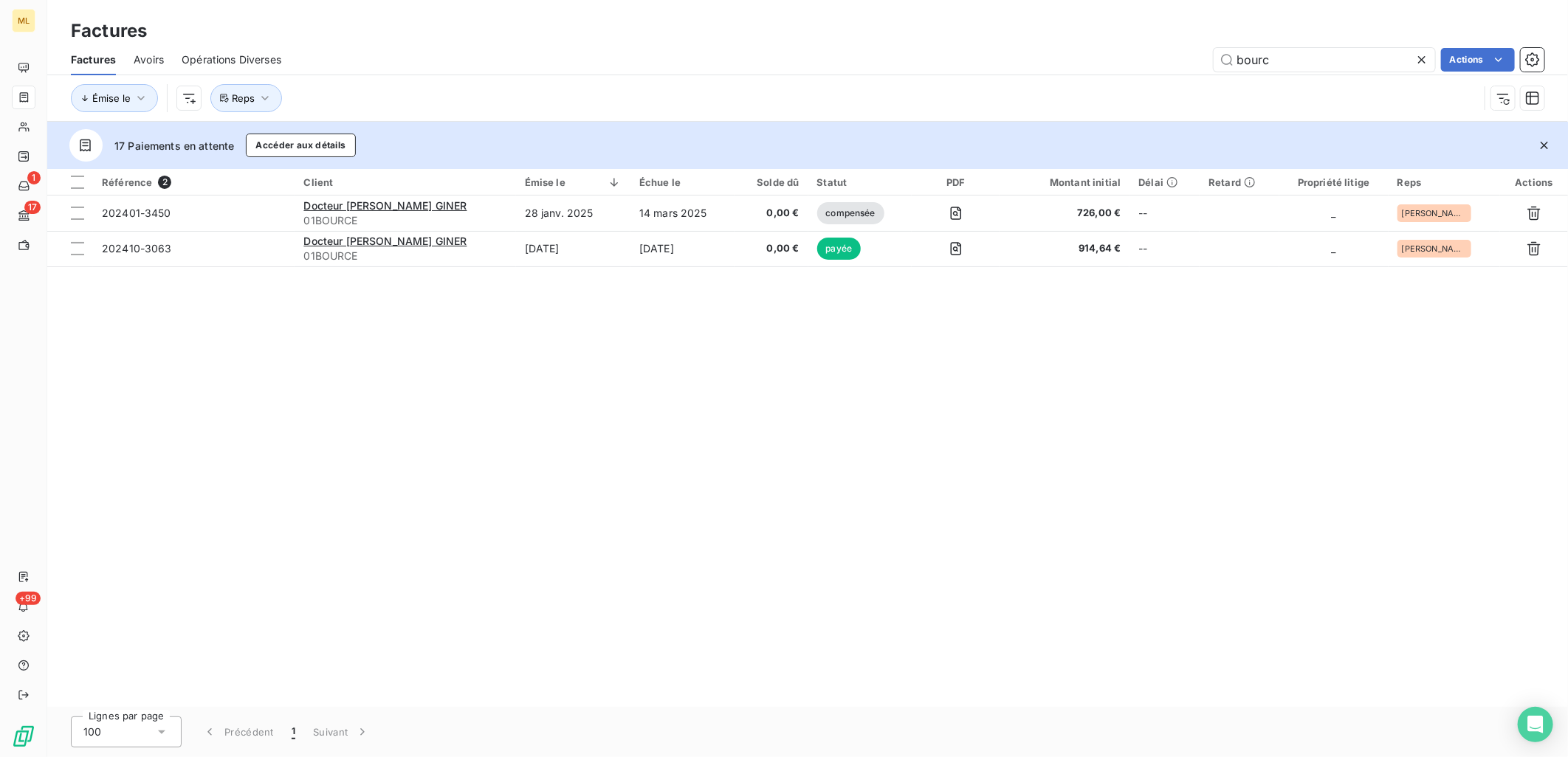
click at [913, 45] on div "Factures Avoirs Opérations Diverses bourc Actions" at bounding box center [807, 59] width 1521 height 31
click at [1421, 60] on icon at bounding box center [1422, 60] width 7 height 7
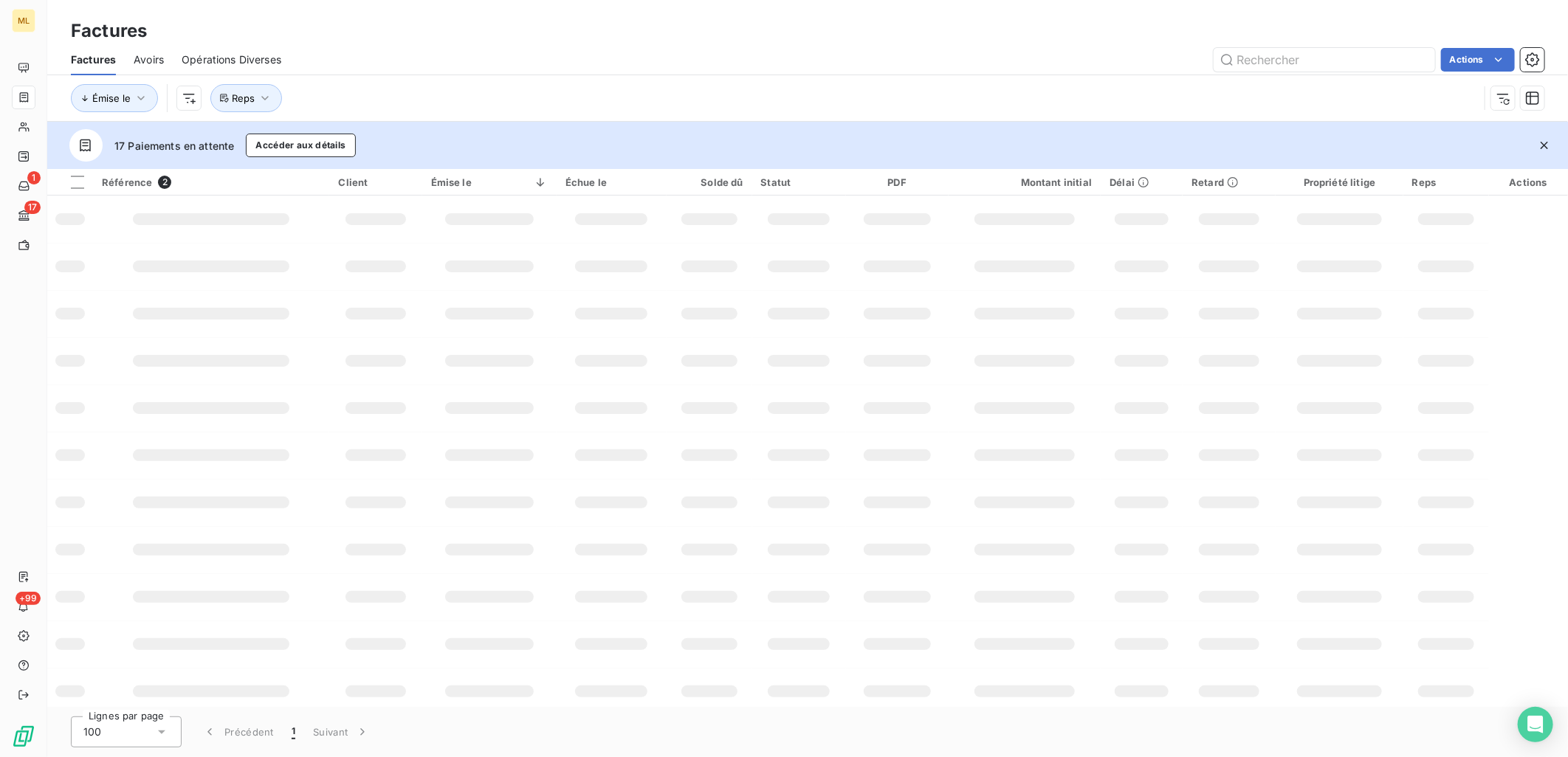
click at [755, 34] on div "Factures" at bounding box center [807, 31] width 1521 height 27
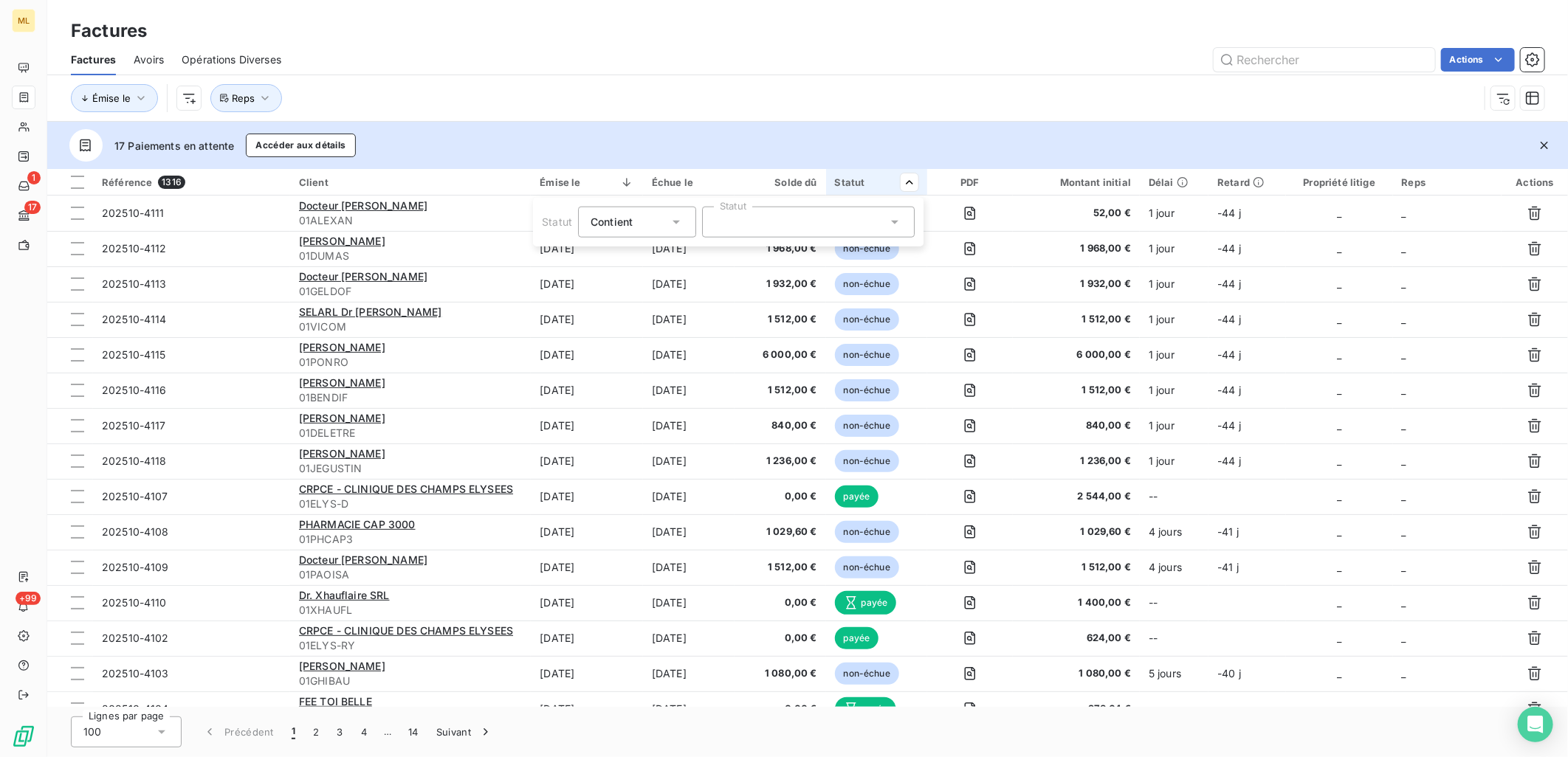
click at [889, 224] on icon at bounding box center [895, 222] width 15 height 15
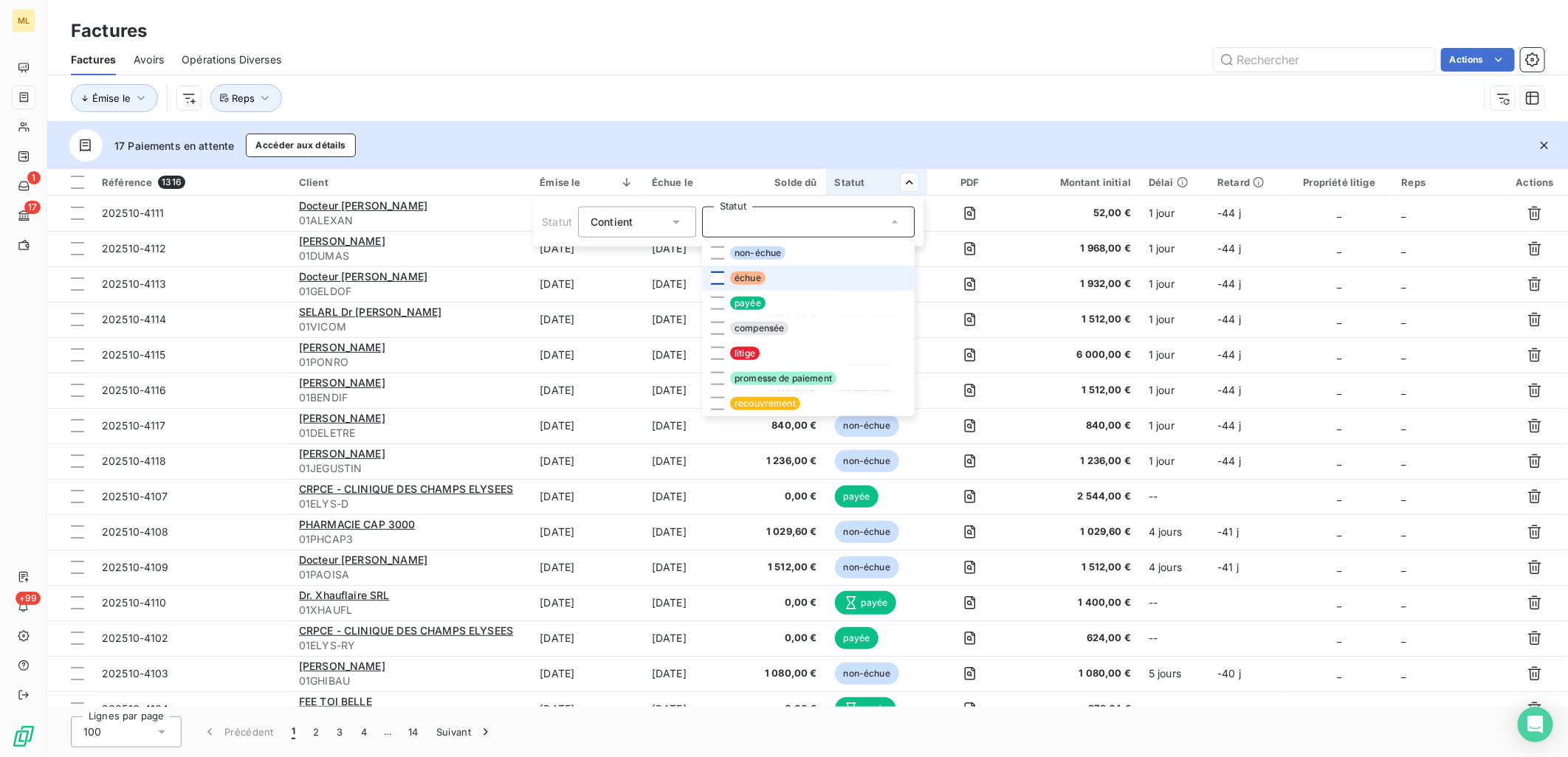
click at [714, 272] on div at bounding box center [717, 279] width 13 height 13
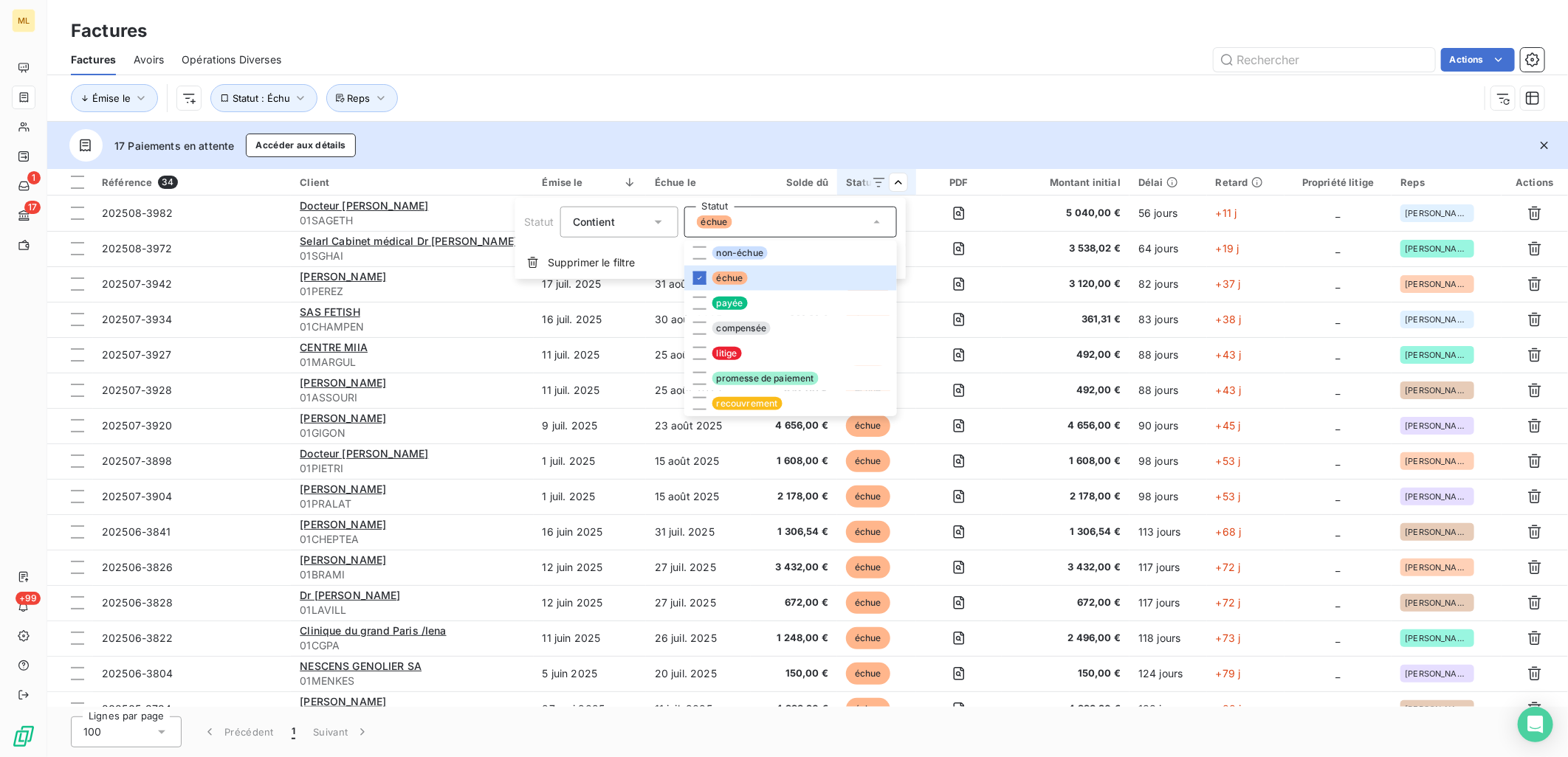
click at [824, 49] on html "ML 1 17 +99 Factures Factures Avoirs Opérations Diverses Actions Émise le Statu…" at bounding box center [784, 378] width 1568 height 757
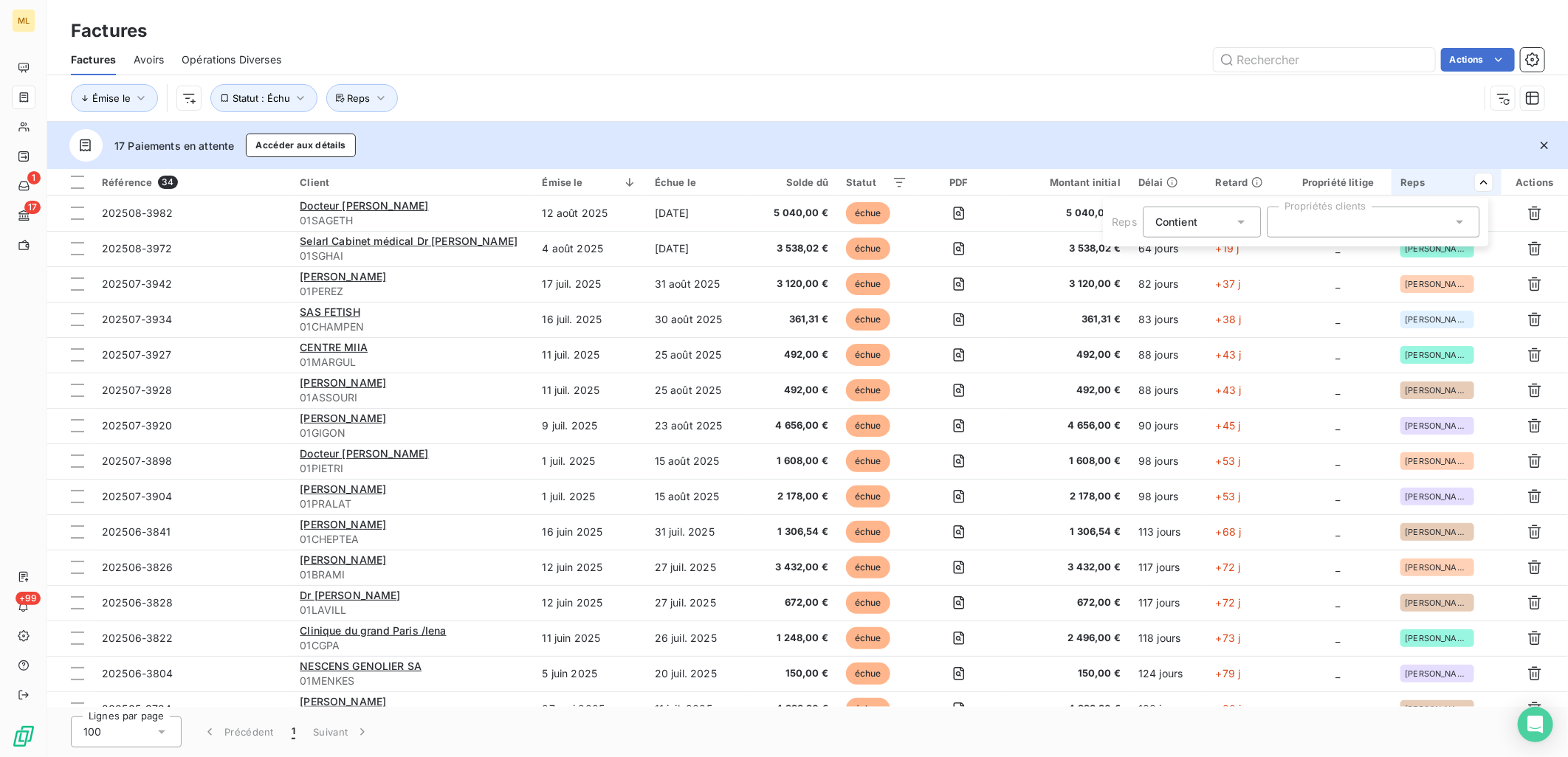
click at [1333, 221] on div at bounding box center [1374, 221] width 213 height 31
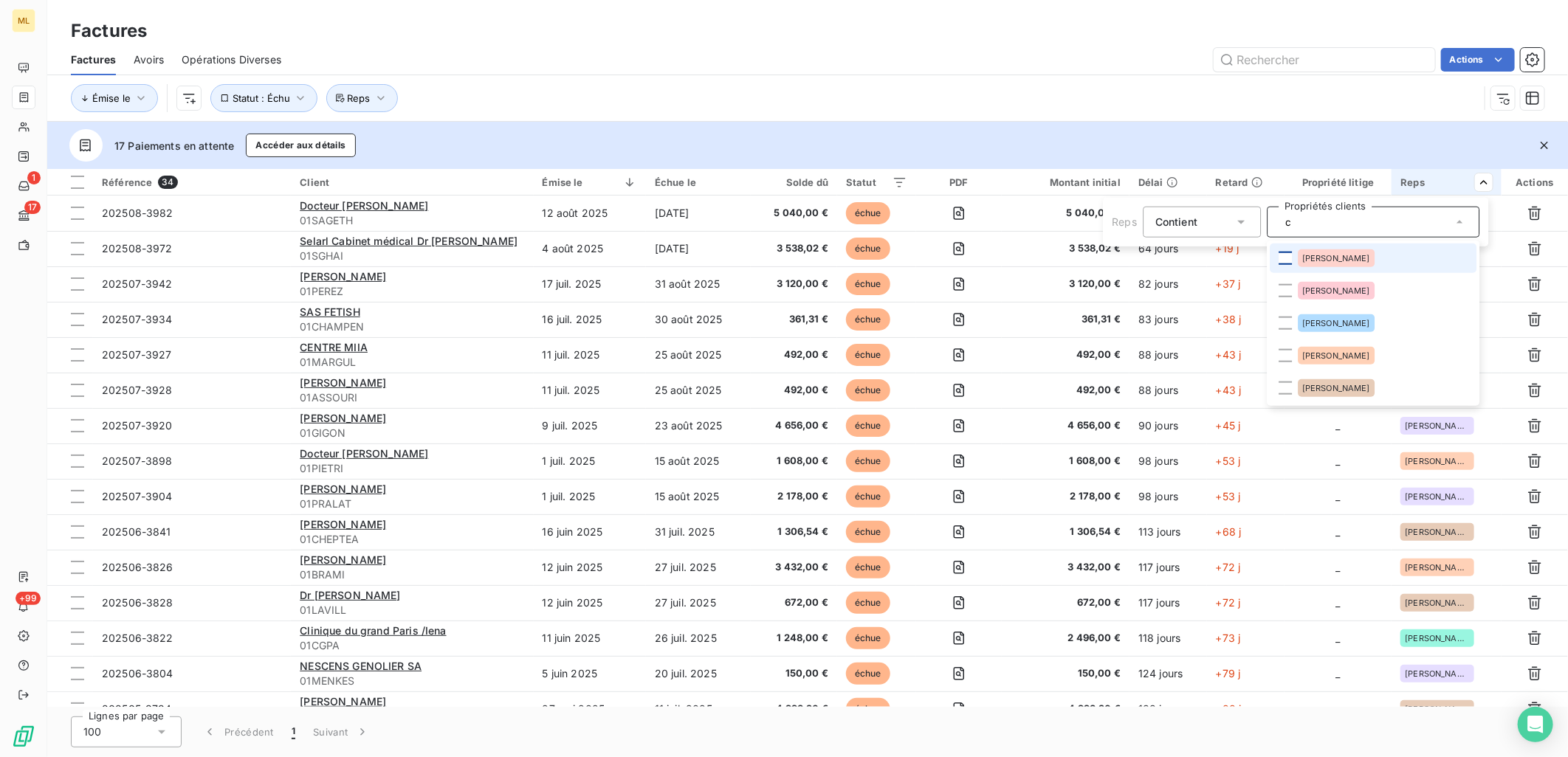
type input "c"
click at [1286, 257] on div at bounding box center [1285, 258] width 13 height 13
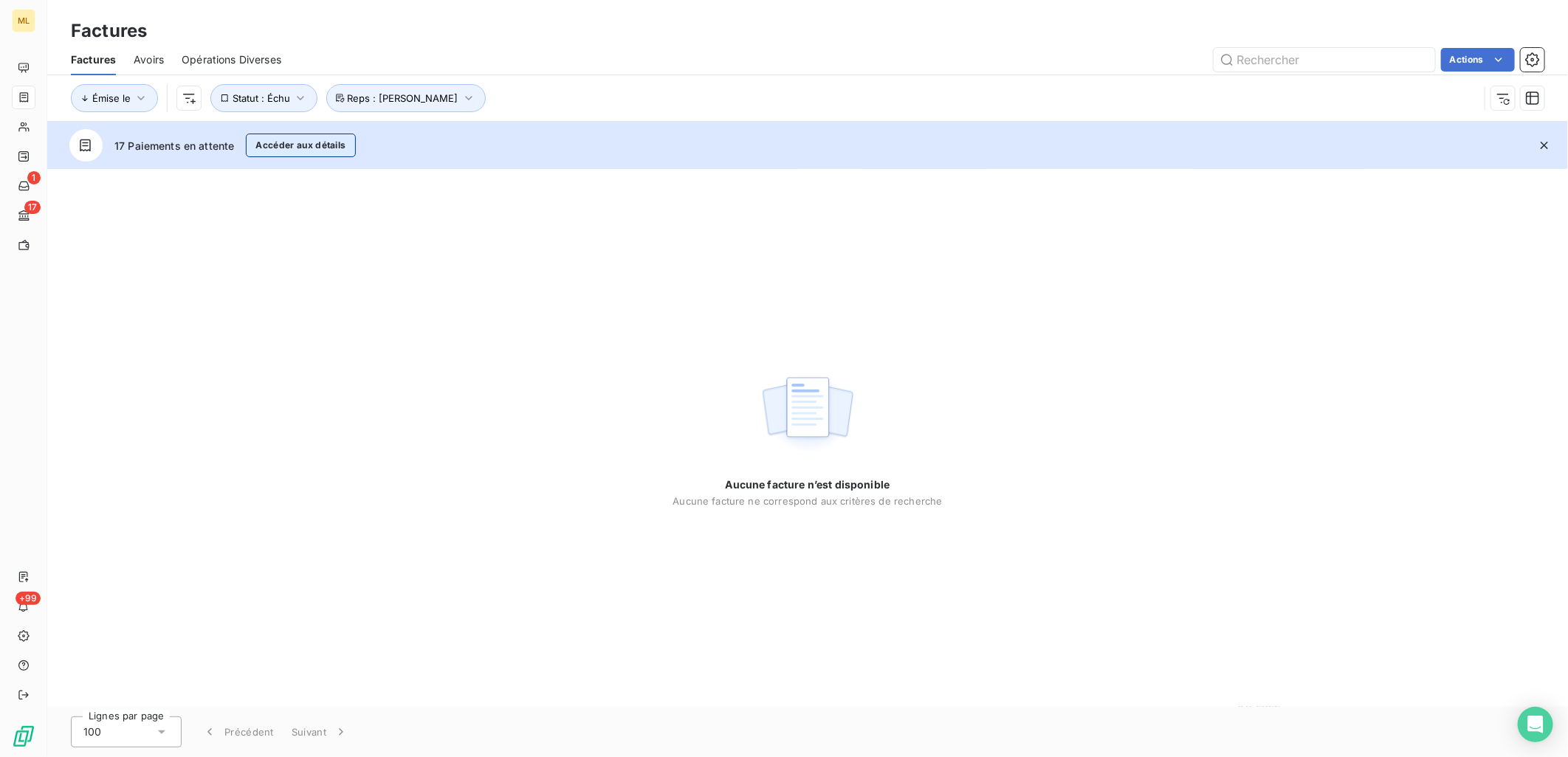
click at [305, 145] on button "Accéder aux détails" at bounding box center [301, 145] width 109 height 24
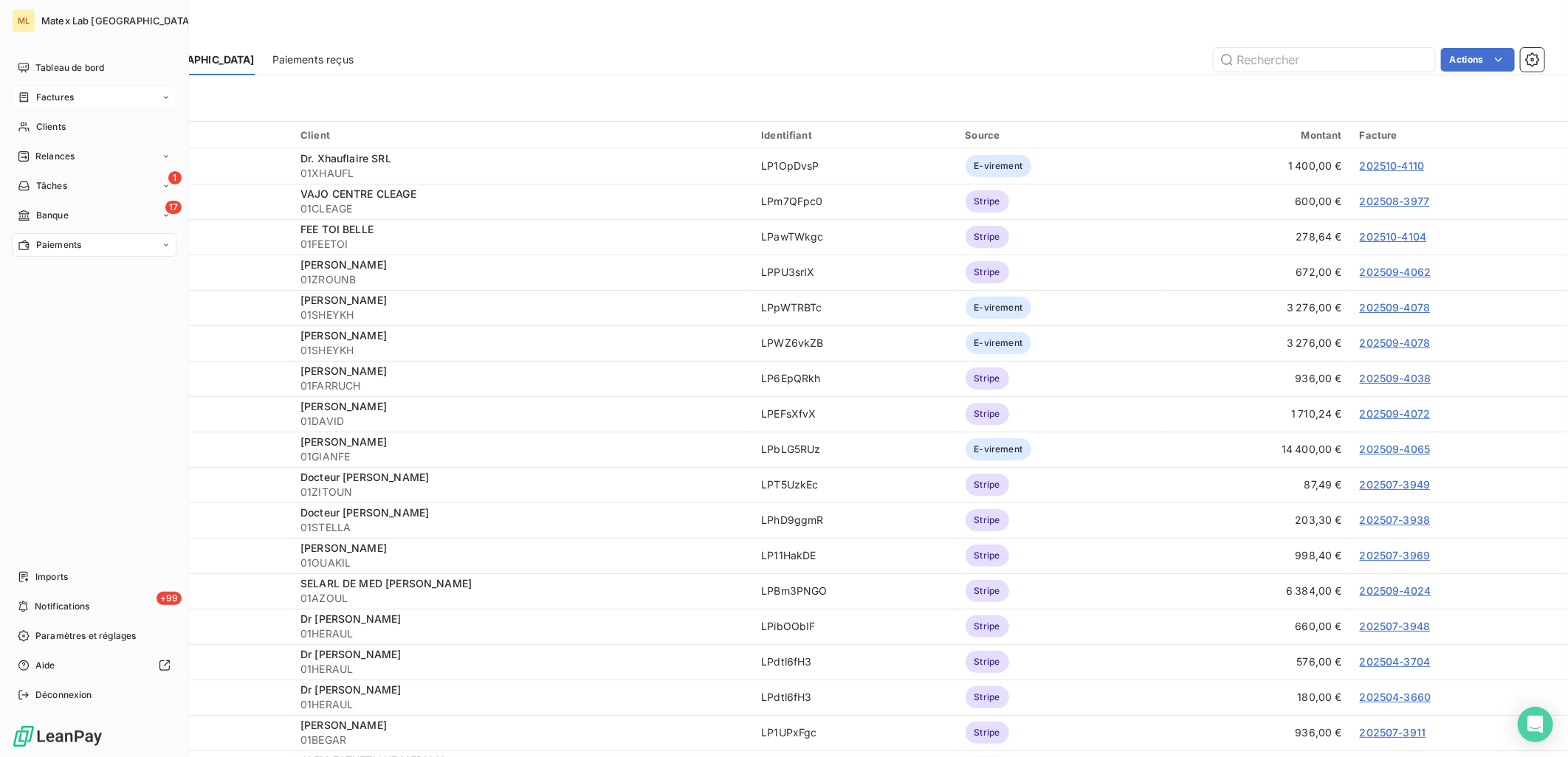
click at [57, 91] on span "Factures" at bounding box center [55, 97] width 38 height 13
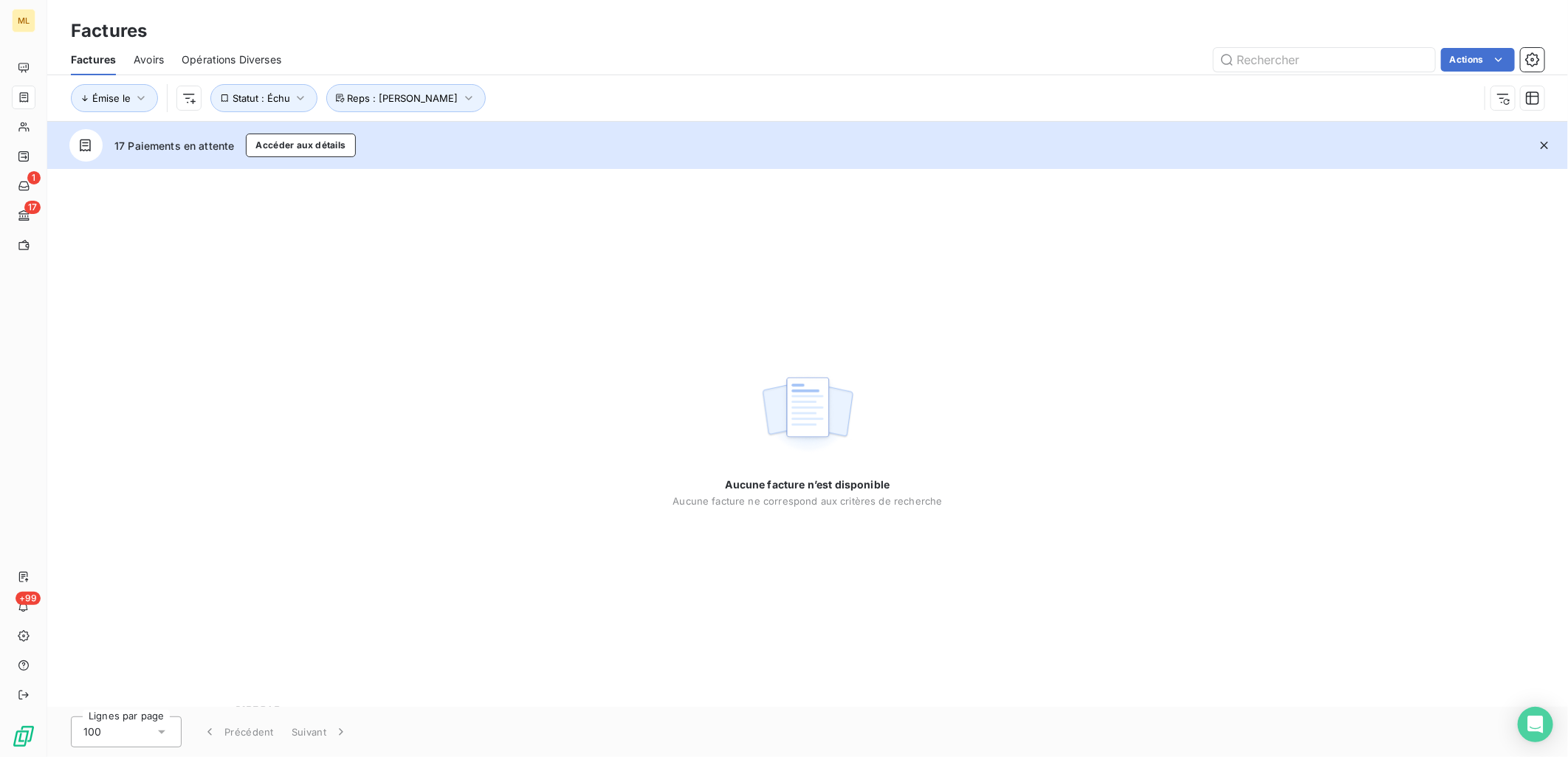
click at [552, 35] on div "Factures" at bounding box center [807, 31] width 1521 height 27
click at [1541, 145] on icon "button" at bounding box center [1545, 145] width 15 height 15
click at [1541, 169] on div "Aucune facture n’est disponible Aucune facture ne correspond aux critères de re…" at bounding box center [807, 438] width 1521 height 538
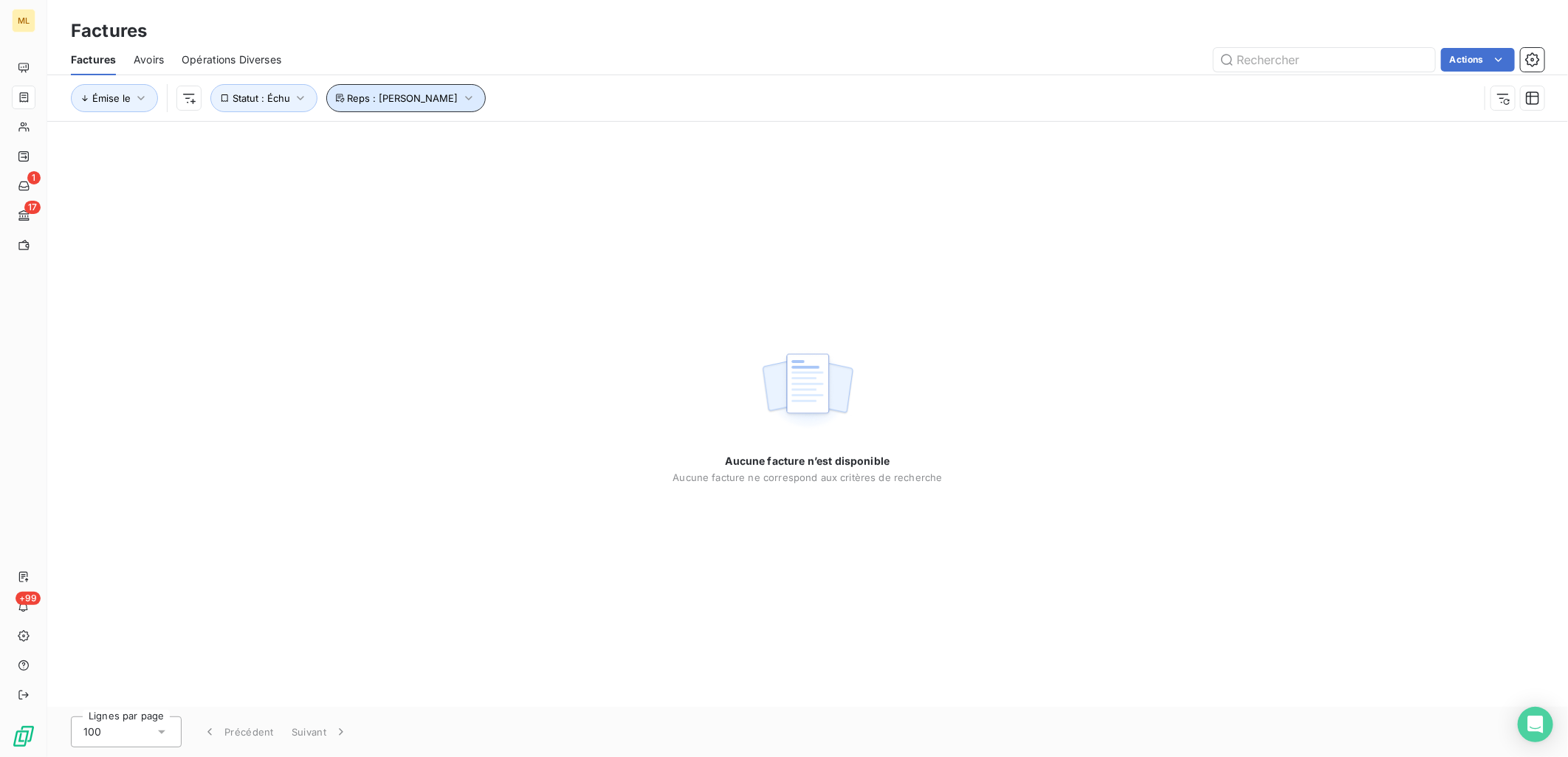
click at [461, 102] on icon "button" at bounding box center [468, 98] width 15 height 15
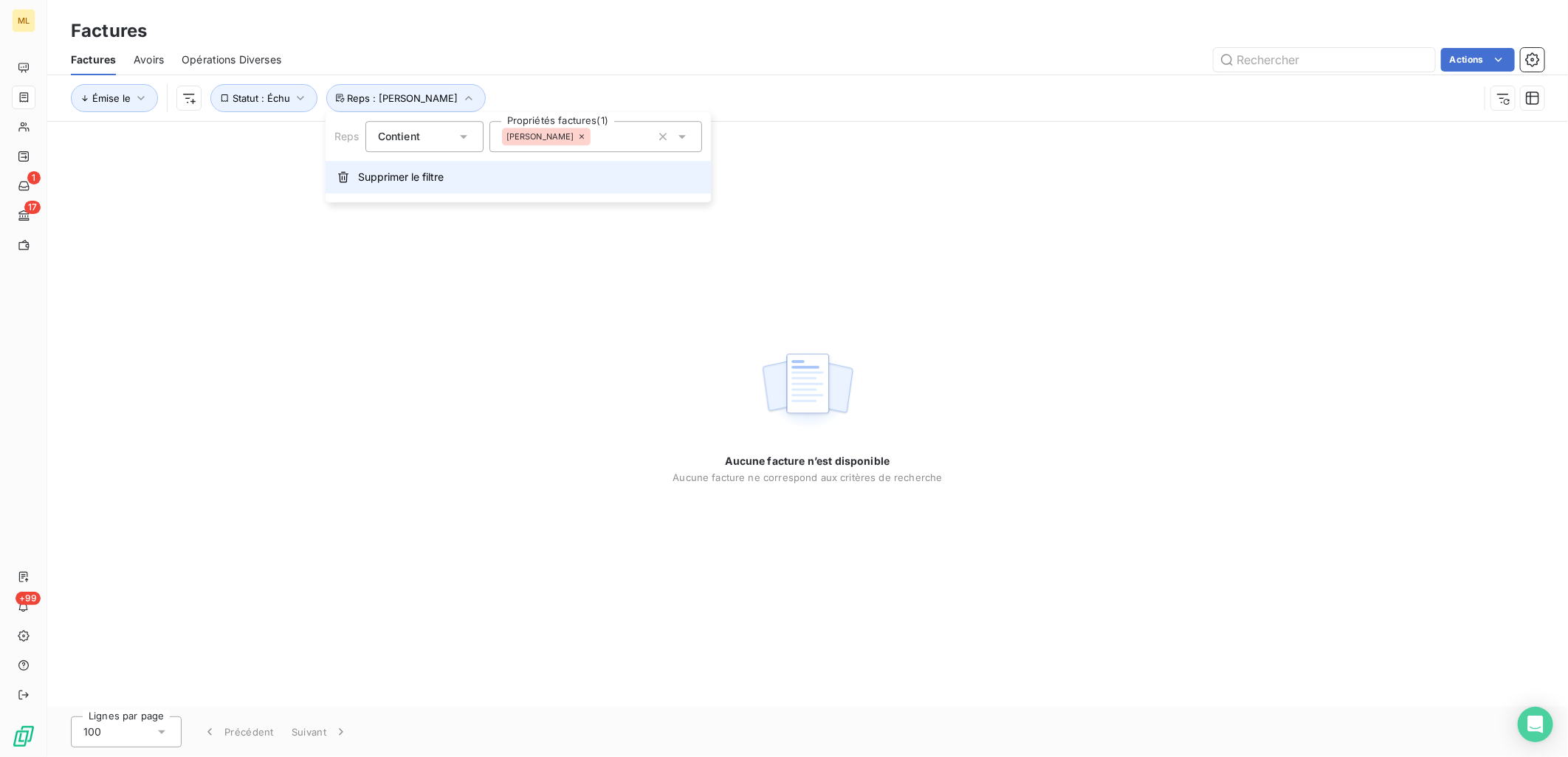
click at [421, 176] on span "Supprimer le filtre" at bounding box center [401, 177] width 86 height 15
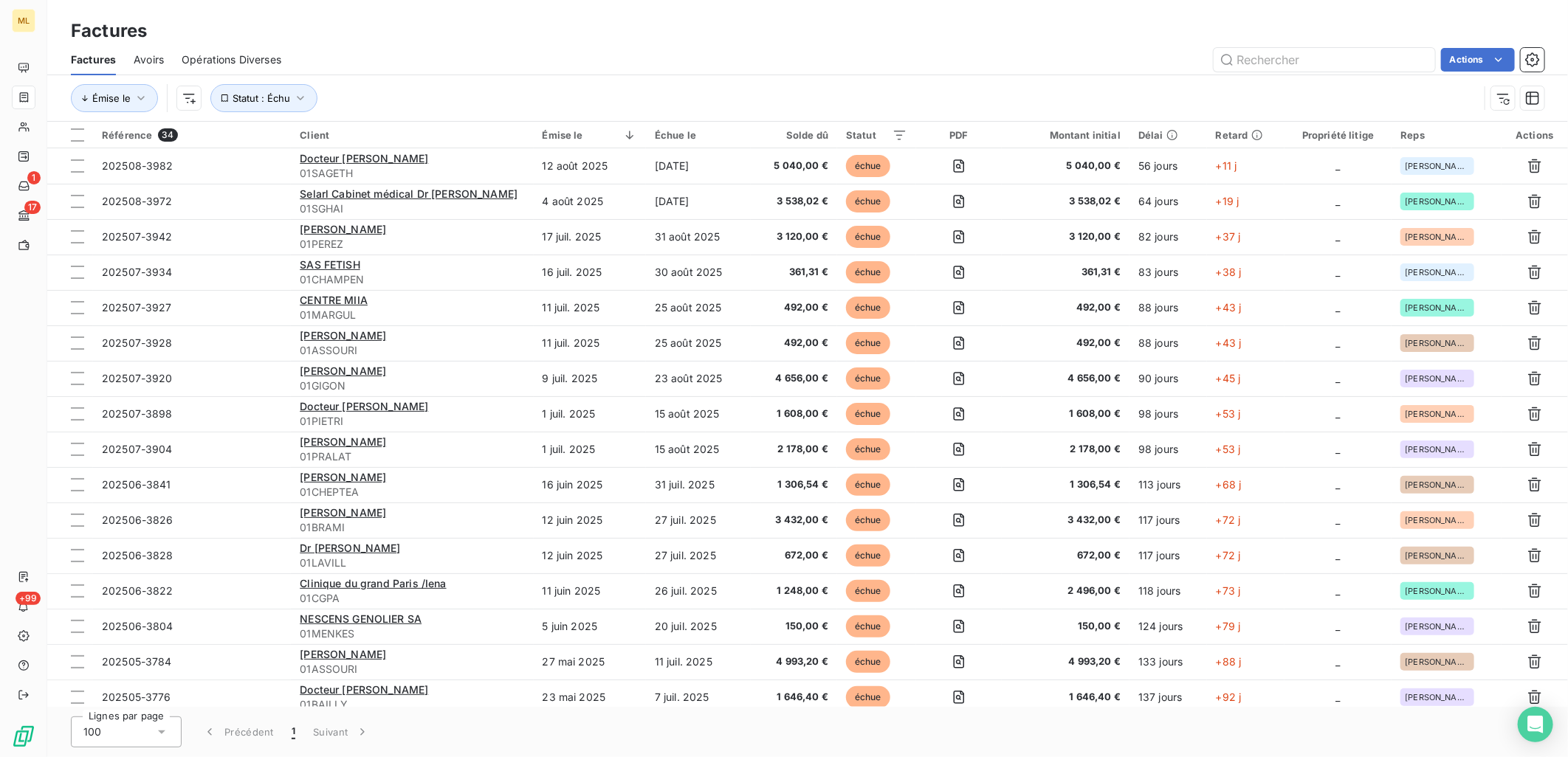
click at [1005, 33] on div "Factures" at bounding box center [807, 31] width 1521 height 27
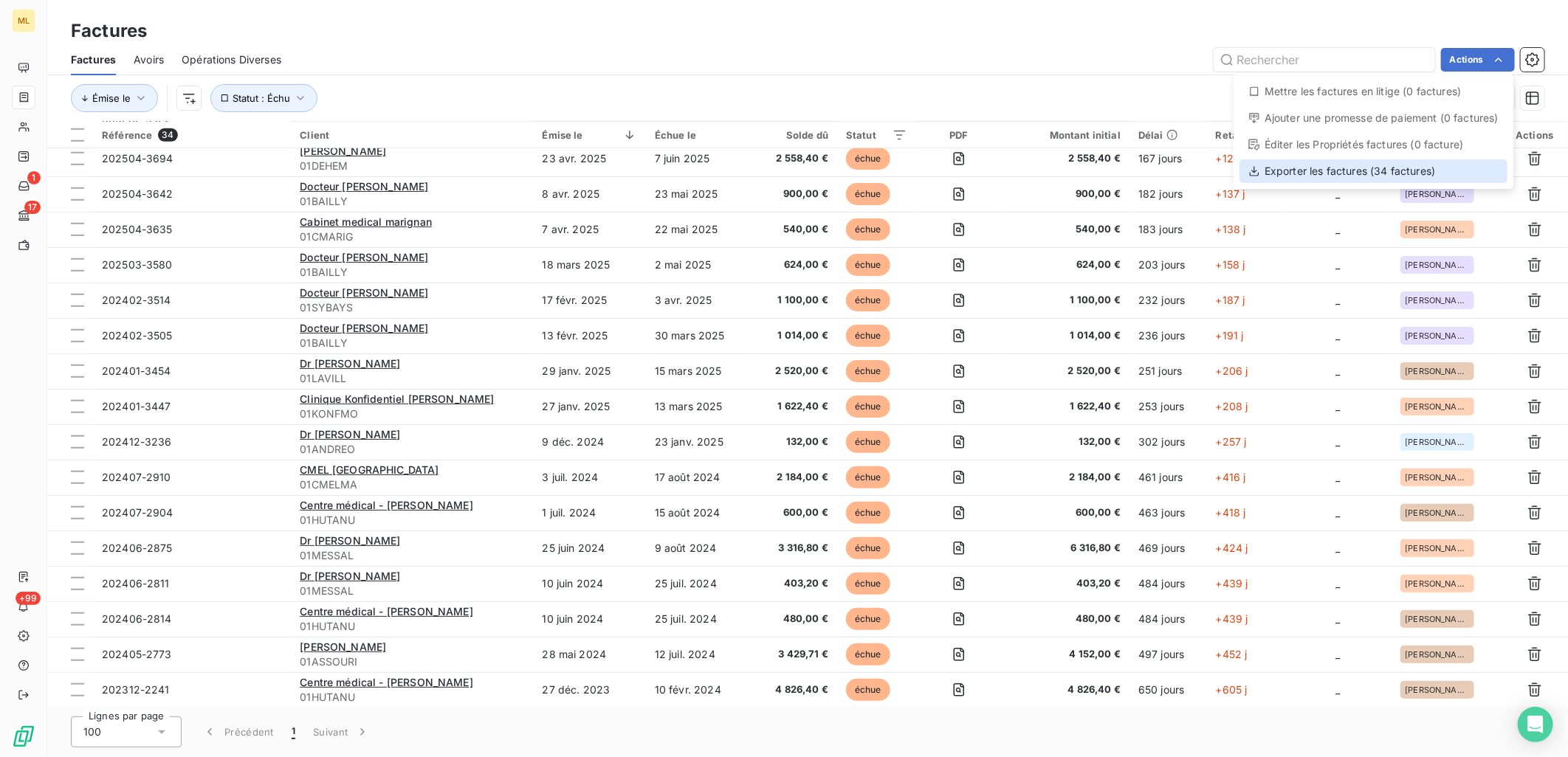
click at [1329, 165] on div "Exporter les factures (34 factures)" at bounding box center [1374, 171] width 268 height 24
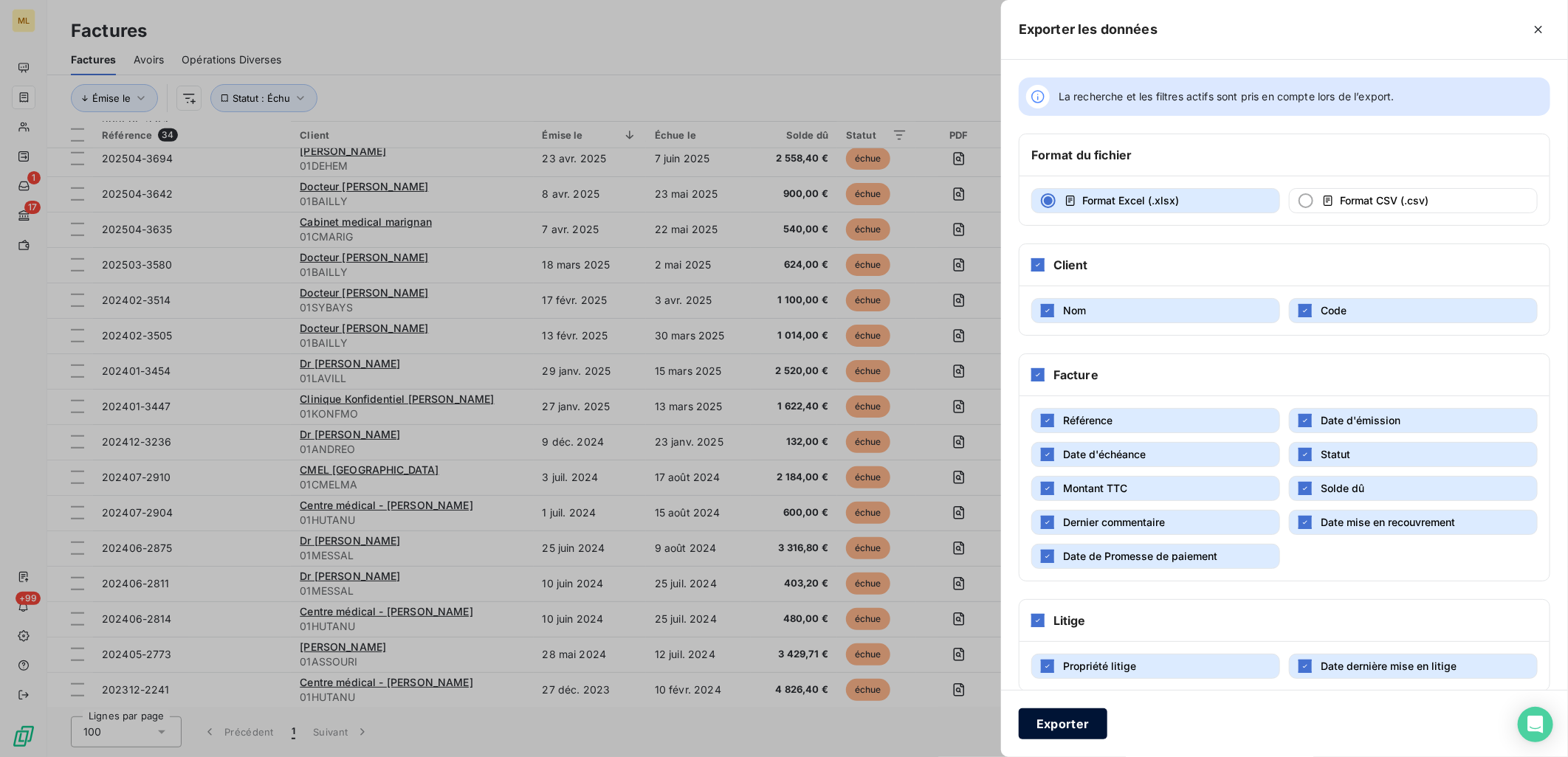
click at [1064, 728] on button "Exporter" at bounding box center [1064, 724] width 89 height 31
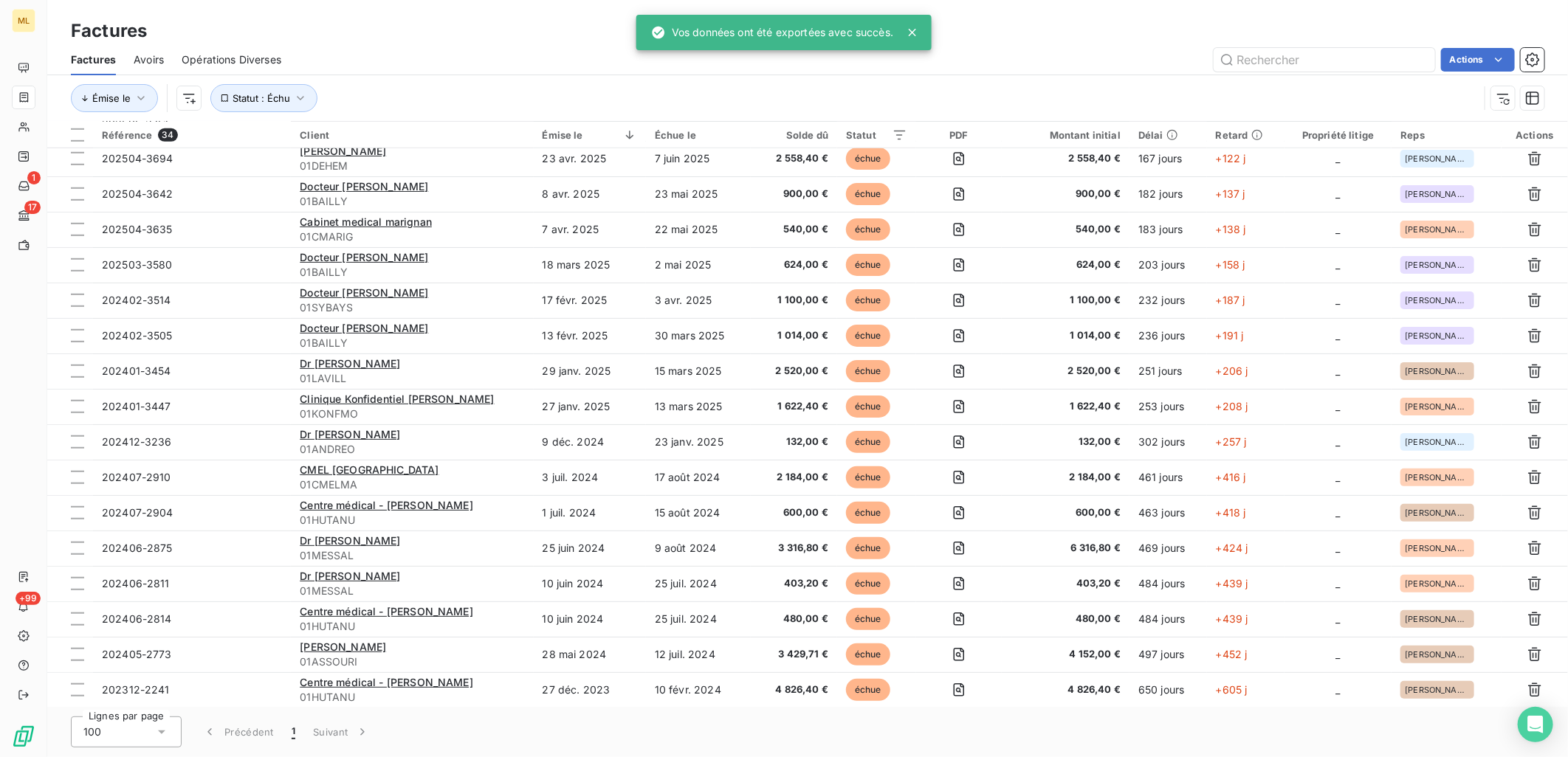
click at [1111, 48] on div "Actions" at bounding box center [922, 60] width 1246 height 24
click at [461, 42] on div "Factures" at bounding box center [807, 31] width 1521 height 27
